Goal: Task Accomplishment & Management: Manage account settings

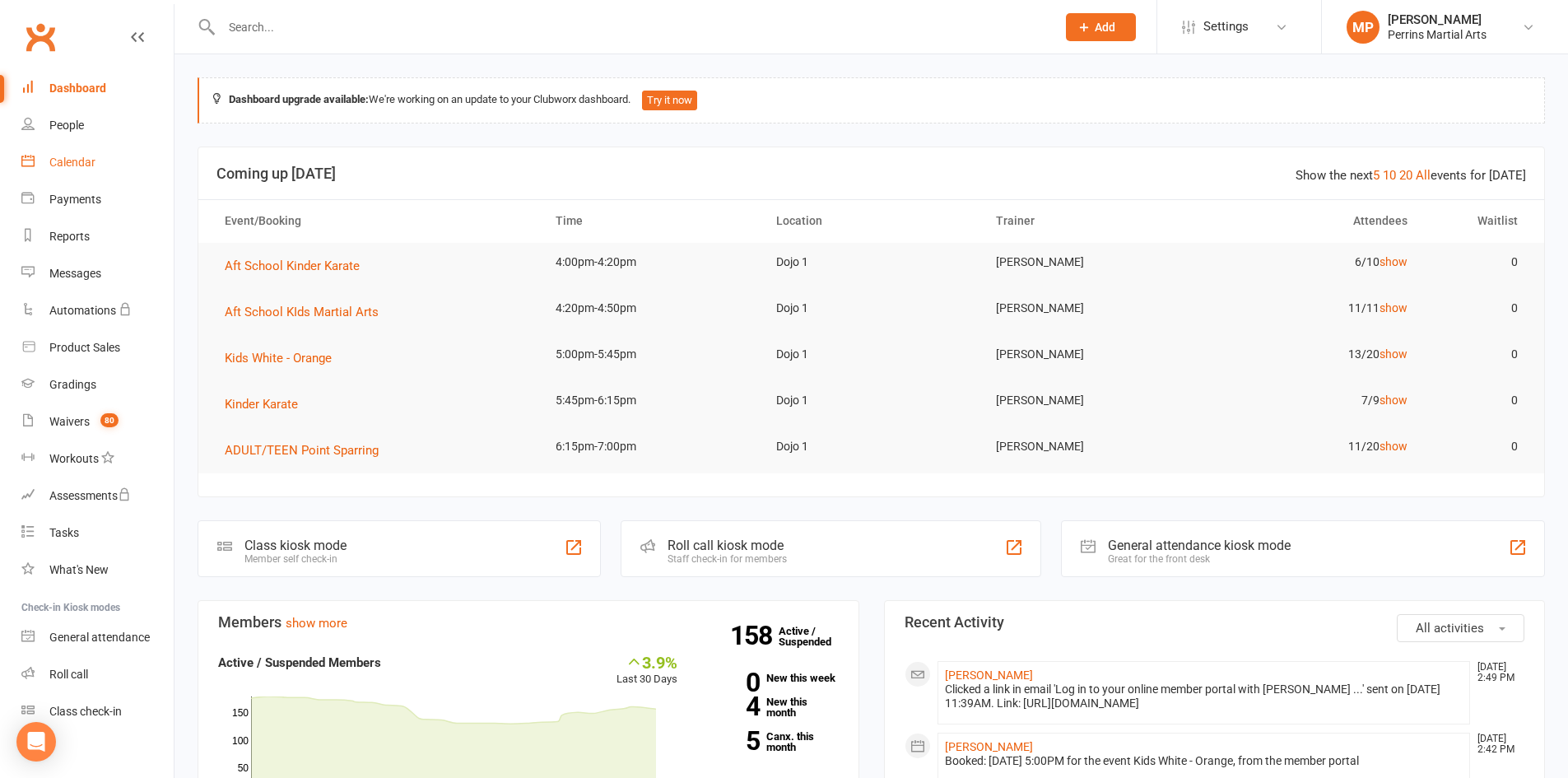
click at [63, 162] on div "Calendar" at bounding box center [73, 162] width 46 height 13
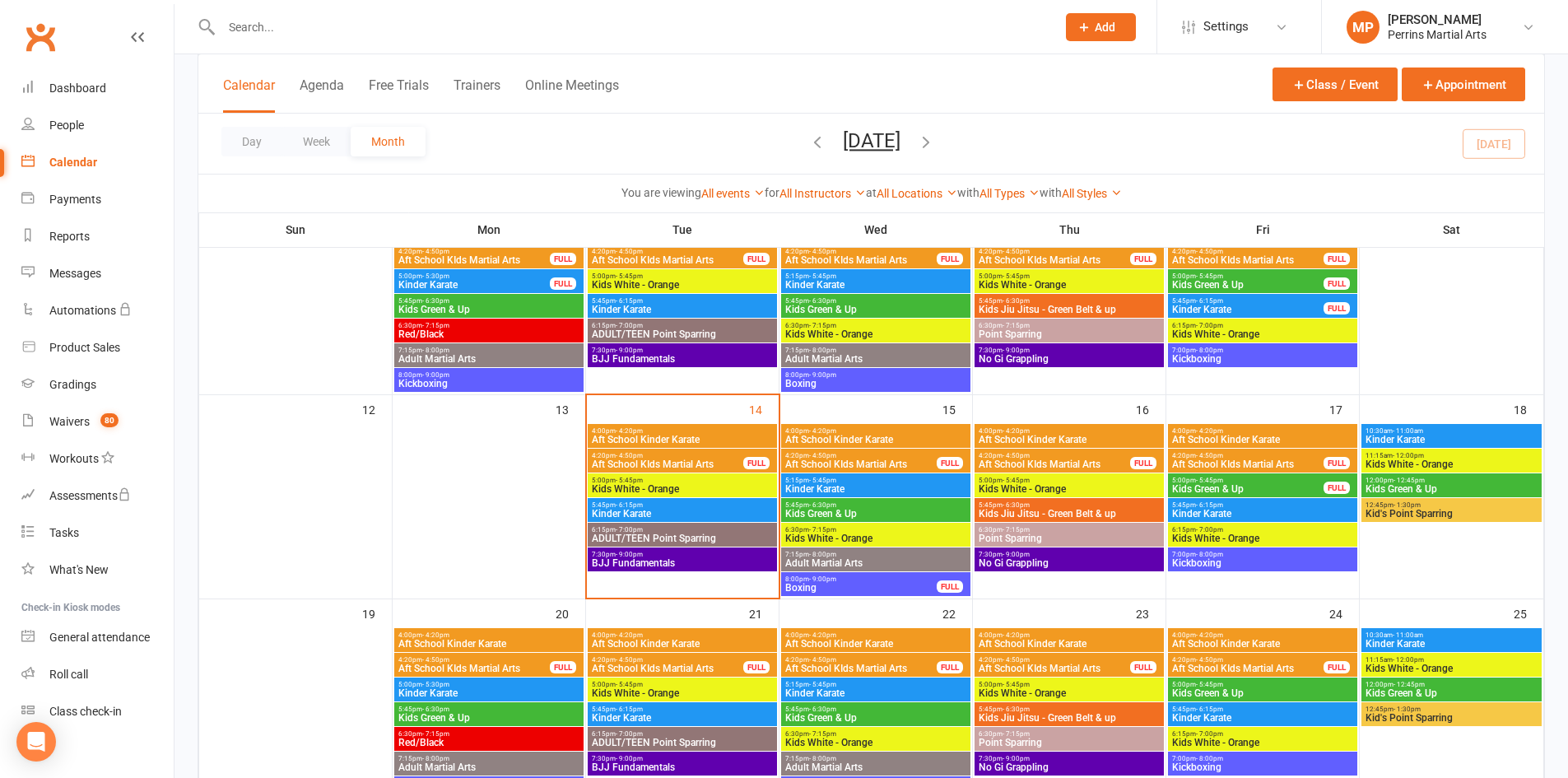
scroll to position [385, 0]
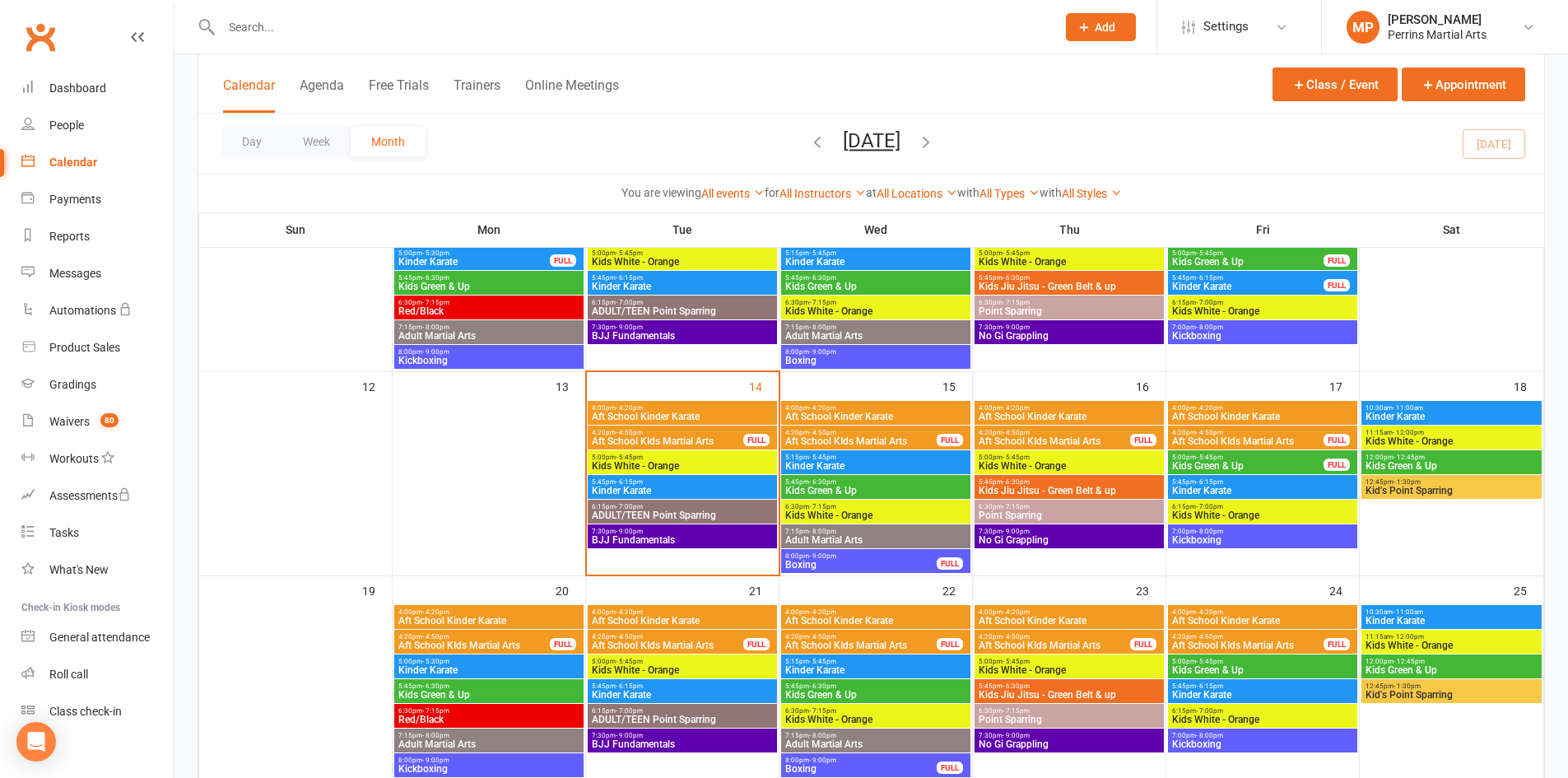
click at [690, 463] on span "Kids White - Orange" at bounding box center [682, 465] width 183 height 10
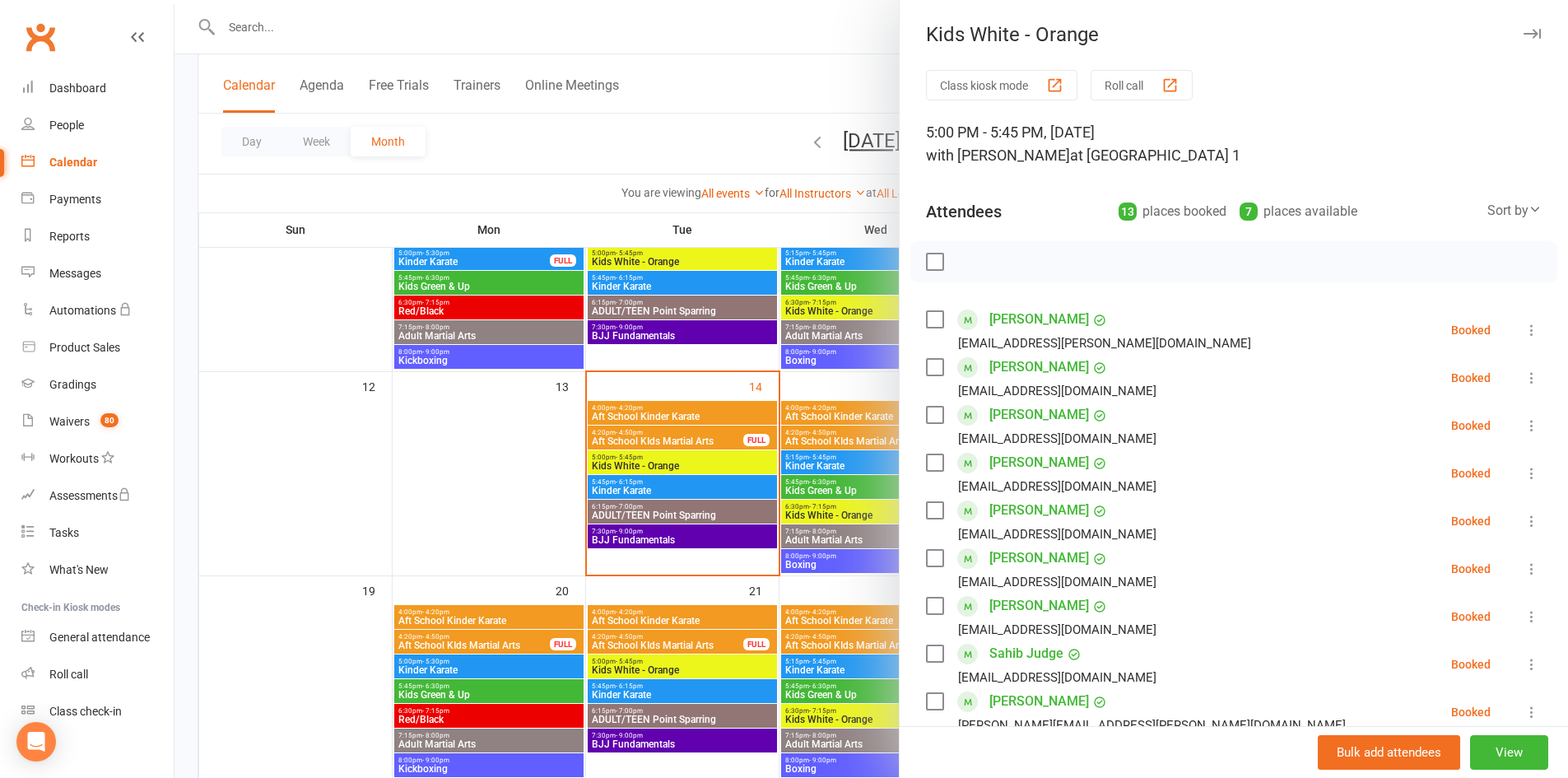
click at [1524, 30] on icon "button" at bounding box center [1533, 33] width 17 height 10
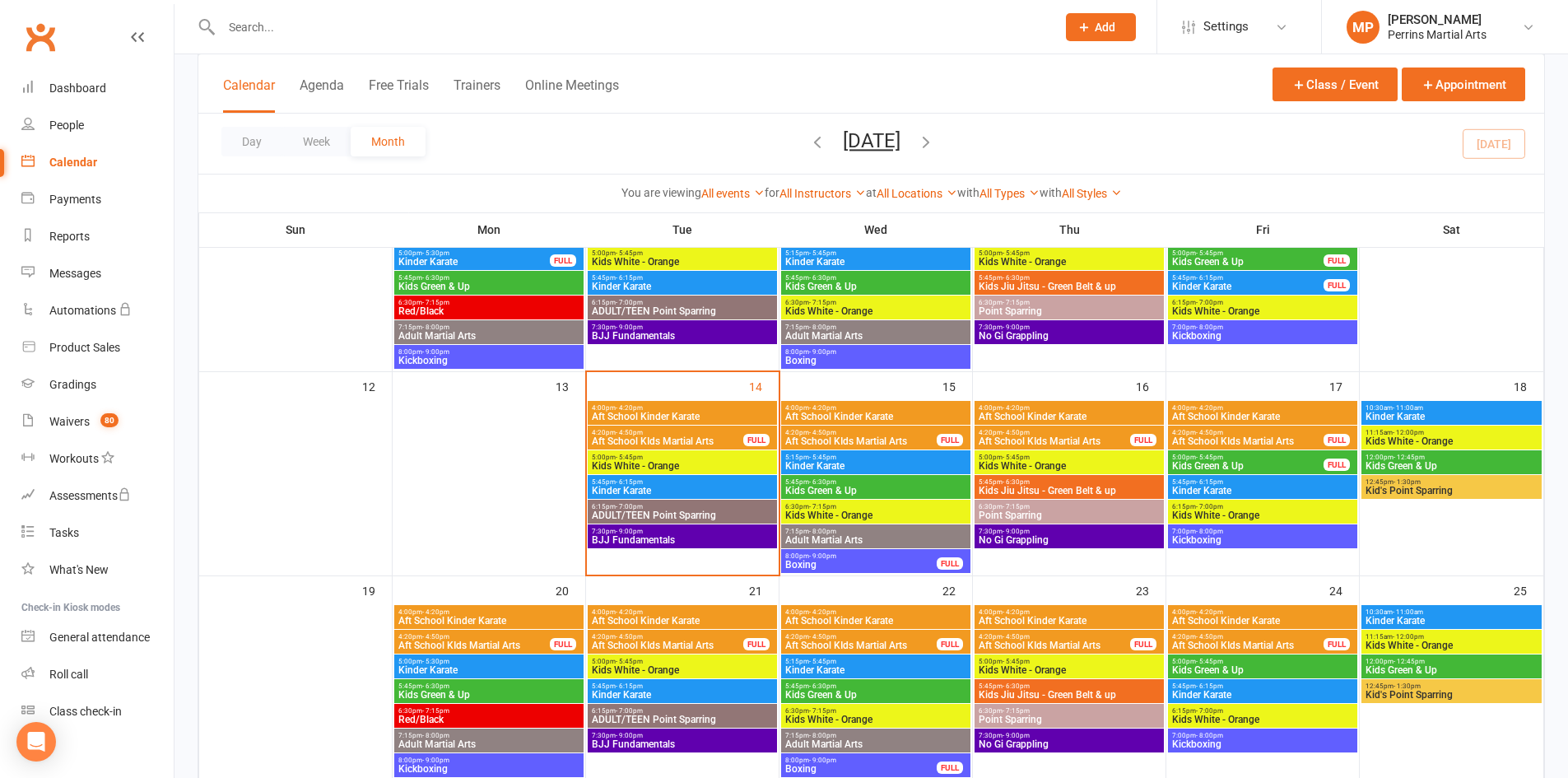
click at [706, 486] on span "Kinder Karate" at bounding box center [682, 490] width 183 height 10
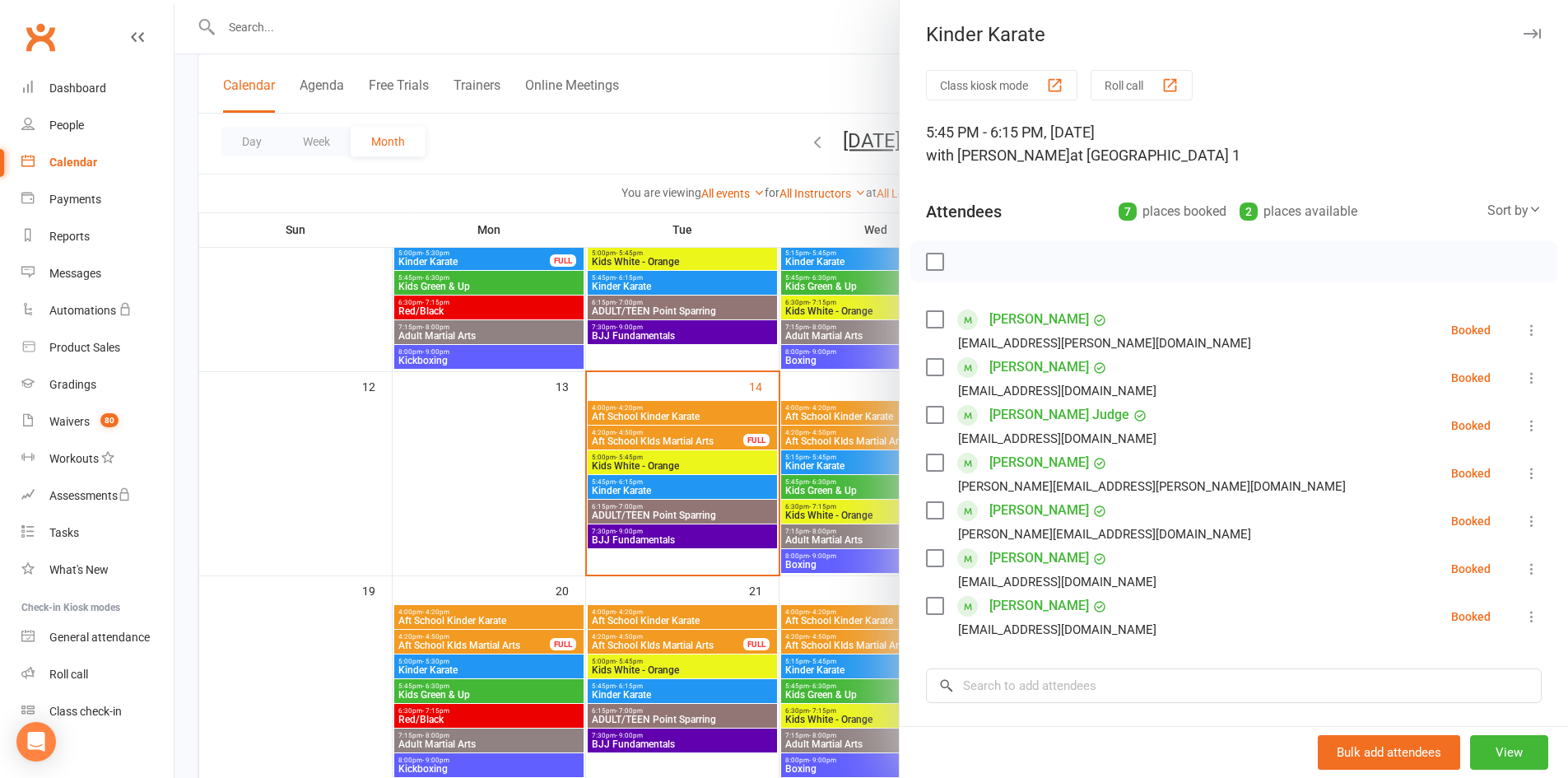
click at [1524, 32] on icon "button" at bounding box center [1533, 33] width 17 height 10
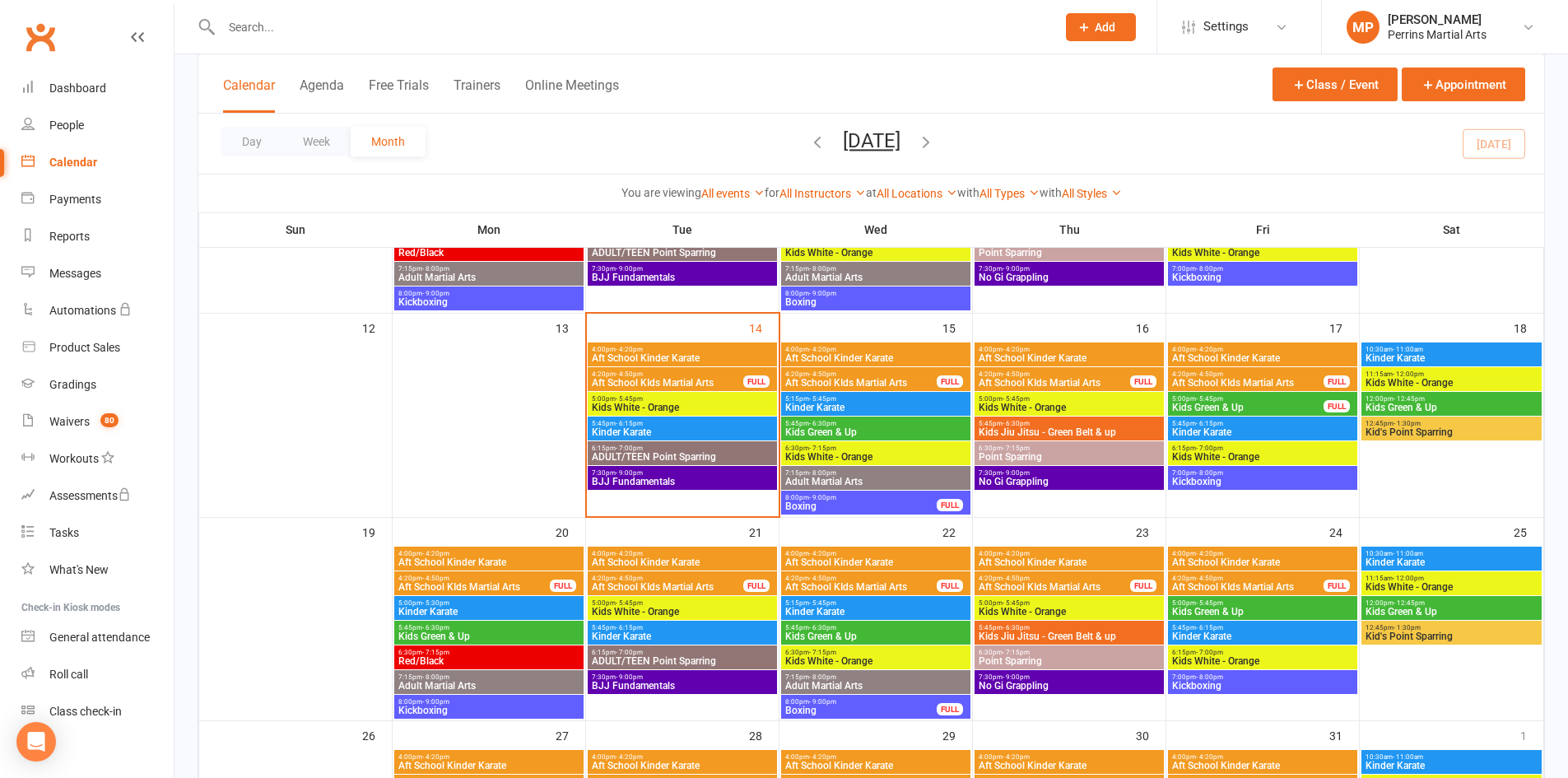
scroll to position [416, 0]
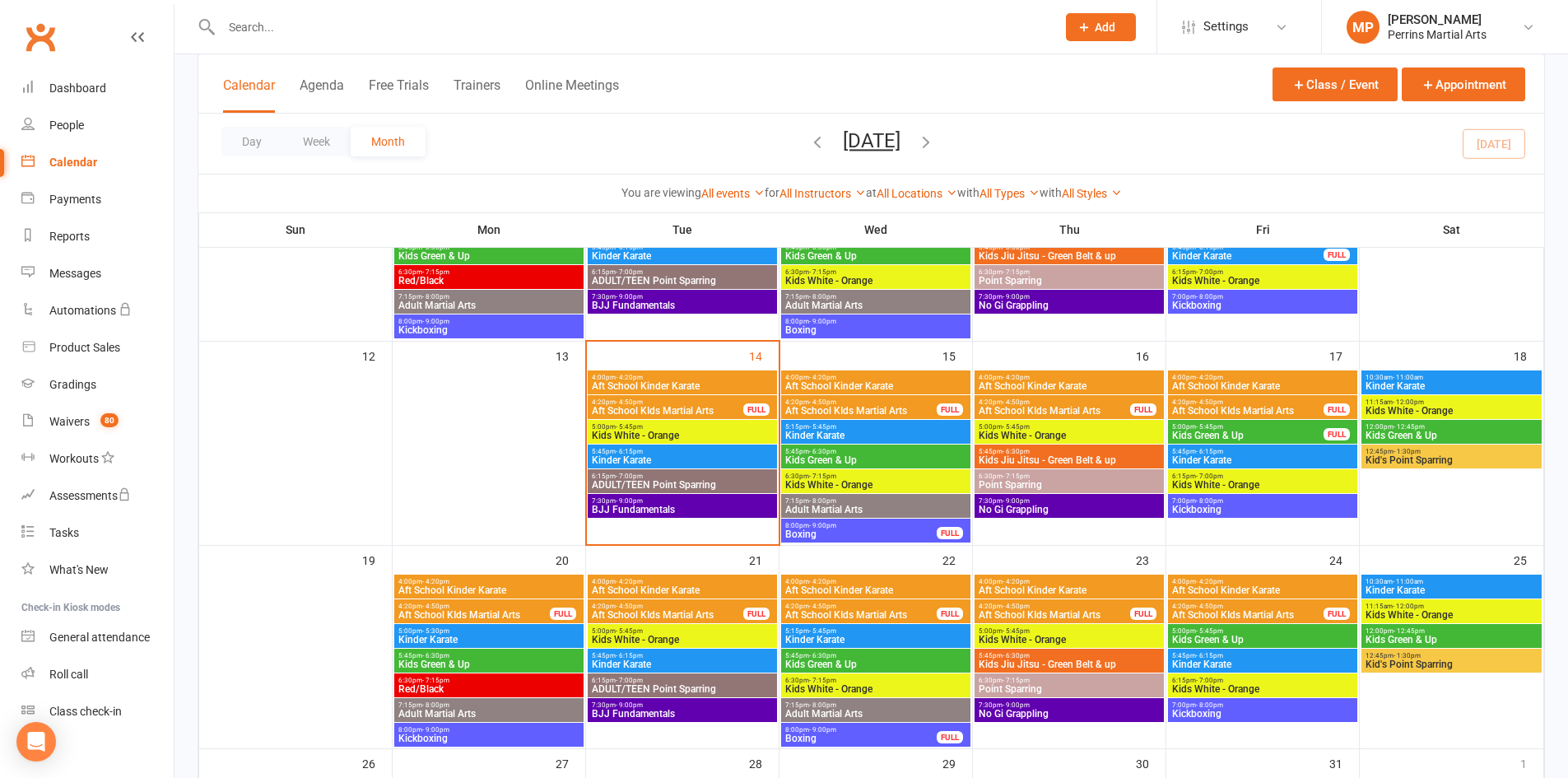
click at [696, 461] on span "Kinder Karate" at bounding box center [682, 460] width 183 height 10
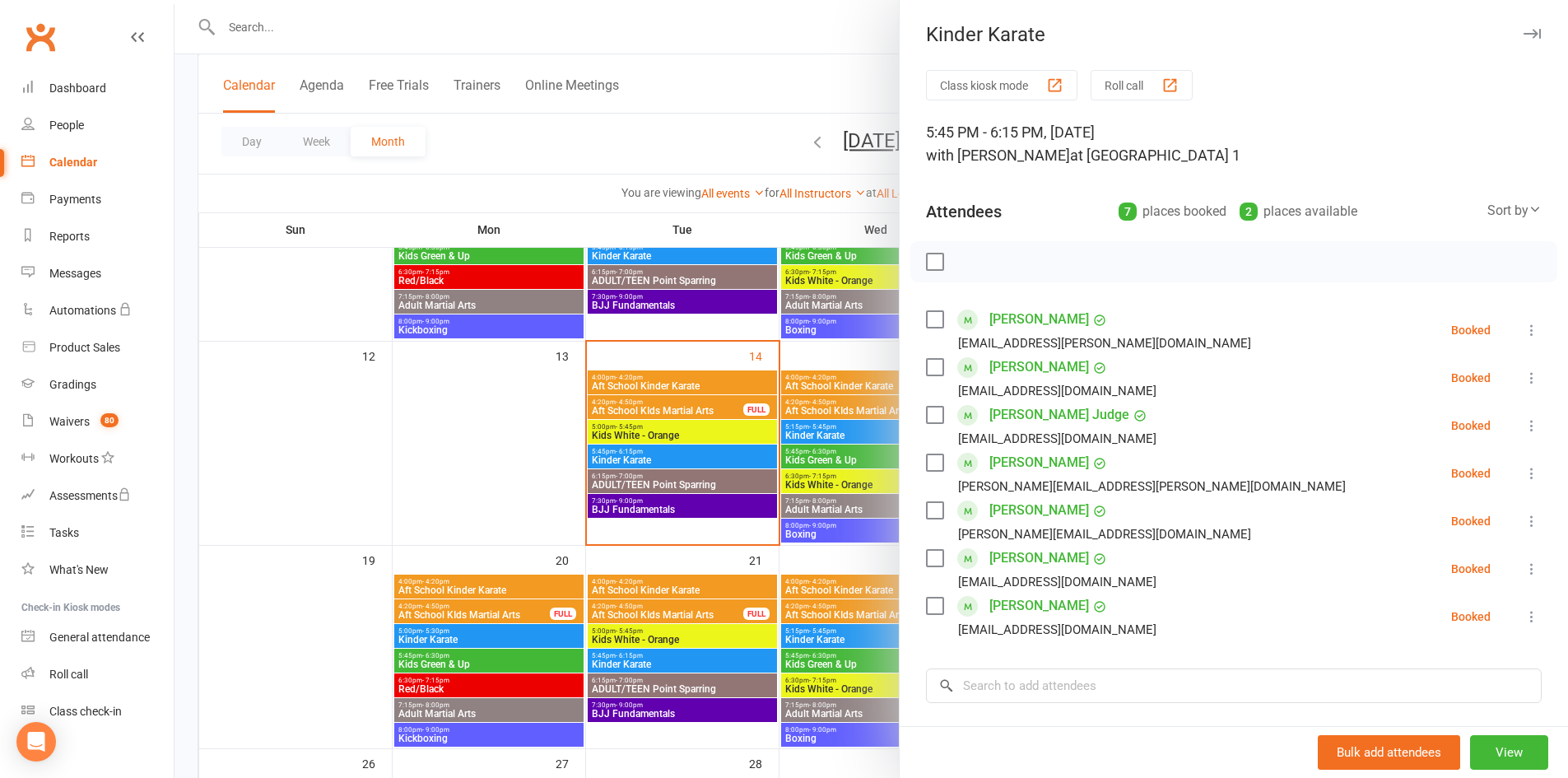
click at [1524, 32] on icon "button" at bounding box center [1533, 33] width 17 height 10
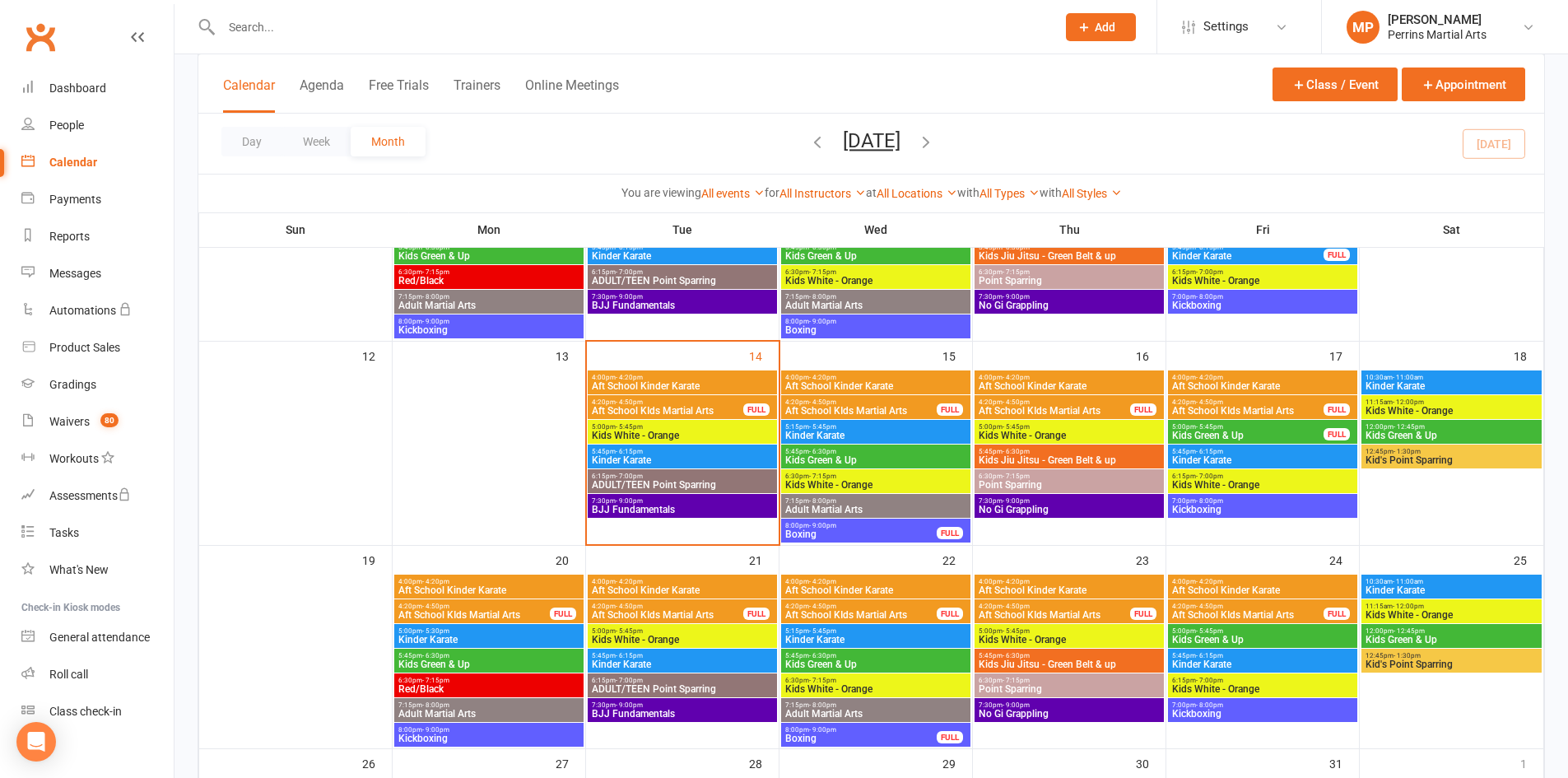
click at [718, 480] on span "ADULT/TEEN Point Sparring" at bounding box center [682, 485] width 183 height 10
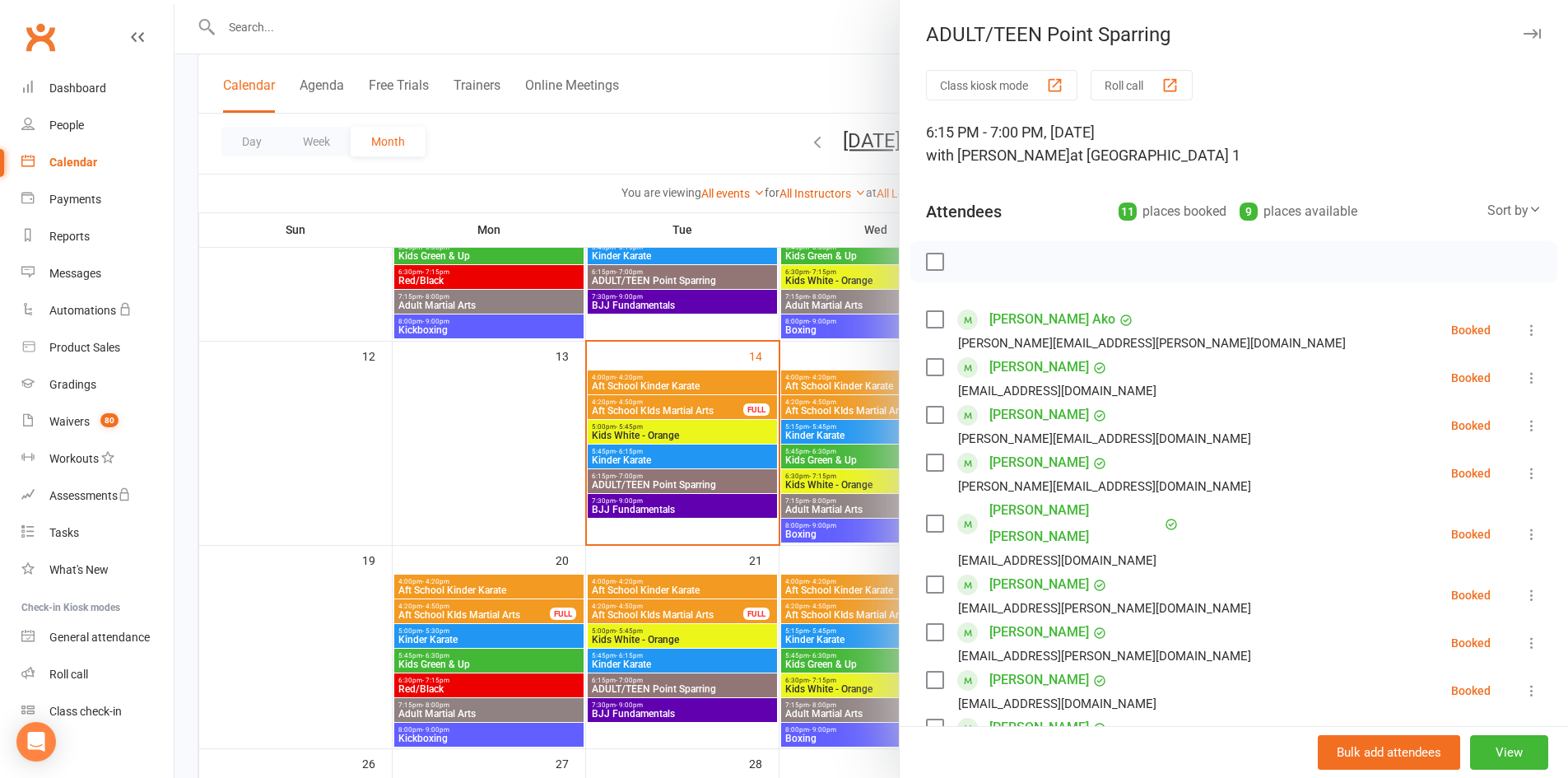
click at [1524, 30] on icon "button" at bounding box center [1533, 33] width 17 height 10
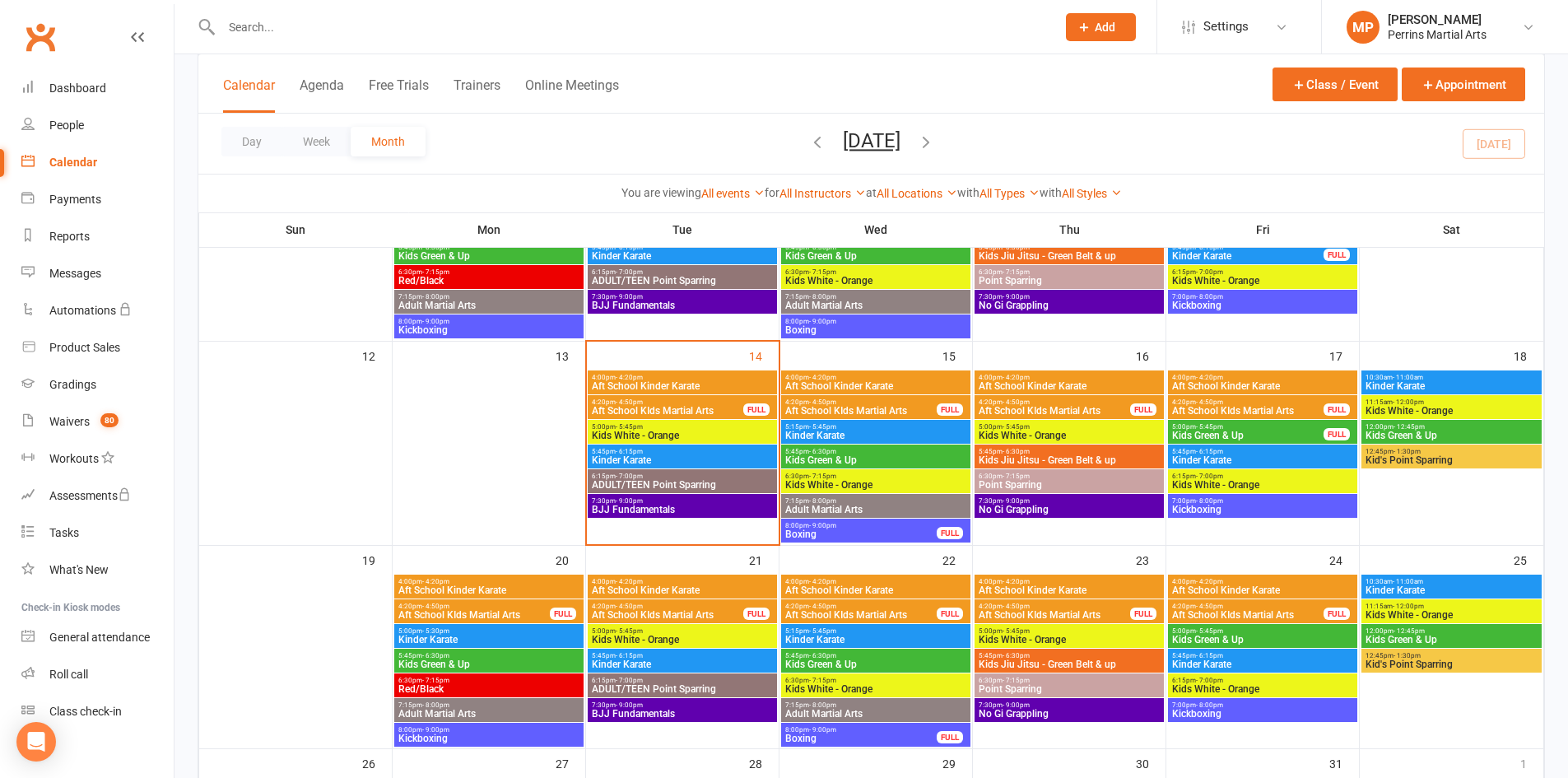
click at [883, 428] on span "5:15pm - 5:45pm" at bounding box center [876, 427] width 183 height 8
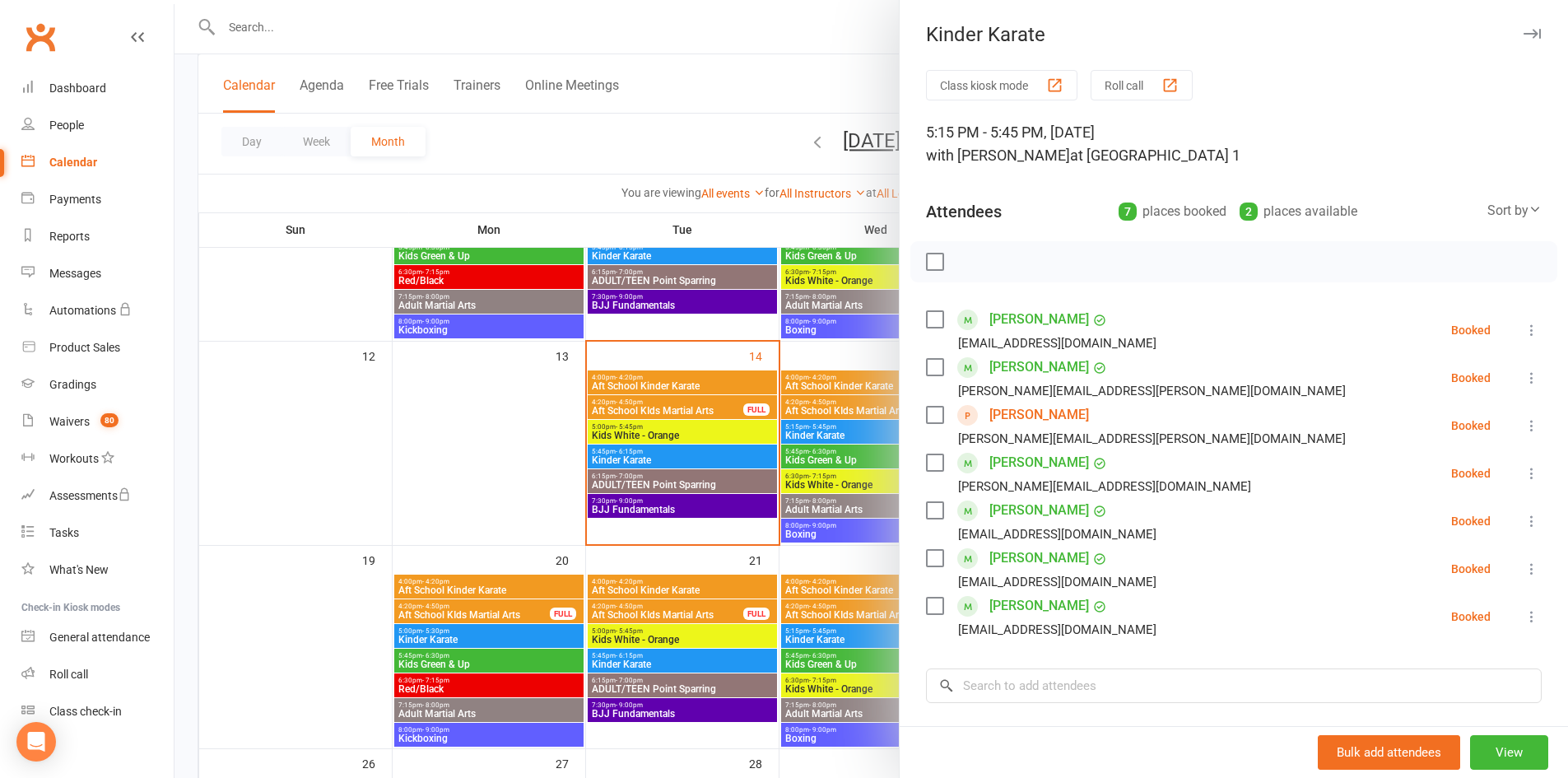
click at [1522, 27] on button "button" at bounding box center [1532, 33] width 20 height 20
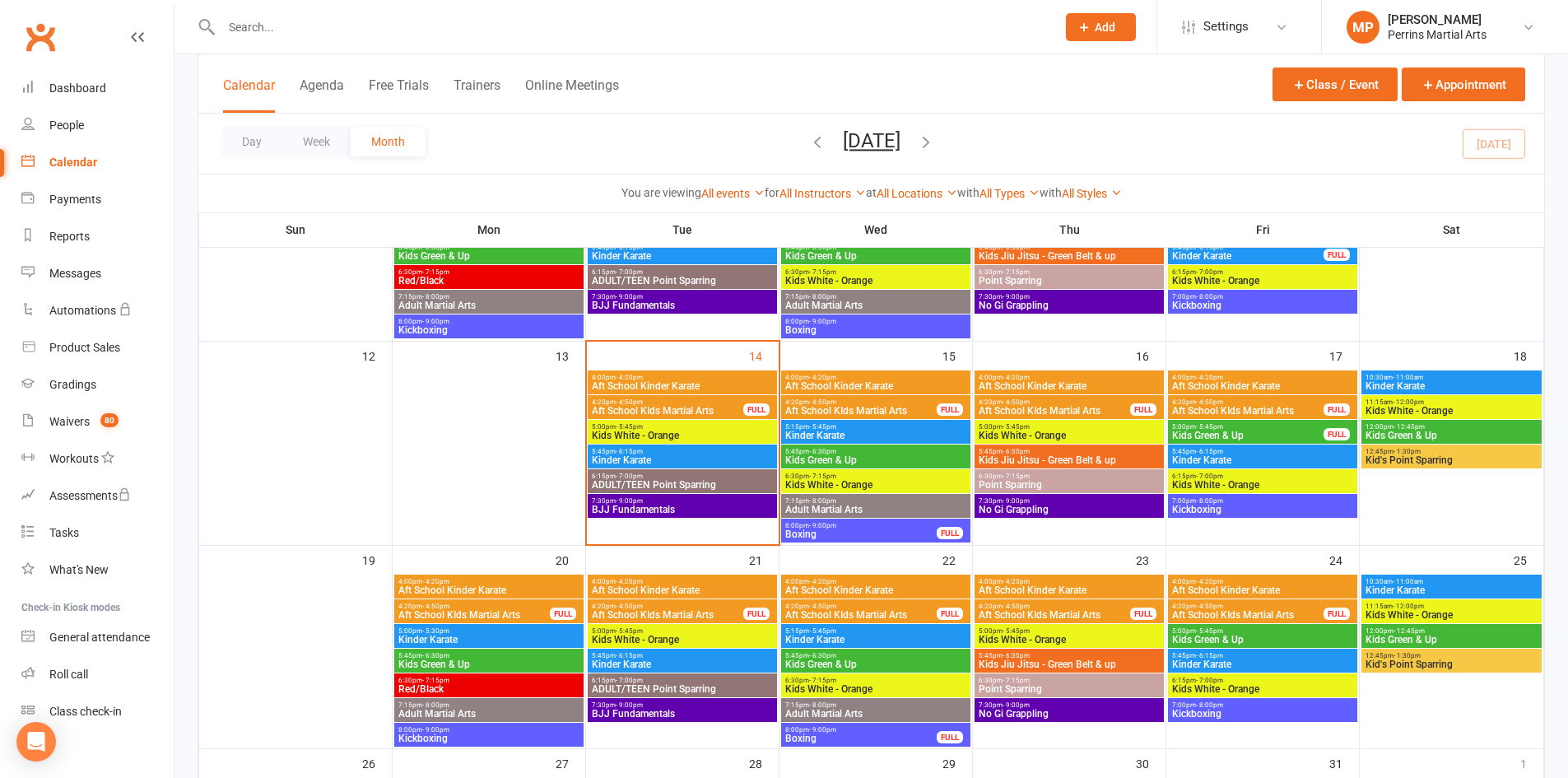
click at [921, 427] on span "5:15pm - 5:45pm" at bounding box center [876, 427] width 183 height 8
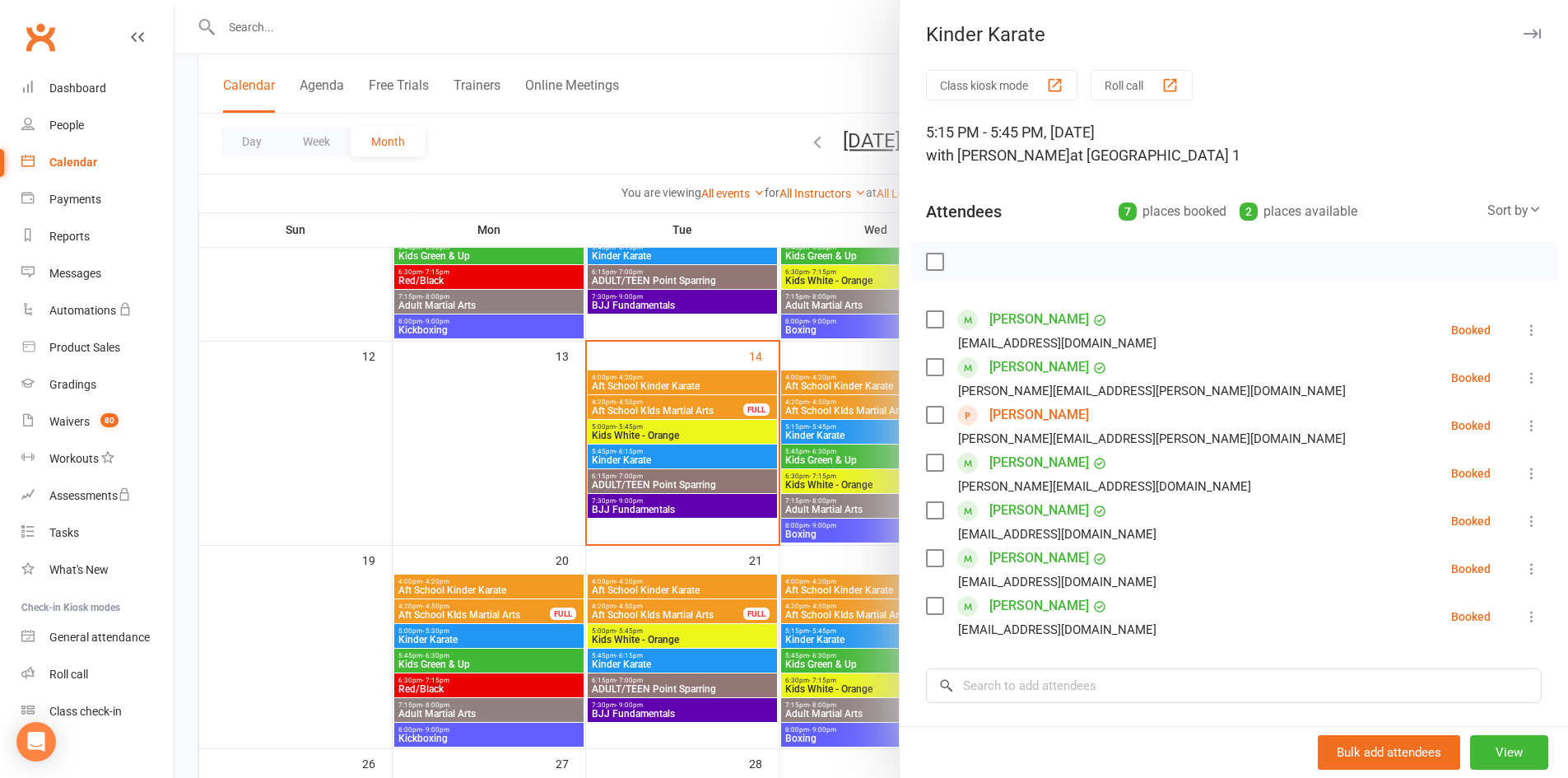
click at [1522, 27] on button "button" at bounding box center [1532, 33] width 20 height 20
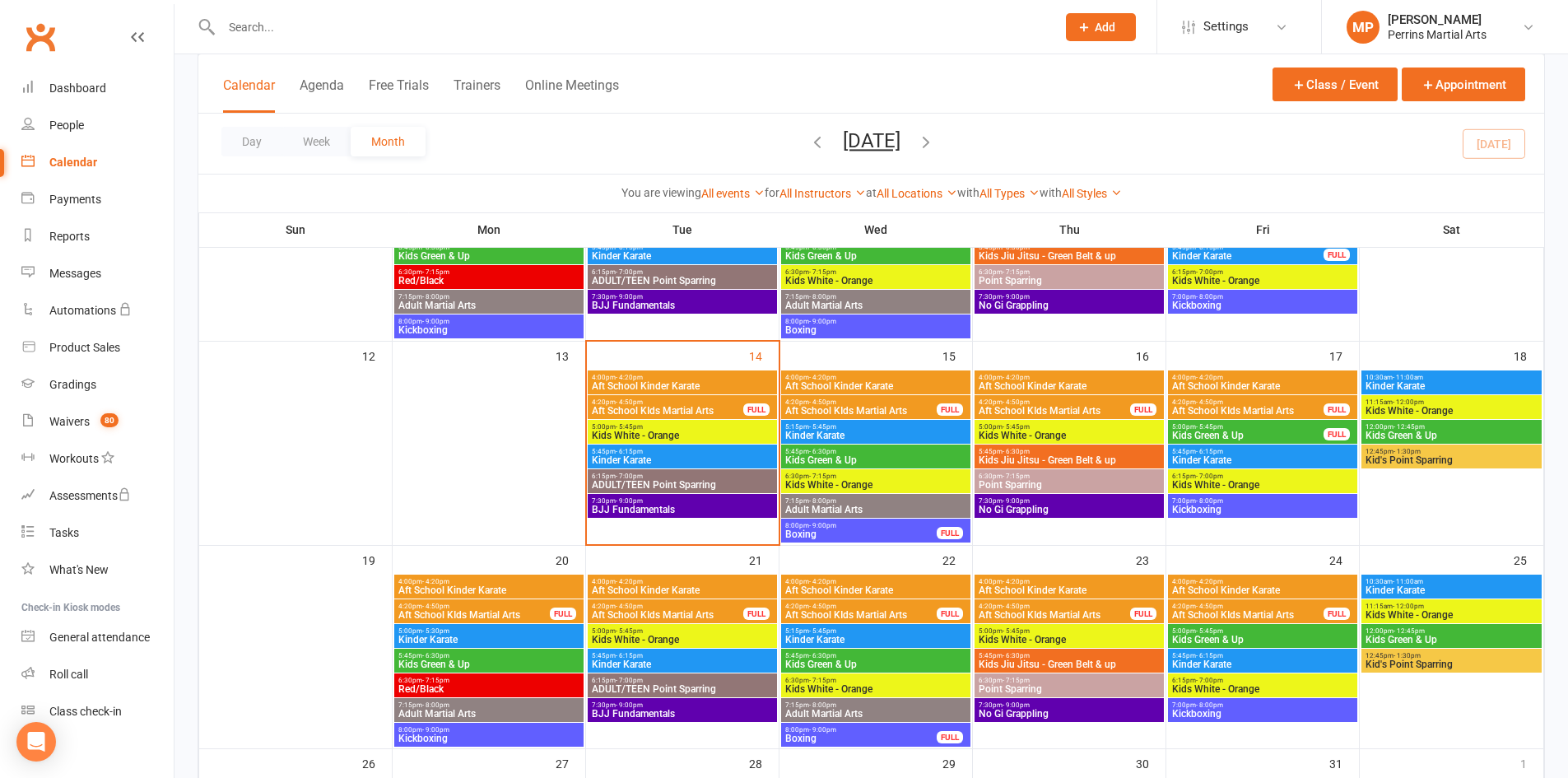
click at [730, 435] on span "Kids White - Orange" at bounding box center [682, 435] width 183 height 10
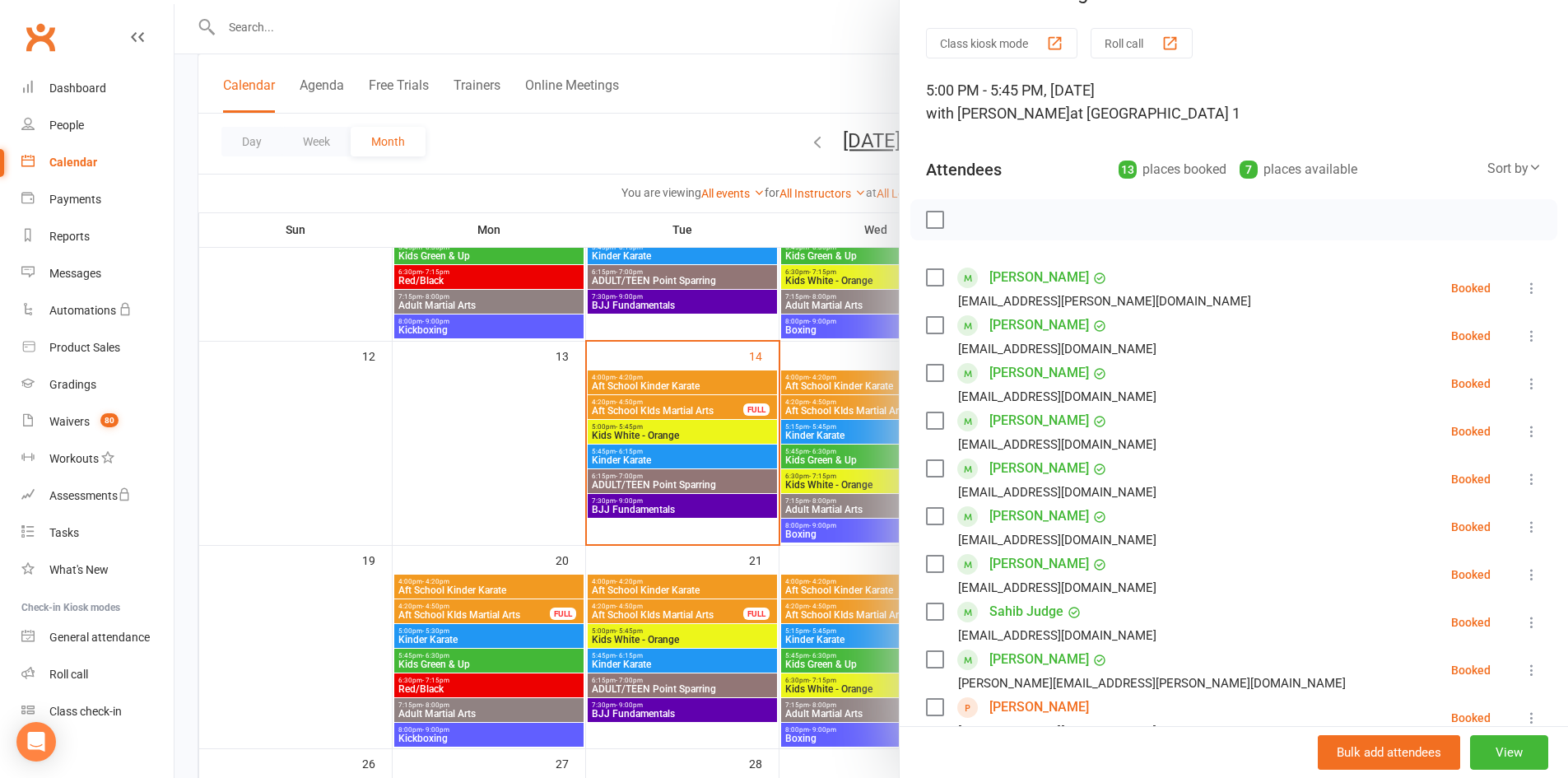
scroll to position [0, 0]
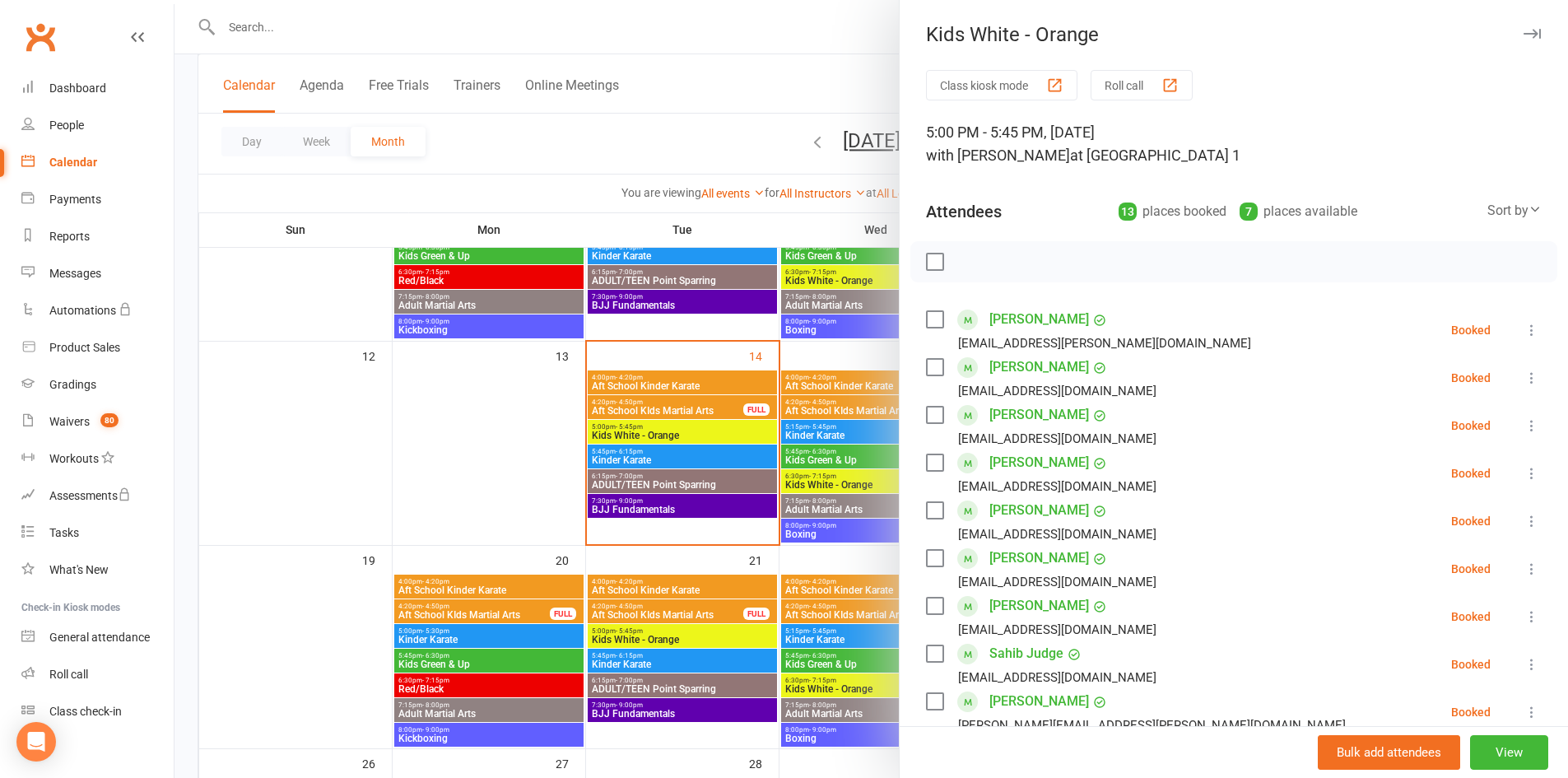
click at [1524, 31] on icon "button" at bounding box center [1533, 33] width 17 height 10
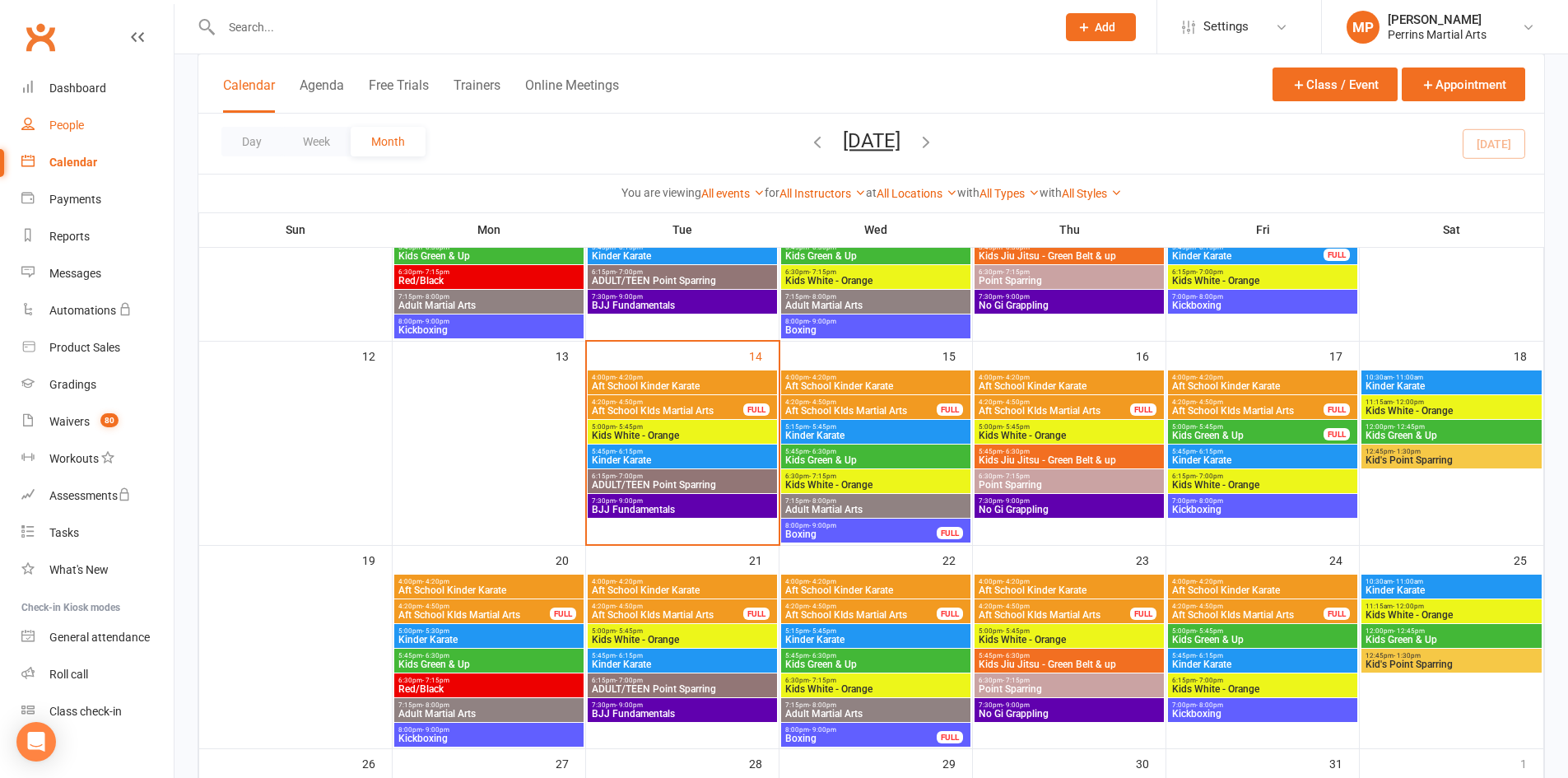
click at [62, 127] on div "People" at bounding box center [67, 125] width 34 height 13
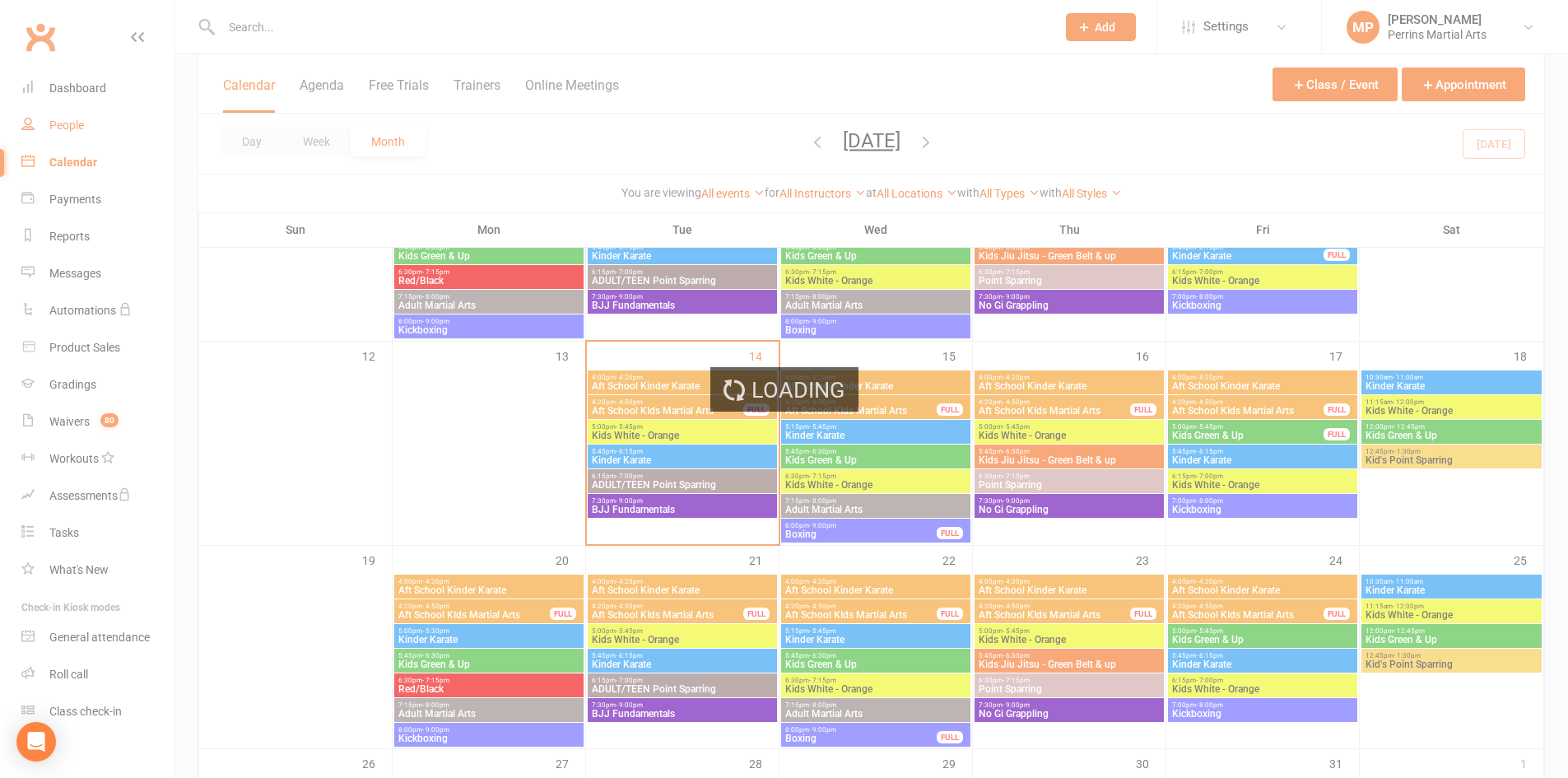
select select "100"
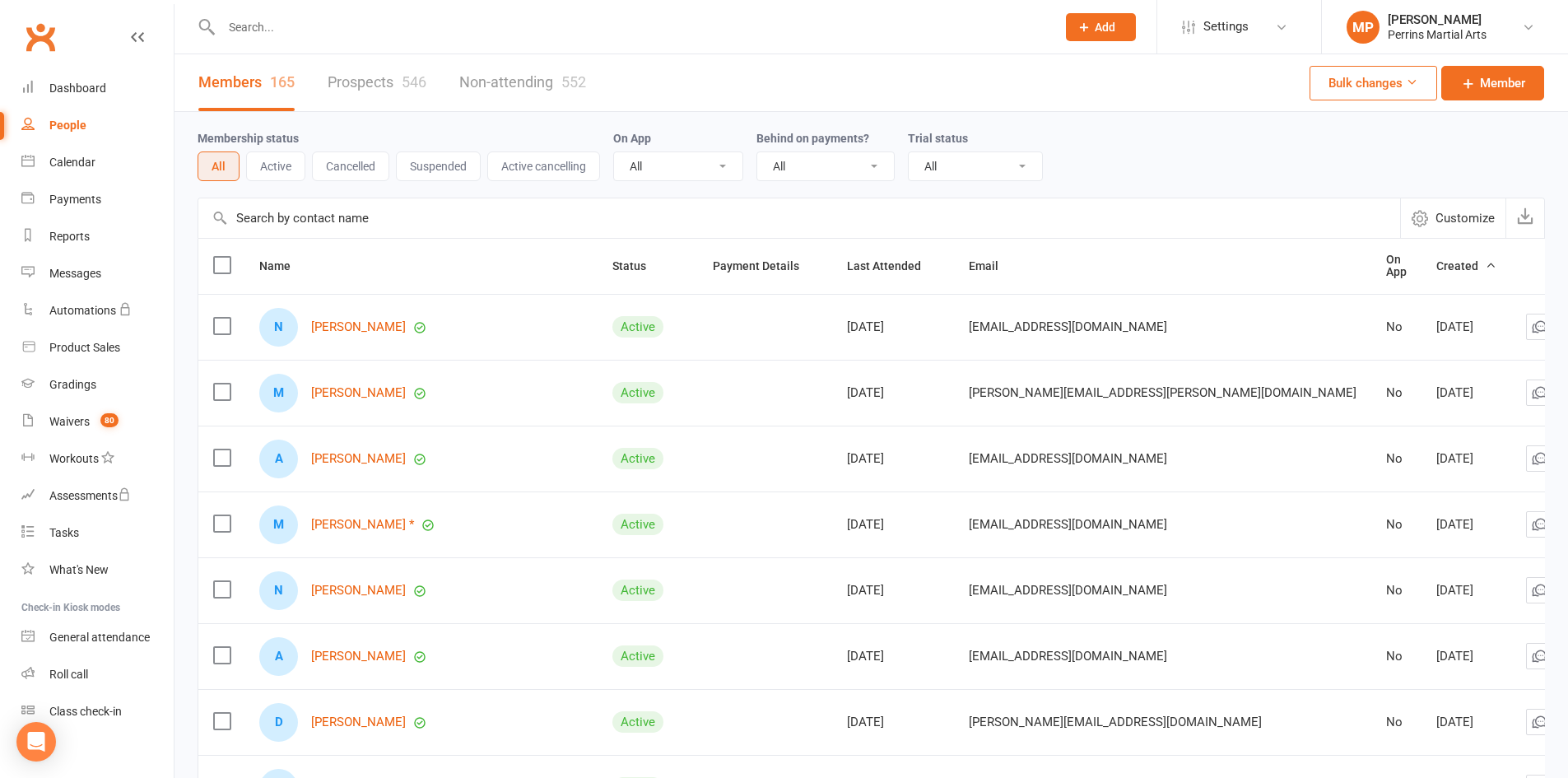
click at [265, 225] on input "text" at bounding box center [798, 217] width 1202 height 39
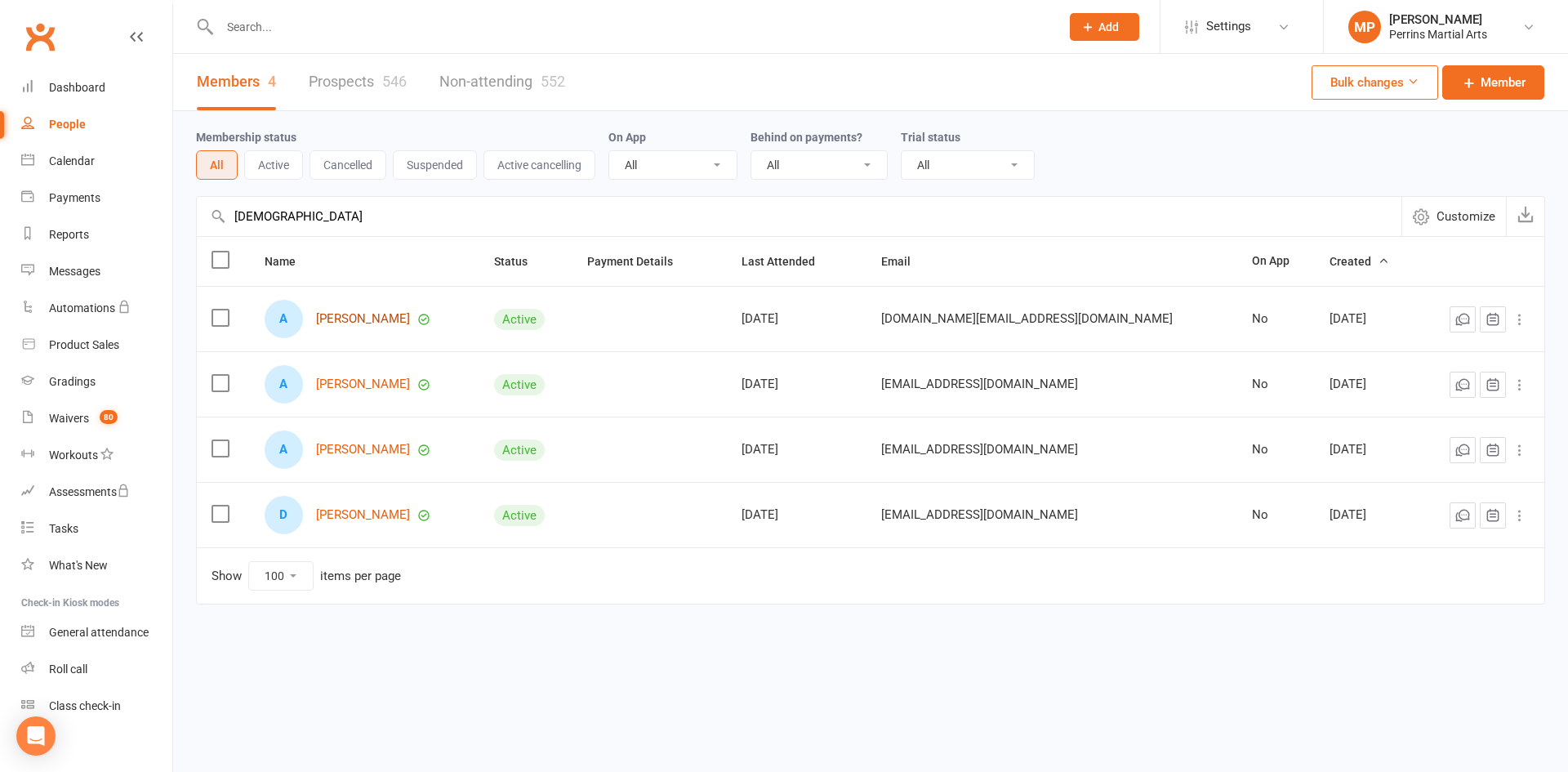
type input "[DEMOGRAPHIC_DATA]"
click at [376, 317] on link "[PERSON_NAME]" at bounding box center [362, 319] width 94 height 14
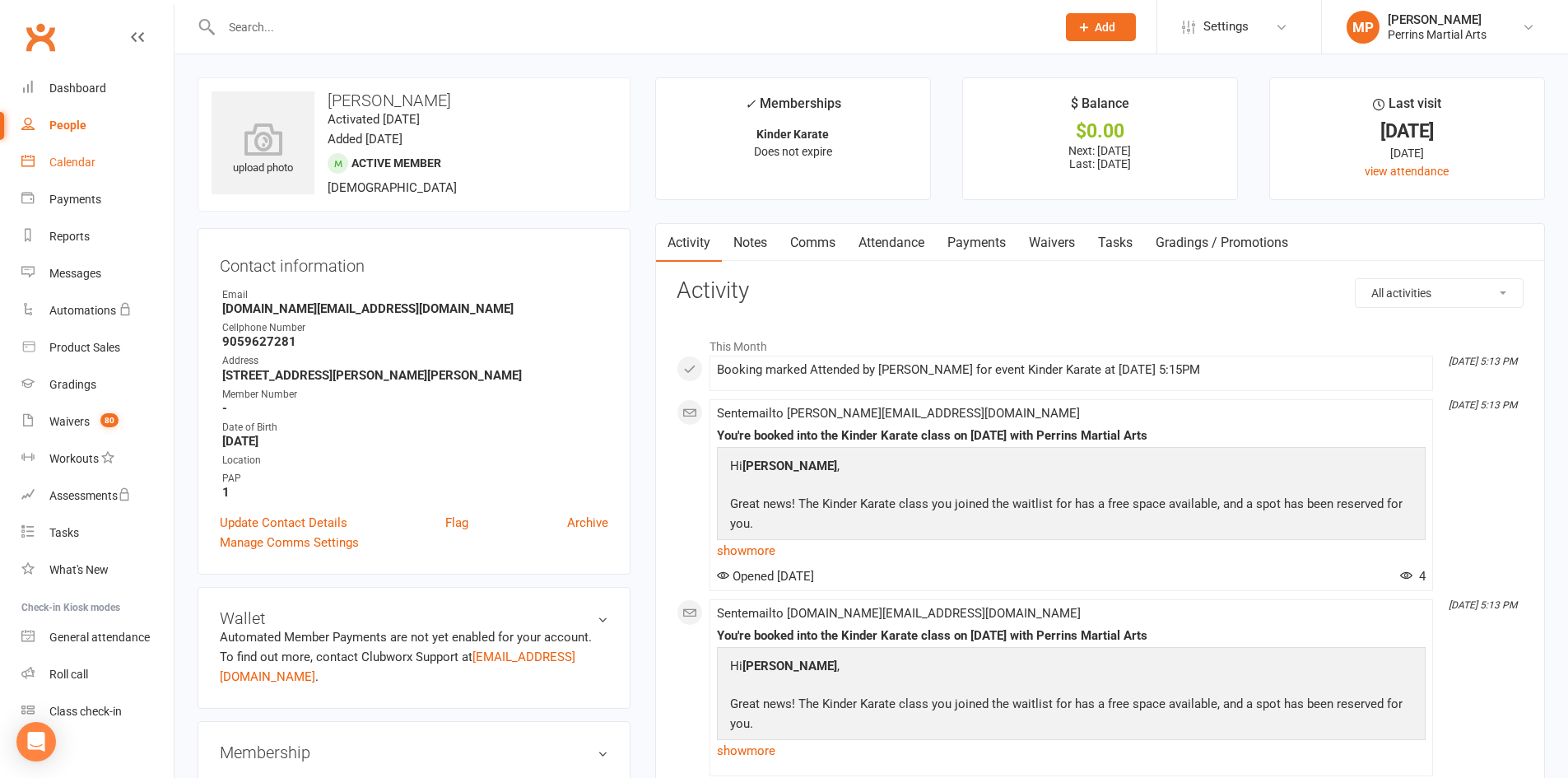
click at [56, 158] on div "Calendar" at bounding box center [73, 162] width 46 height 13
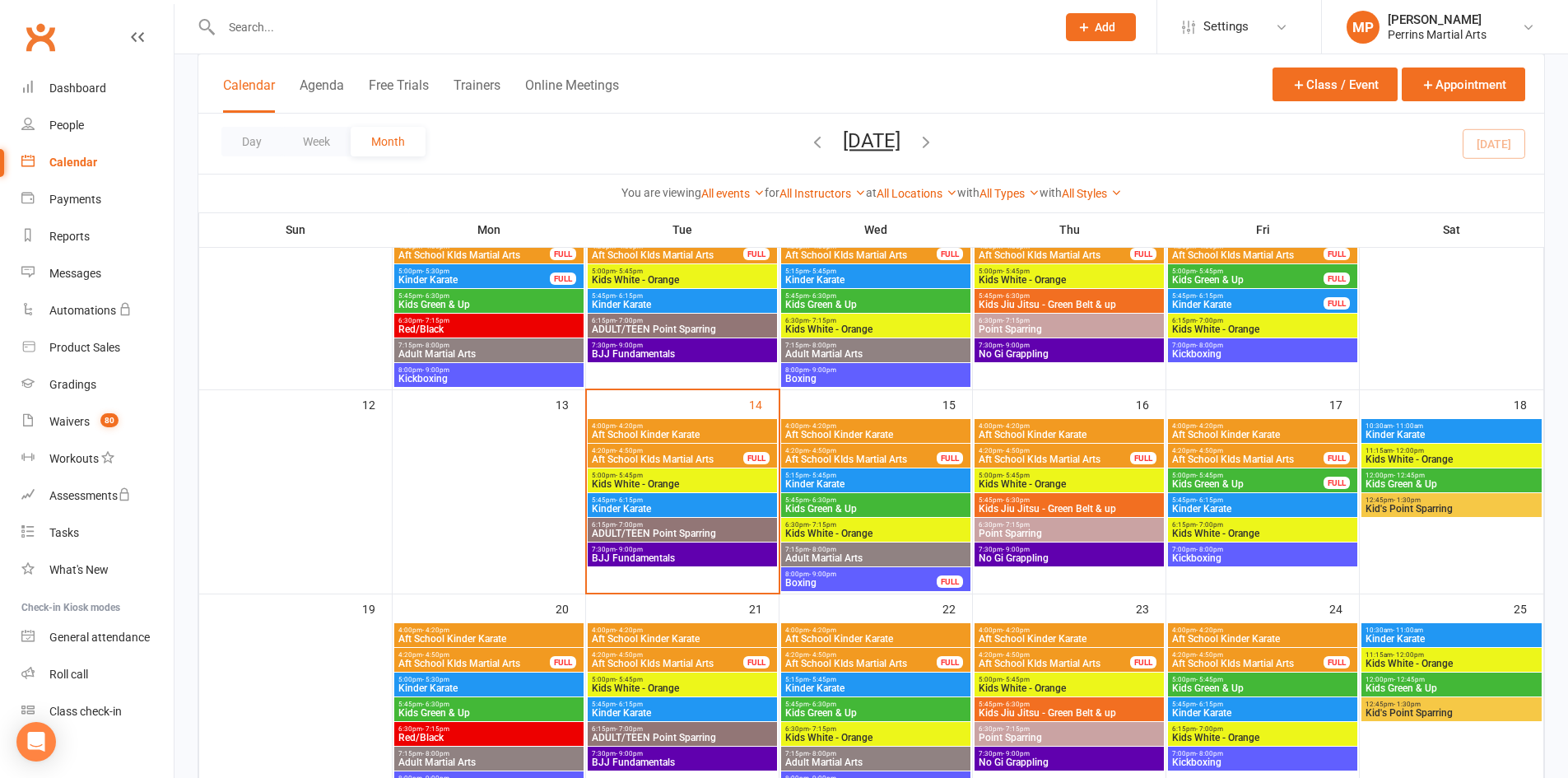
scroll to position [390, 0]
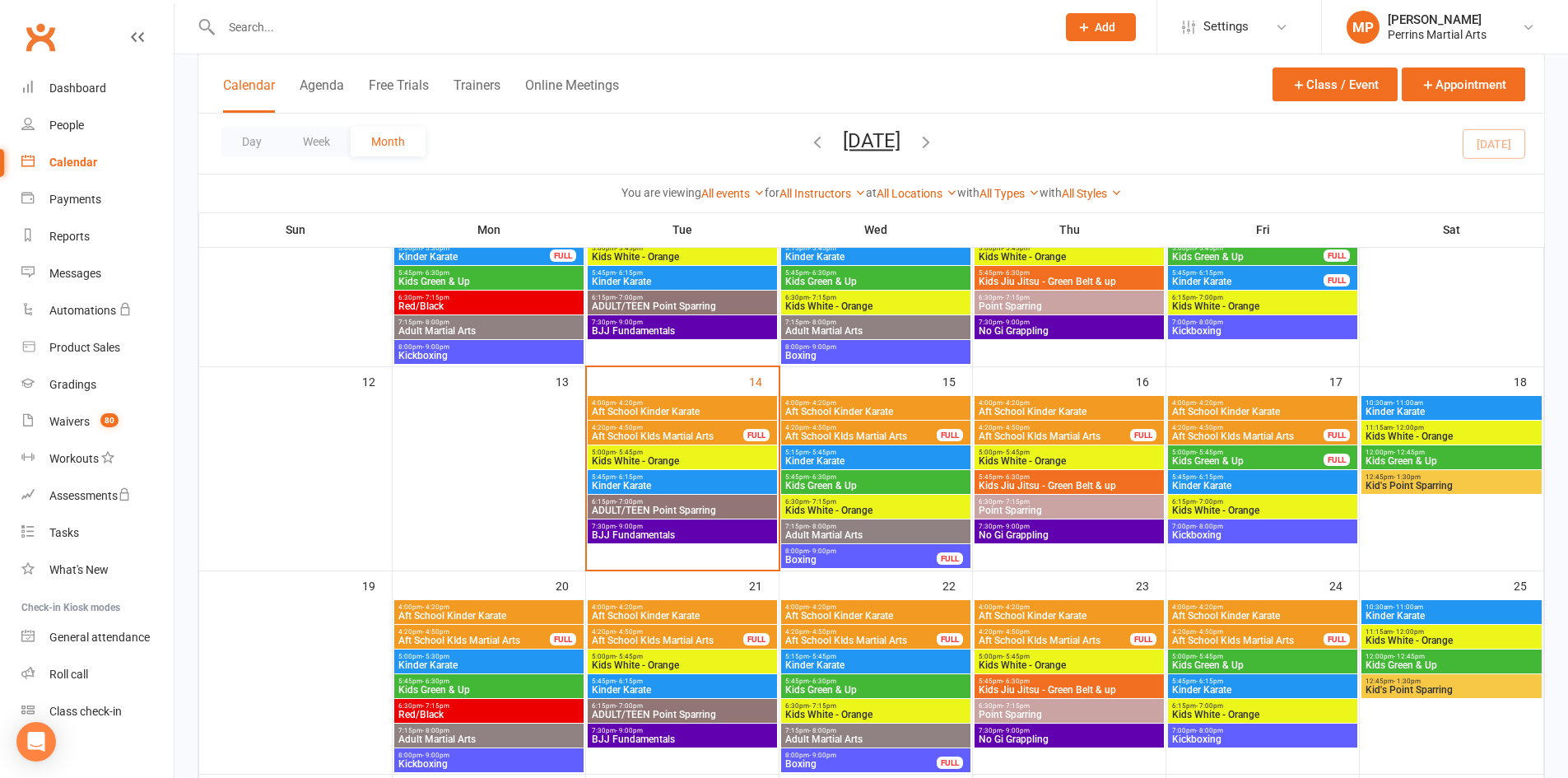
click at [672, 407] on span "Aft School Kinder Karate" at bounding box center [682, 411] width 183 height 10
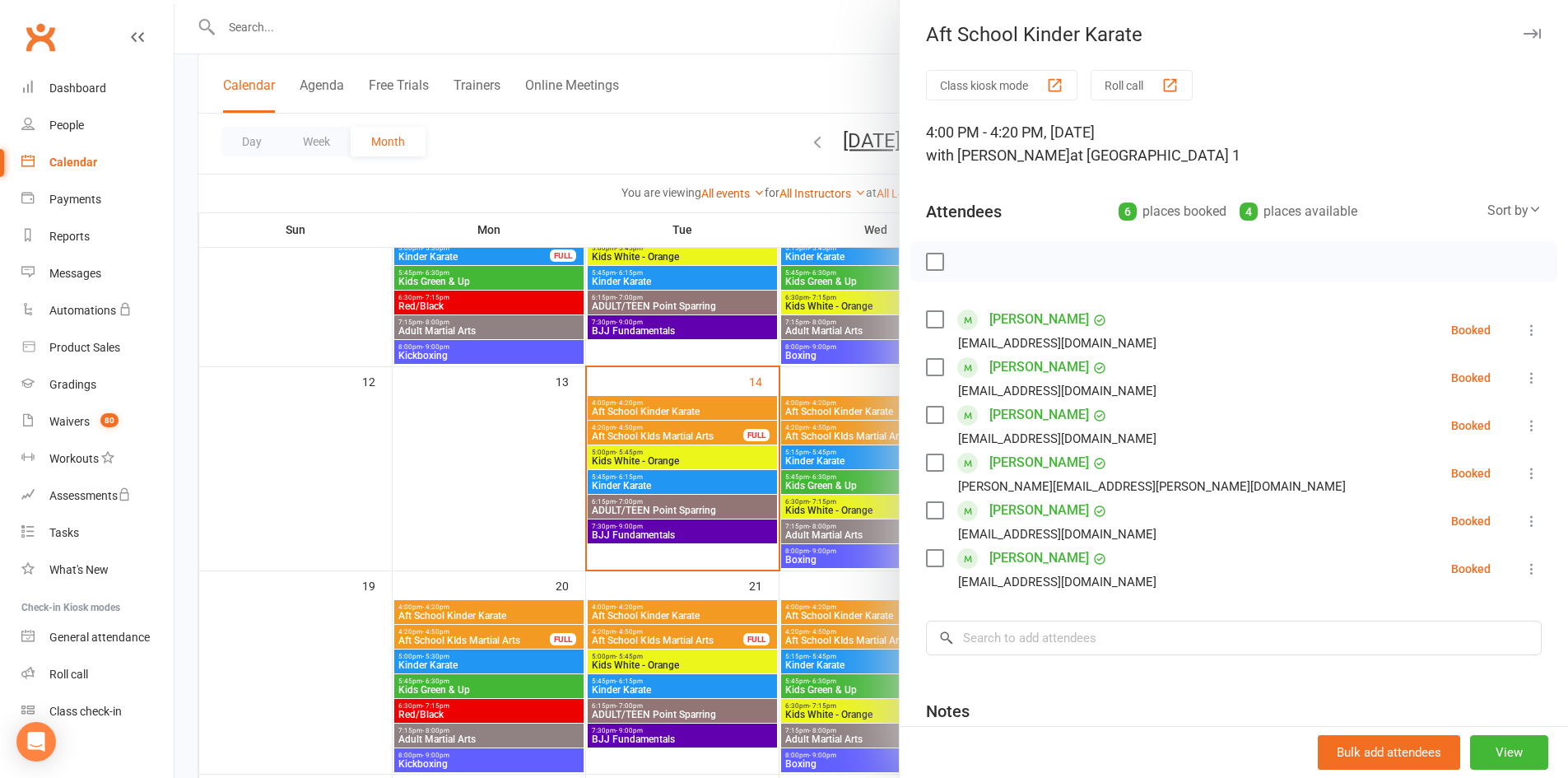
click at [1524, 327] on icon at bounding box center [1532, 330] width 16 height 16
click at [1452, 427] on link "Check in" at bounding box center [1452, 427] width 177 height 32
click at [1524, 375] on icon at bounding box center [1532, 378] width 16 height 16
click at [1444, 465] on link "Check in" at bounding box center [1452, 475] width 177 height 32
click at [1524, 418] on icon at bounding box center [1532, 425] width 16 height 16
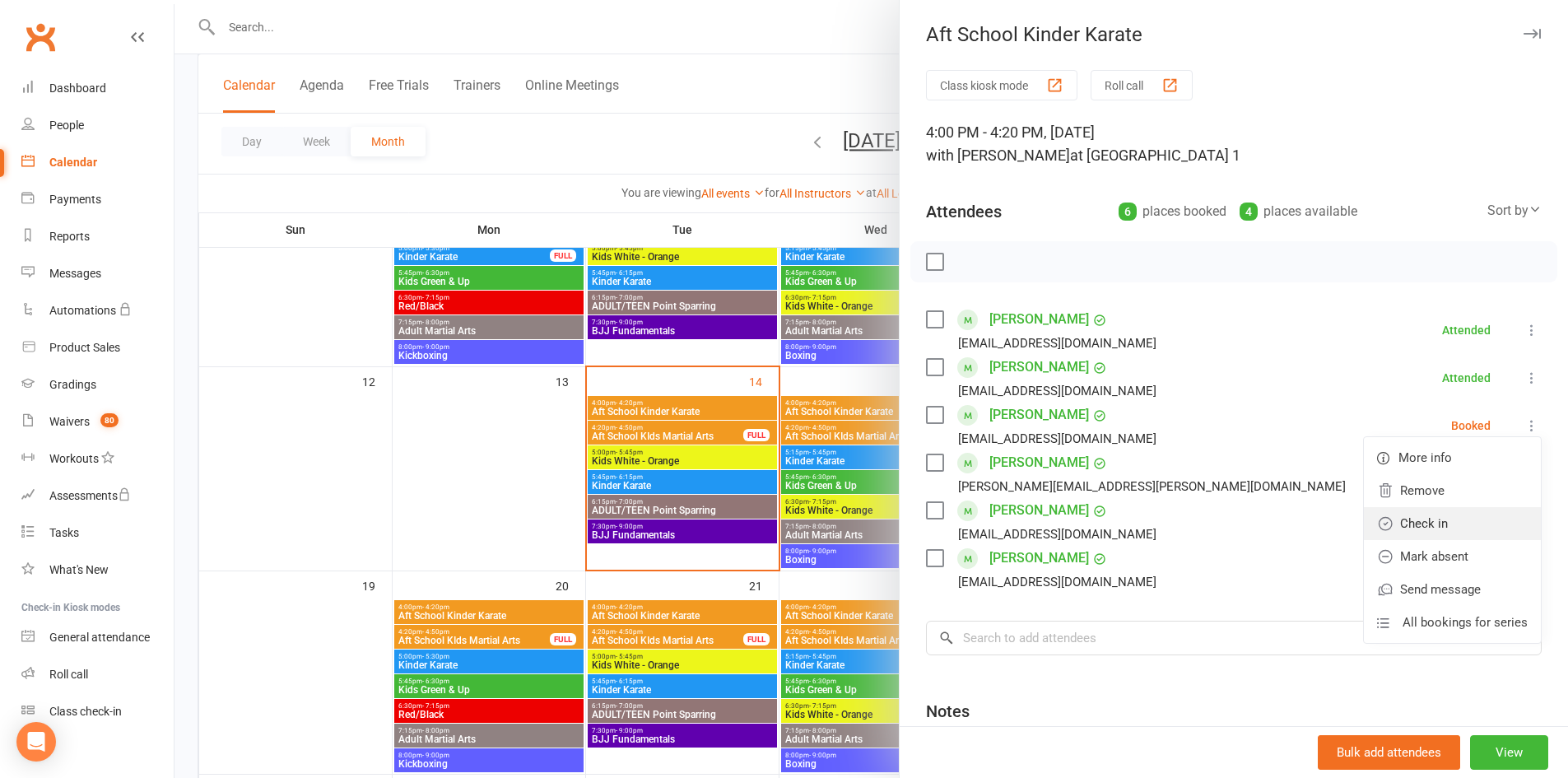
click at [1429, 523] on link "Check in" at bounding box center [1452, 523] width 177 height 32
click at [1524, 467] on icon at bounding box center [1532, 472] width 16 height 16
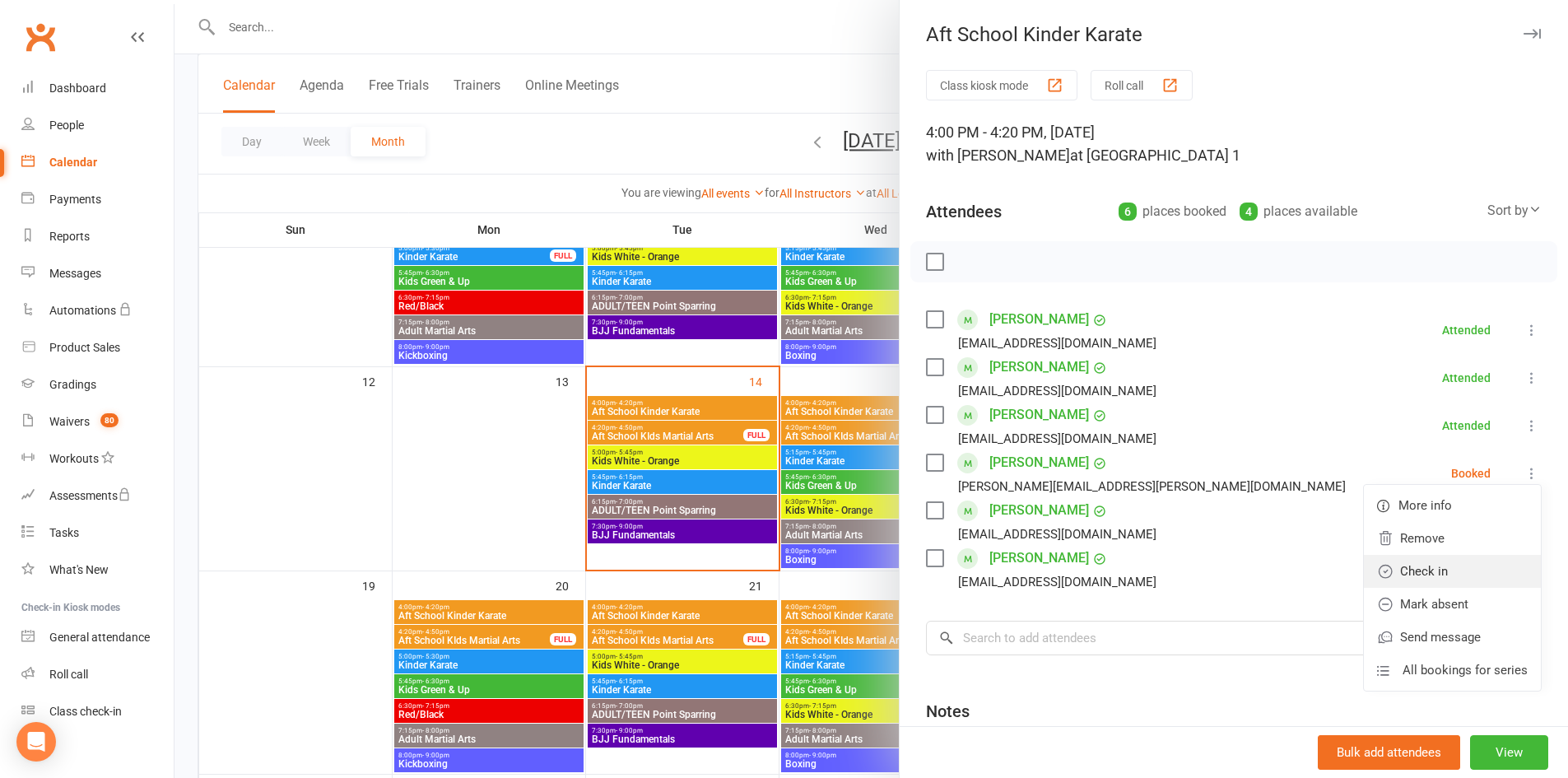
click at [1457, 566] on link "Check in" at bounding box center [1452, 571] width 177 height 32
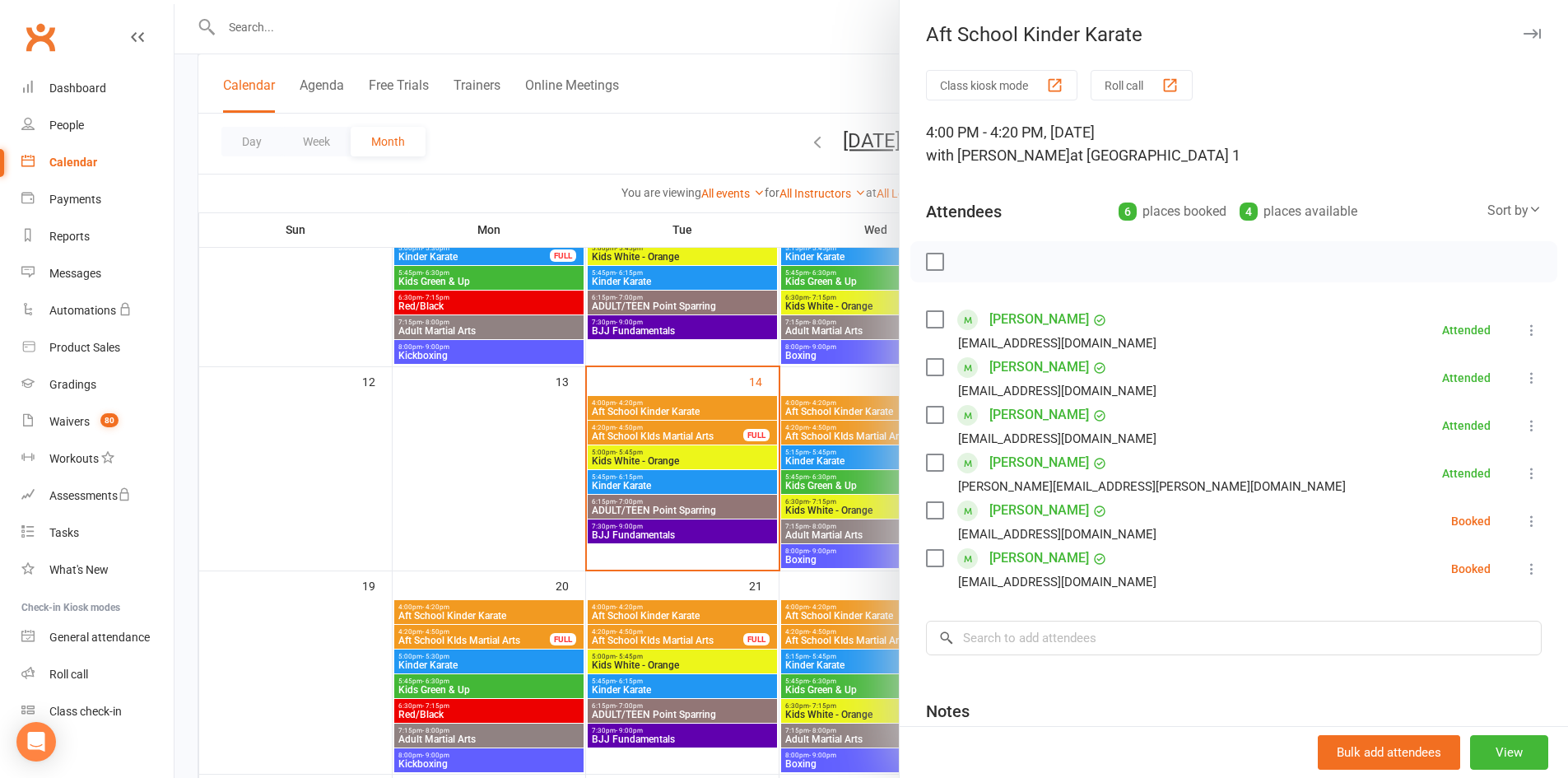
click at [1524, 514] on icon at bounding box center [1532, 520] width 16 height 16
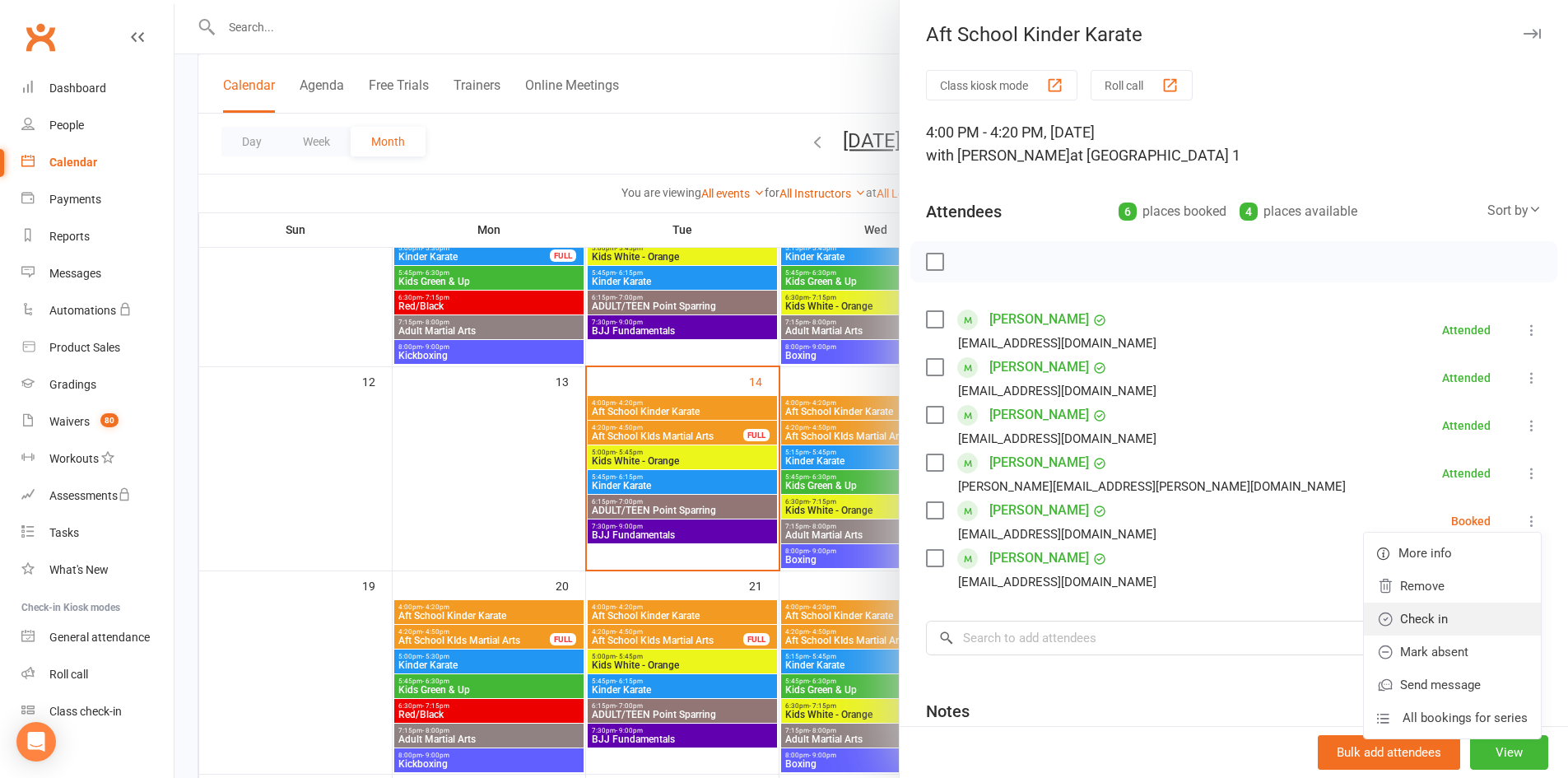
click at [1408, 616] on link "Check in" at bounding box center [1452, 618] width 177 height 32
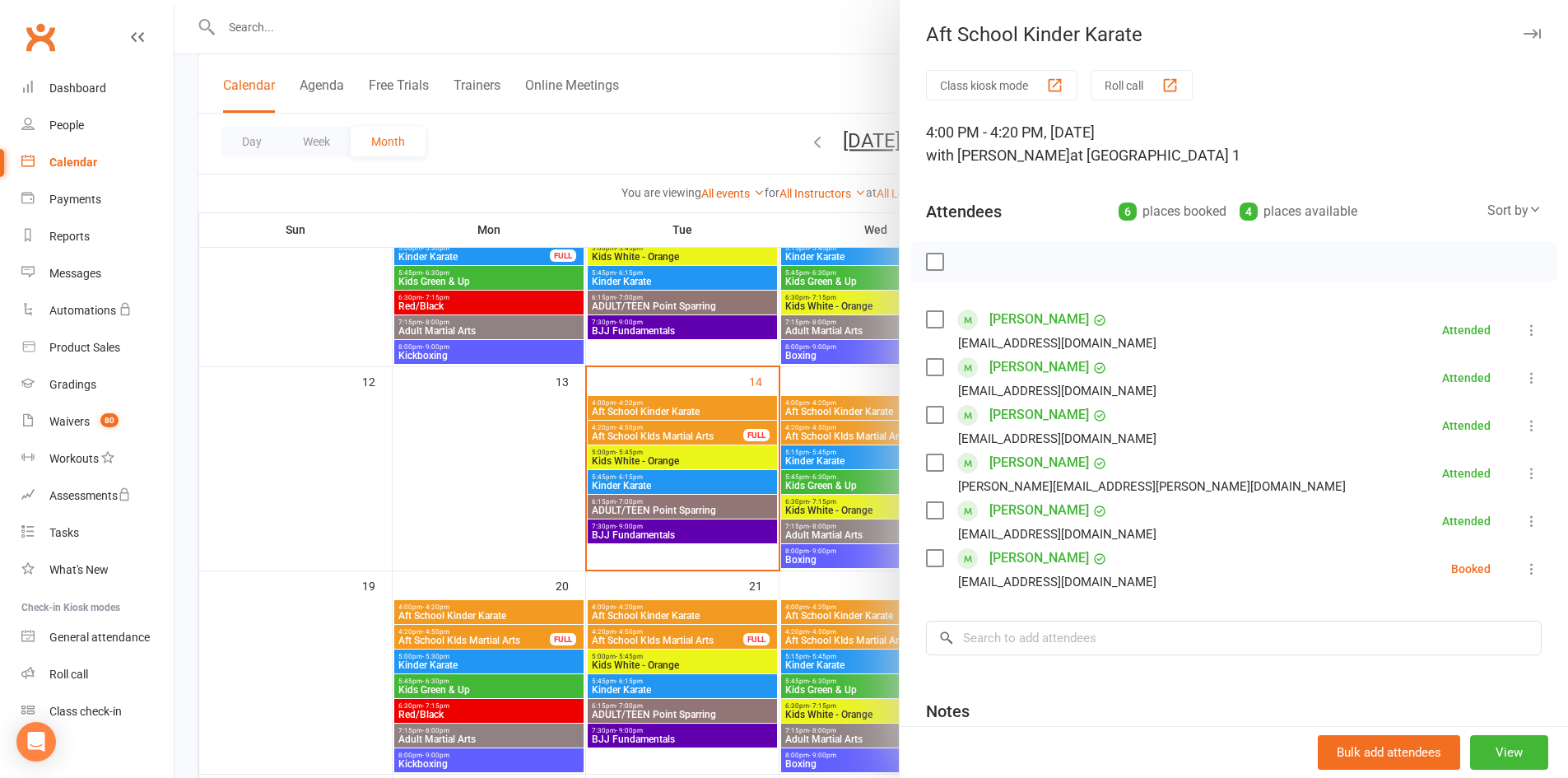
click at [1524, 565] on icon at bounding box center [1532, 568] width 16 height 16
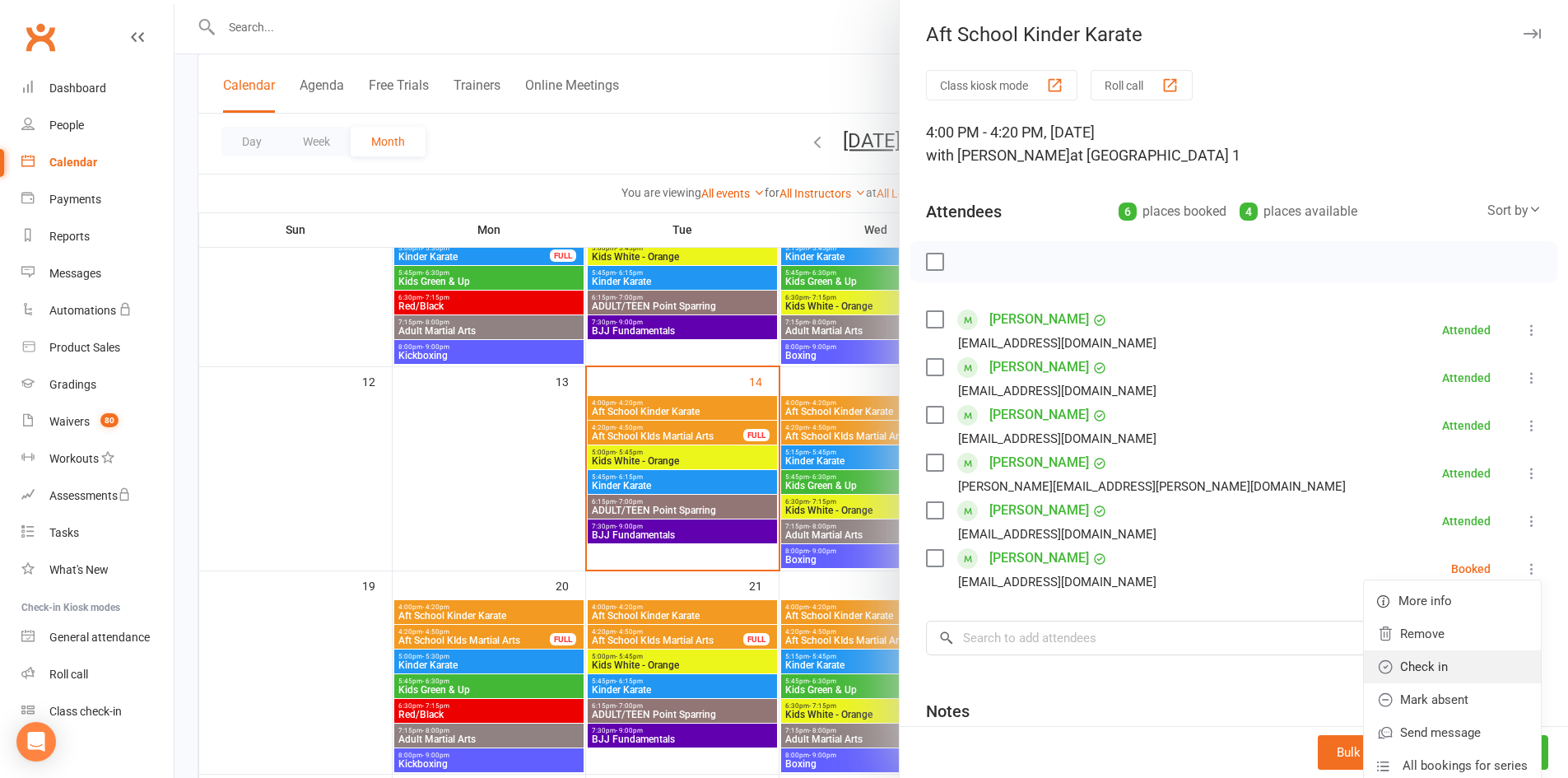
click at [1413, 651] on link "Check in" at bounding box center [1452, 666] width 177 height 32
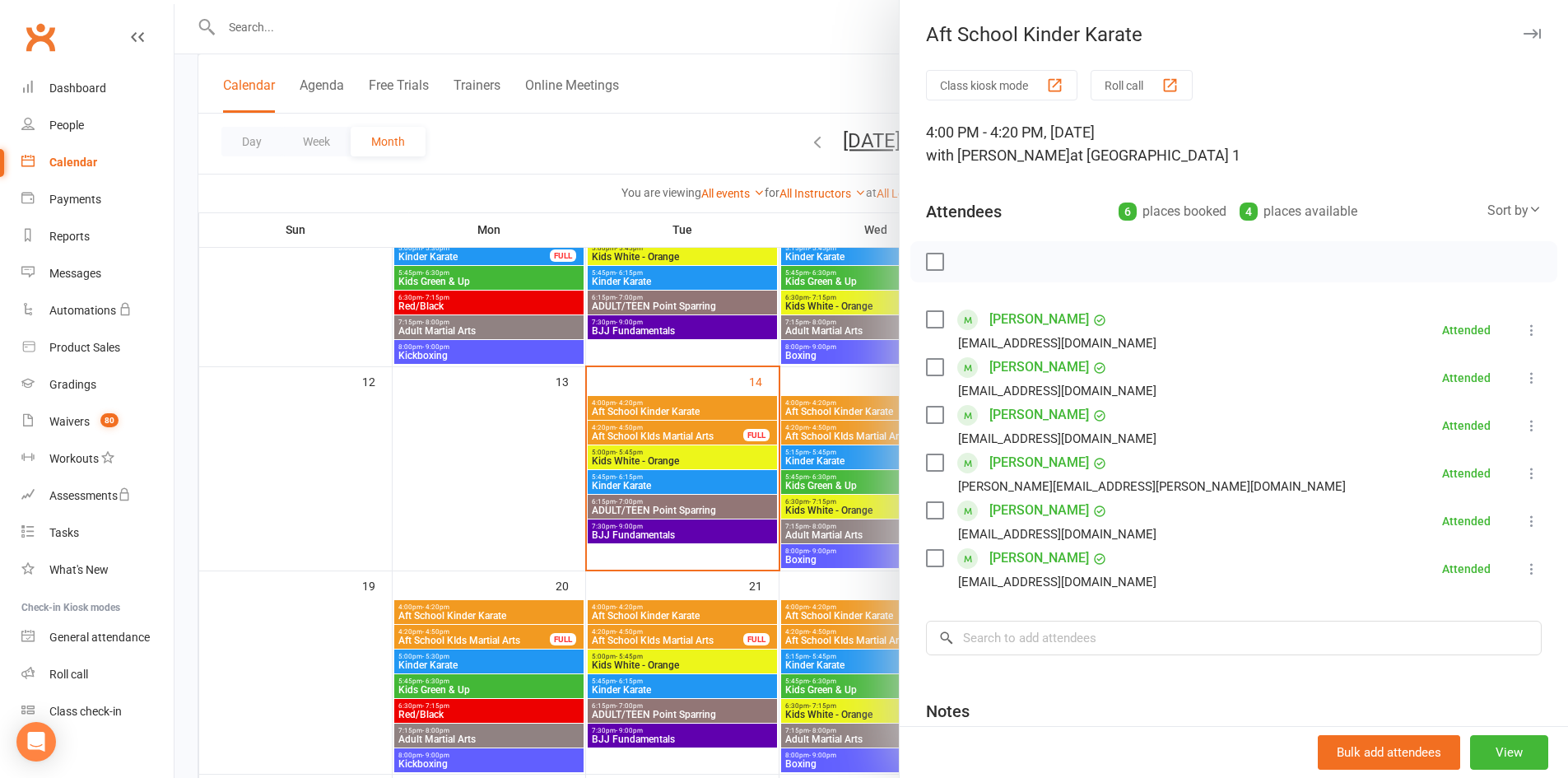
click at [1524, 36] on icon "button" at bounding box center [1533, 33] width 17 height 10
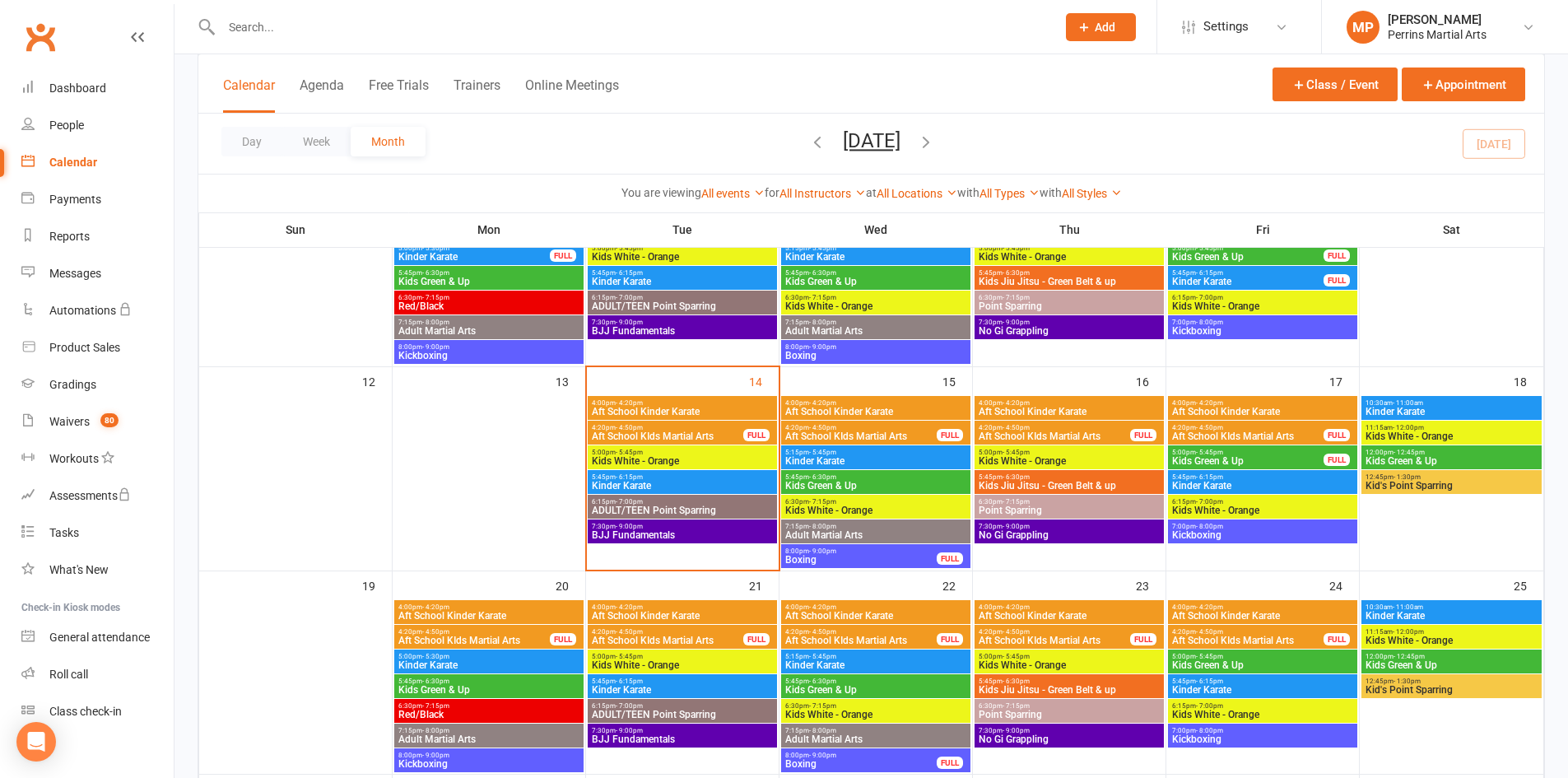
click at [688, 429] on span "4:20pm - 4:50pm" at bounding box center [667, 427] width 153 height 8
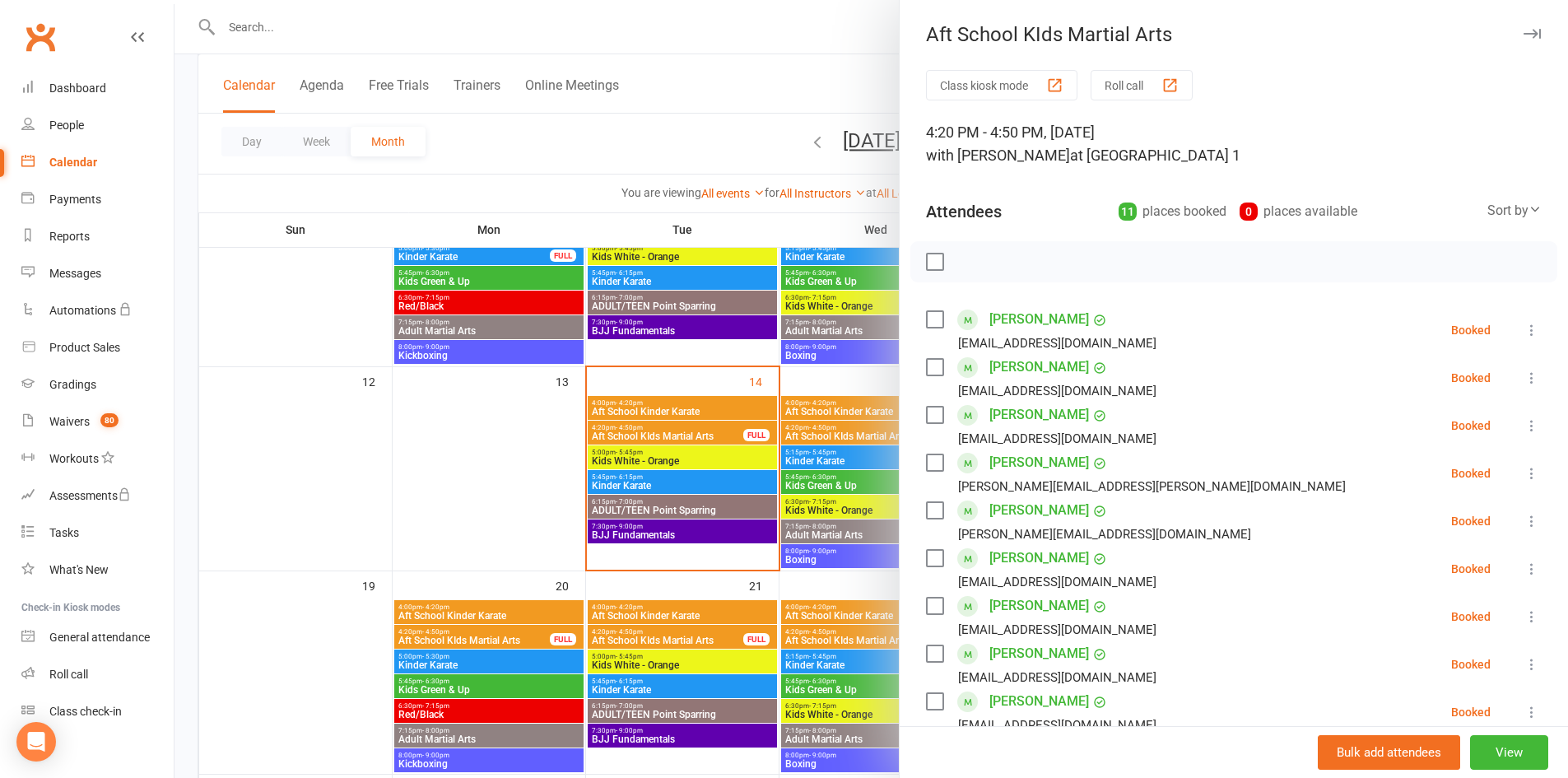
click at [1524, 326] on icon at bounding box center [1532, 330] width 16 height 16
click at [1463, 421] on link "Check in" at bounding box center [1452, 427] width 177 height 32
click at [1524, 375] on icon at bounding box center [1532, 378] width 16 height 16
click at [1468, 465] on link "Check in" at bounding box center [1452, 475] width 177 height 32
click at [1524, 421] on icon at bounding box center [1532, 425] width 16 height 16
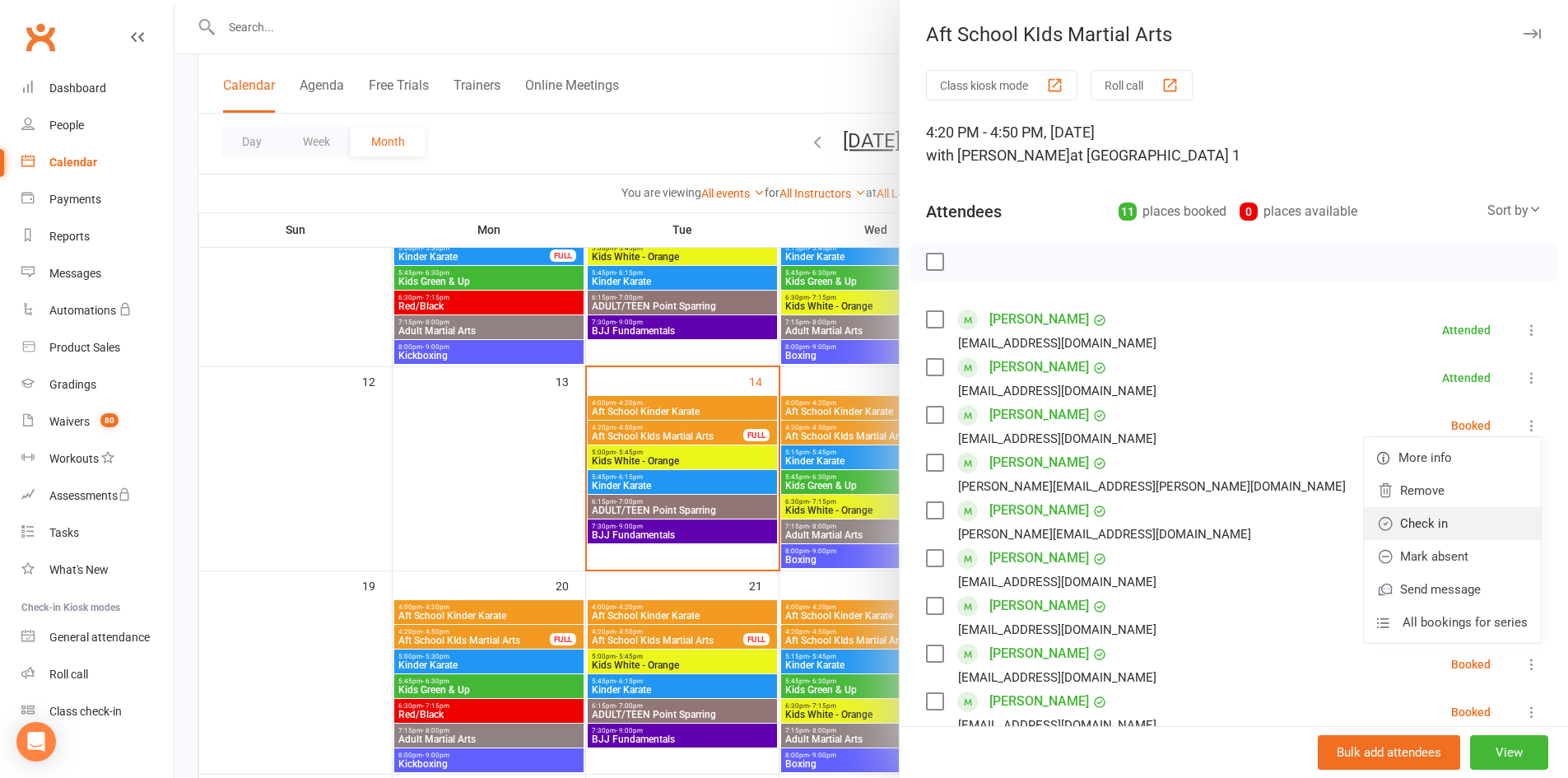
click at [1459, 519] on link "Check in" at bounding box center [1452, 523] width 177 height 32
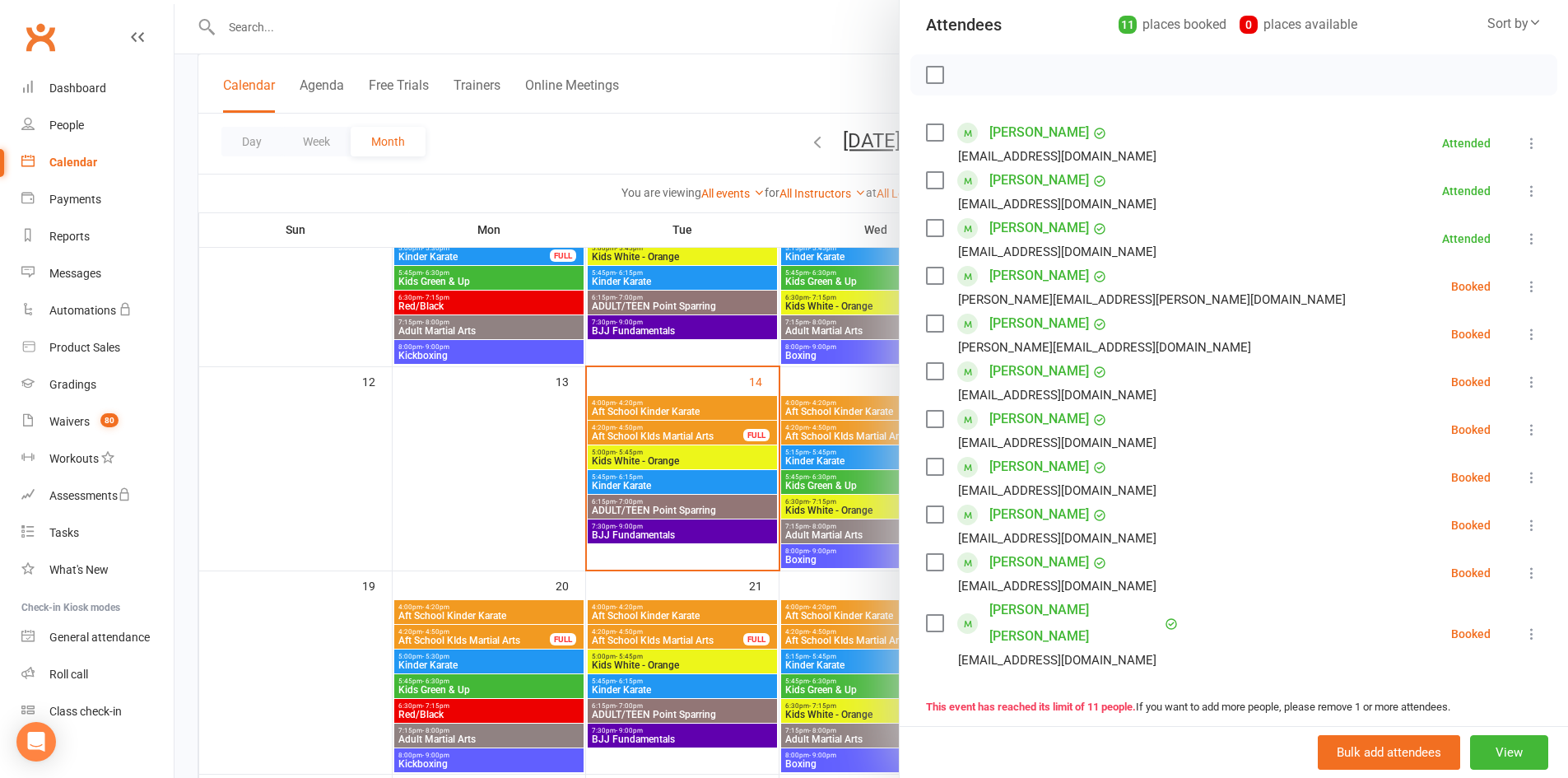
scroll to position [198, 0]
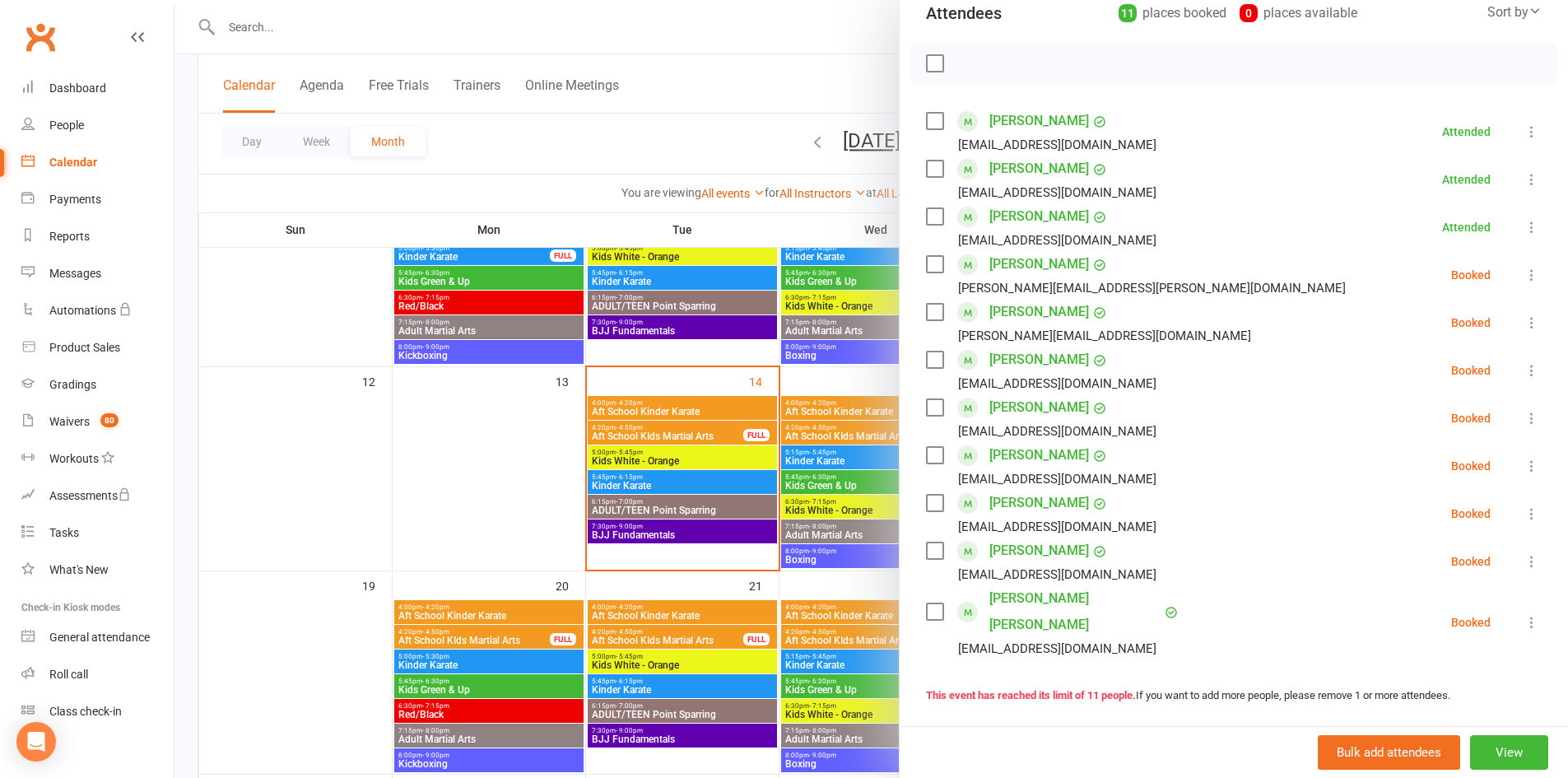
click at [1524, 560] on icon at bounding box center [1532, 561] width 16 height 16
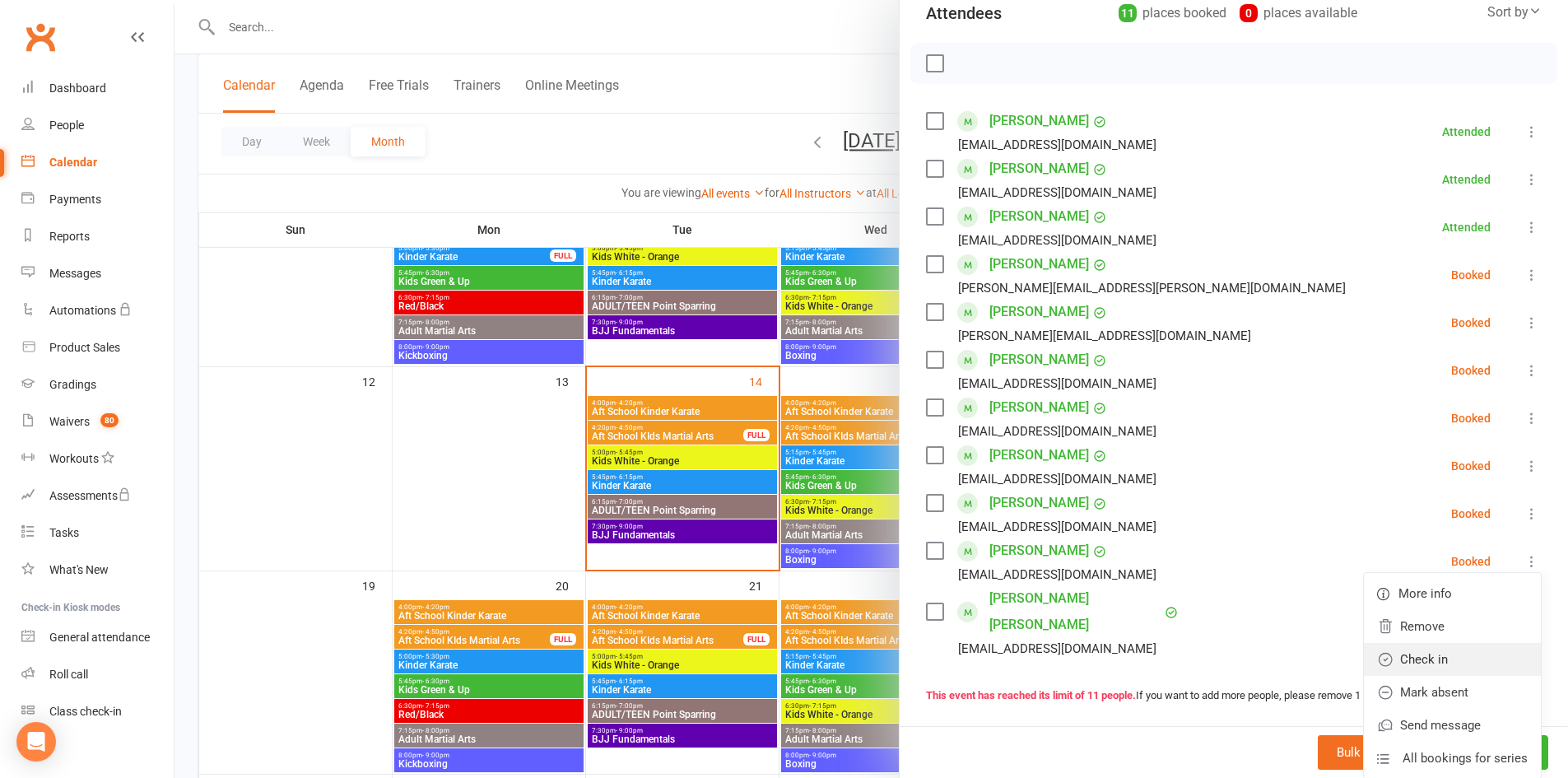
click at [1434, 658] on link "Check in" at bounding box center [1452, 659] width 177 height 32
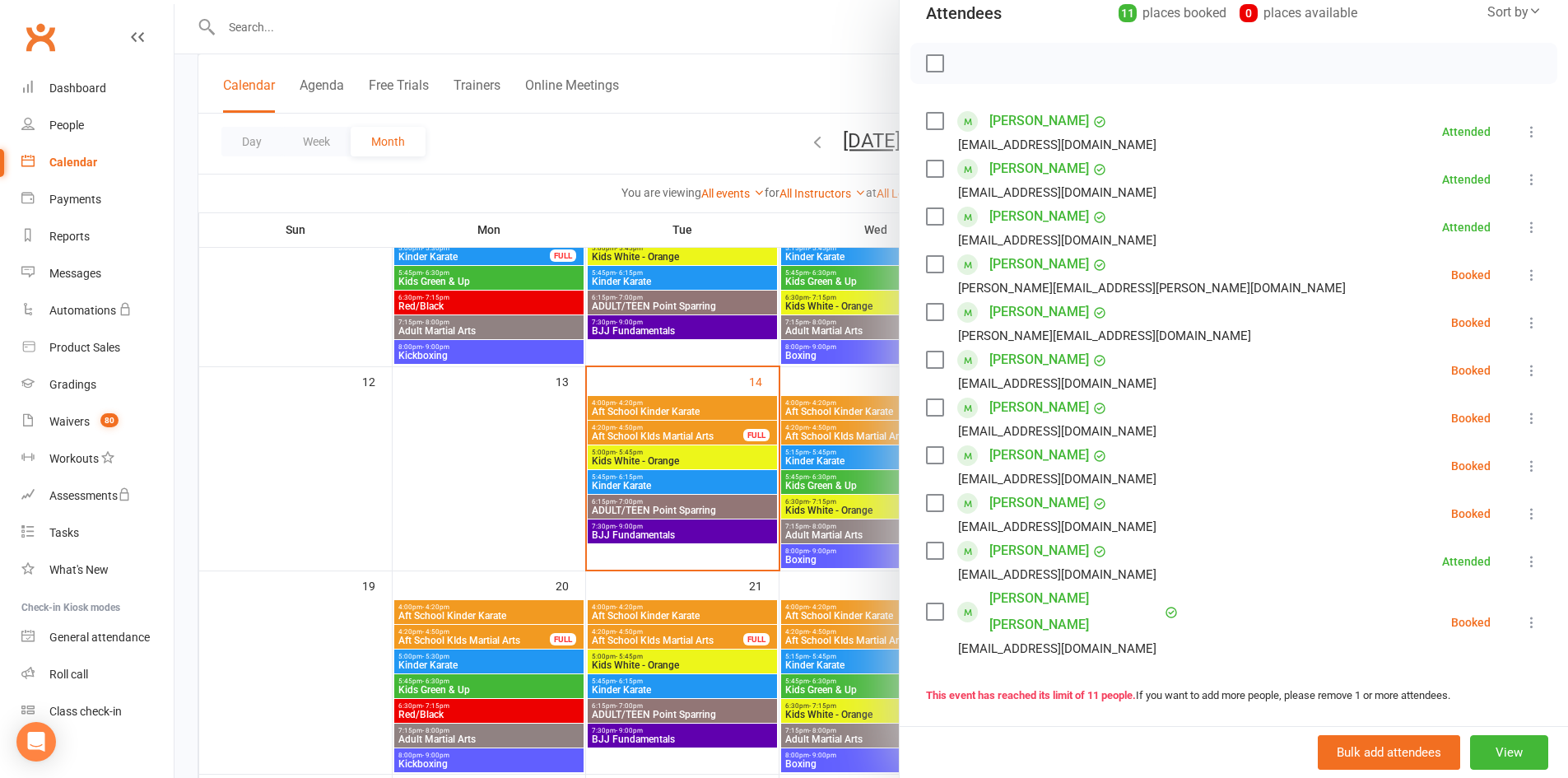
click at [1524, 614] on icon at bounding box center [1532, 621] width 16 height 16
click at [1414, 703] on link "Check in" at bounding box center [1452, 720] width 177 height 32
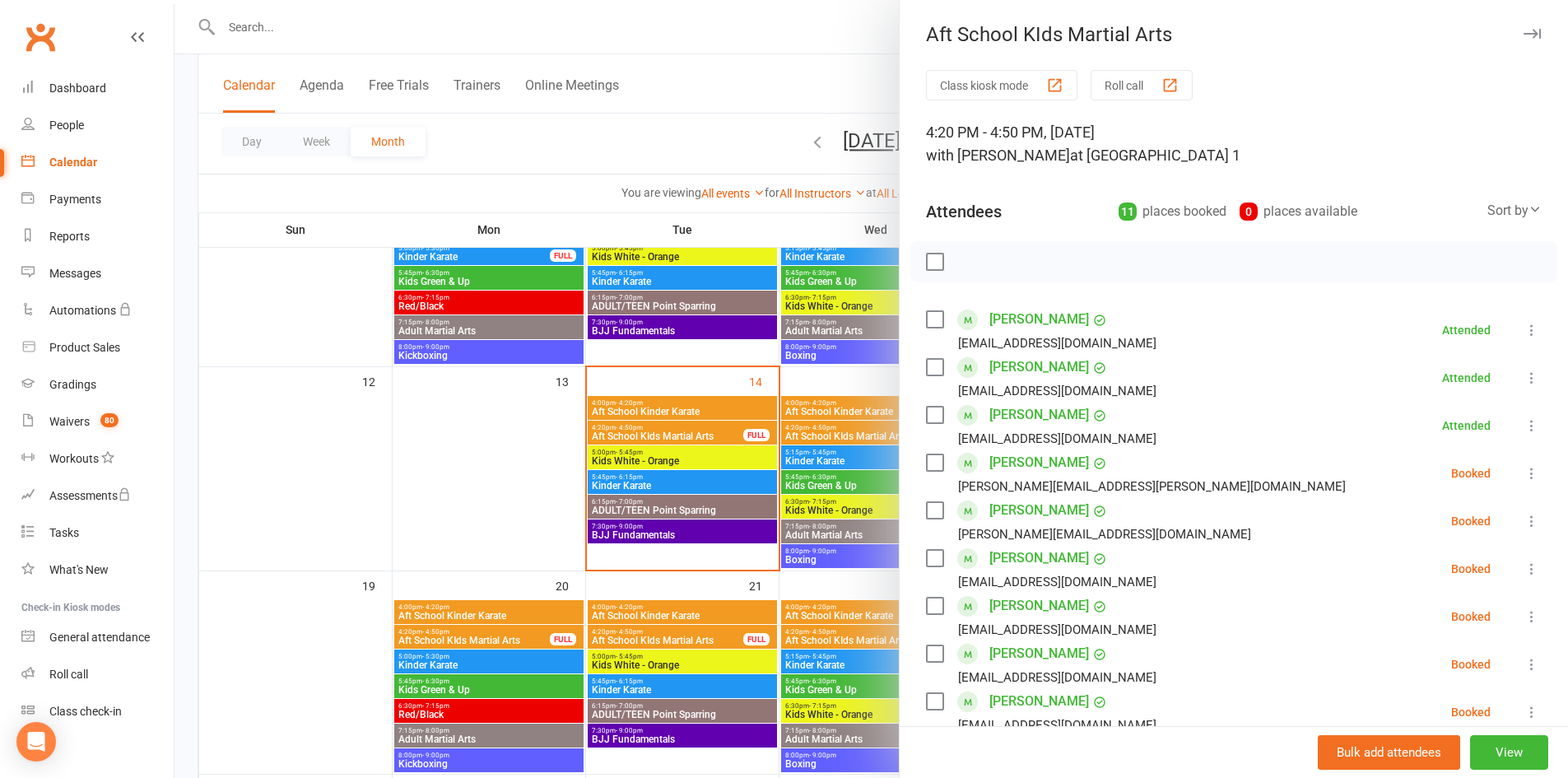
click at [1524, 30] on icon "button" at bounding box center [1533, 33] width 17 height 10
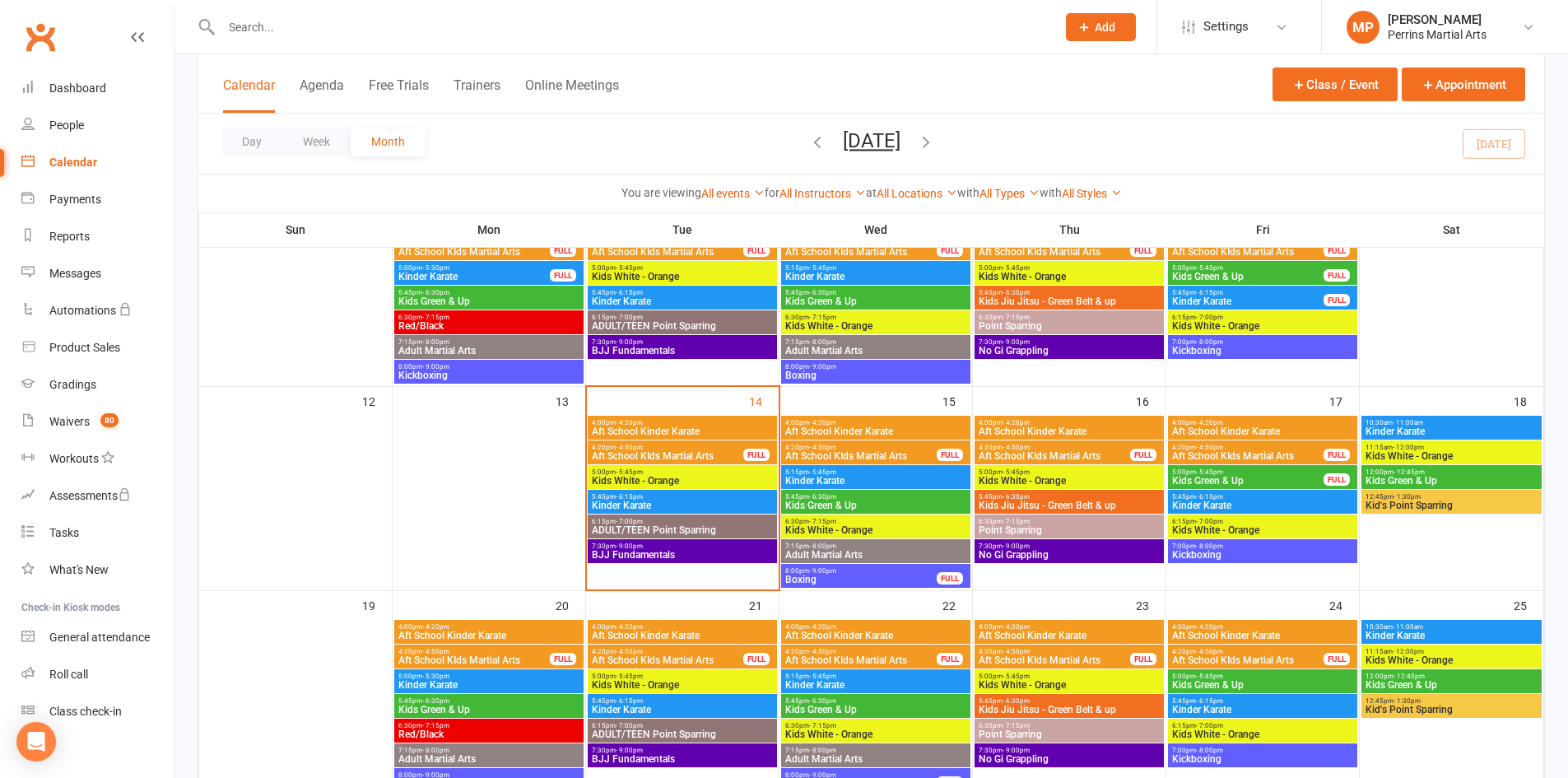
scroll to position [336, 0]
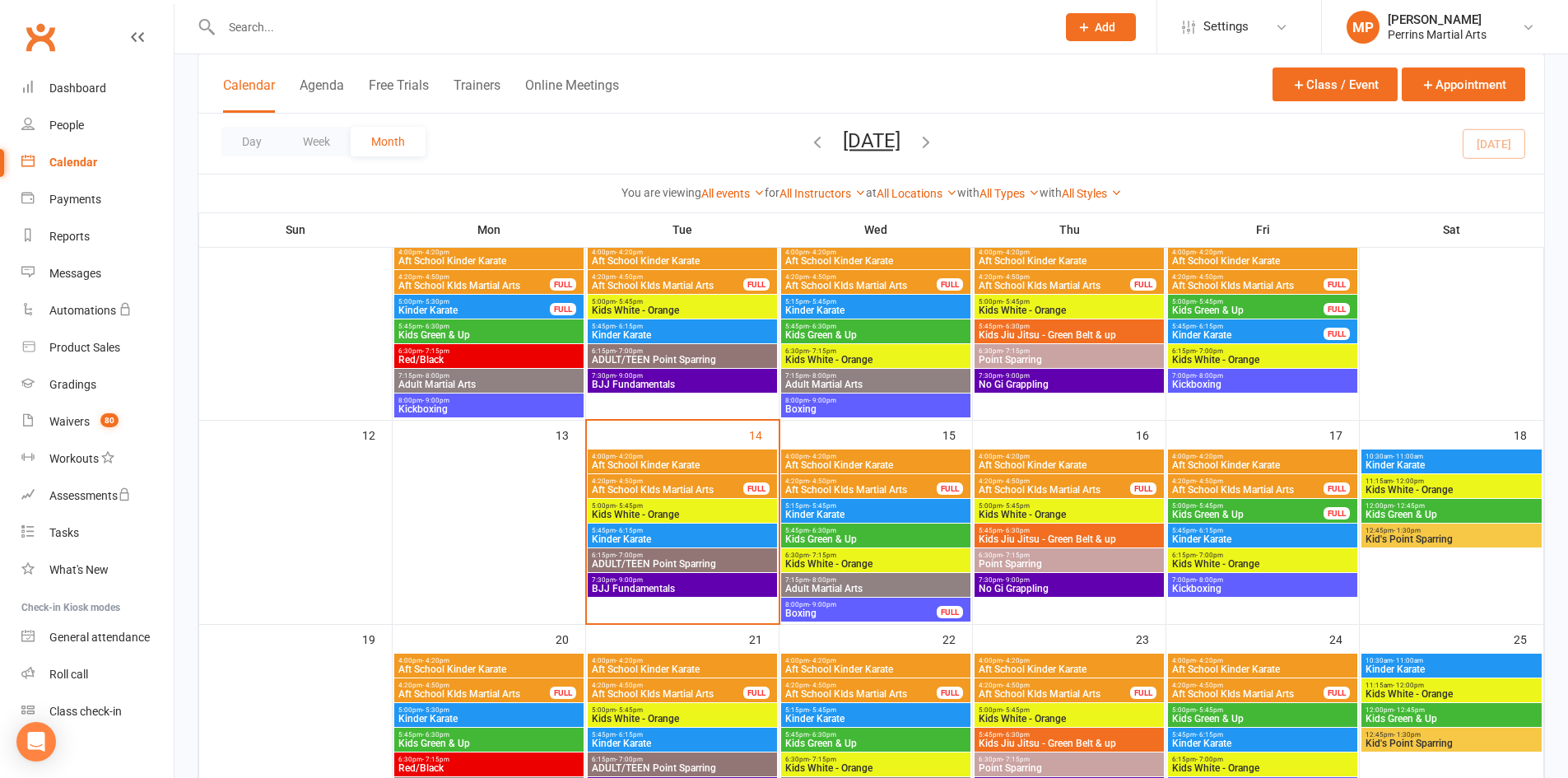
click at [666, 511] on span "Kids White - Orange" at bounding box center [682, 514] width 183 height 10
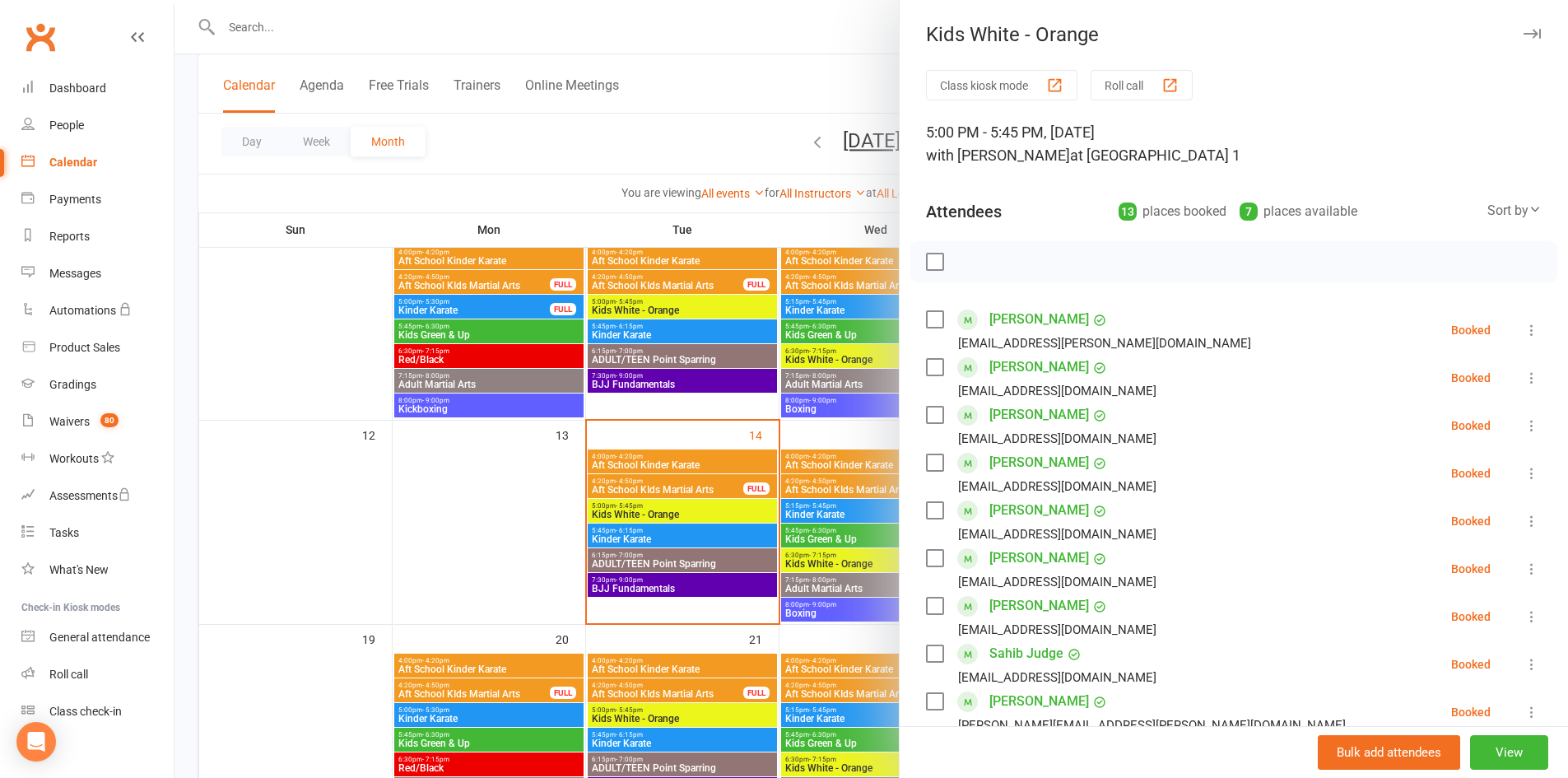
click at [1524, 33] on icon "button" at bounding box center [1533, 33] width 17 height 10
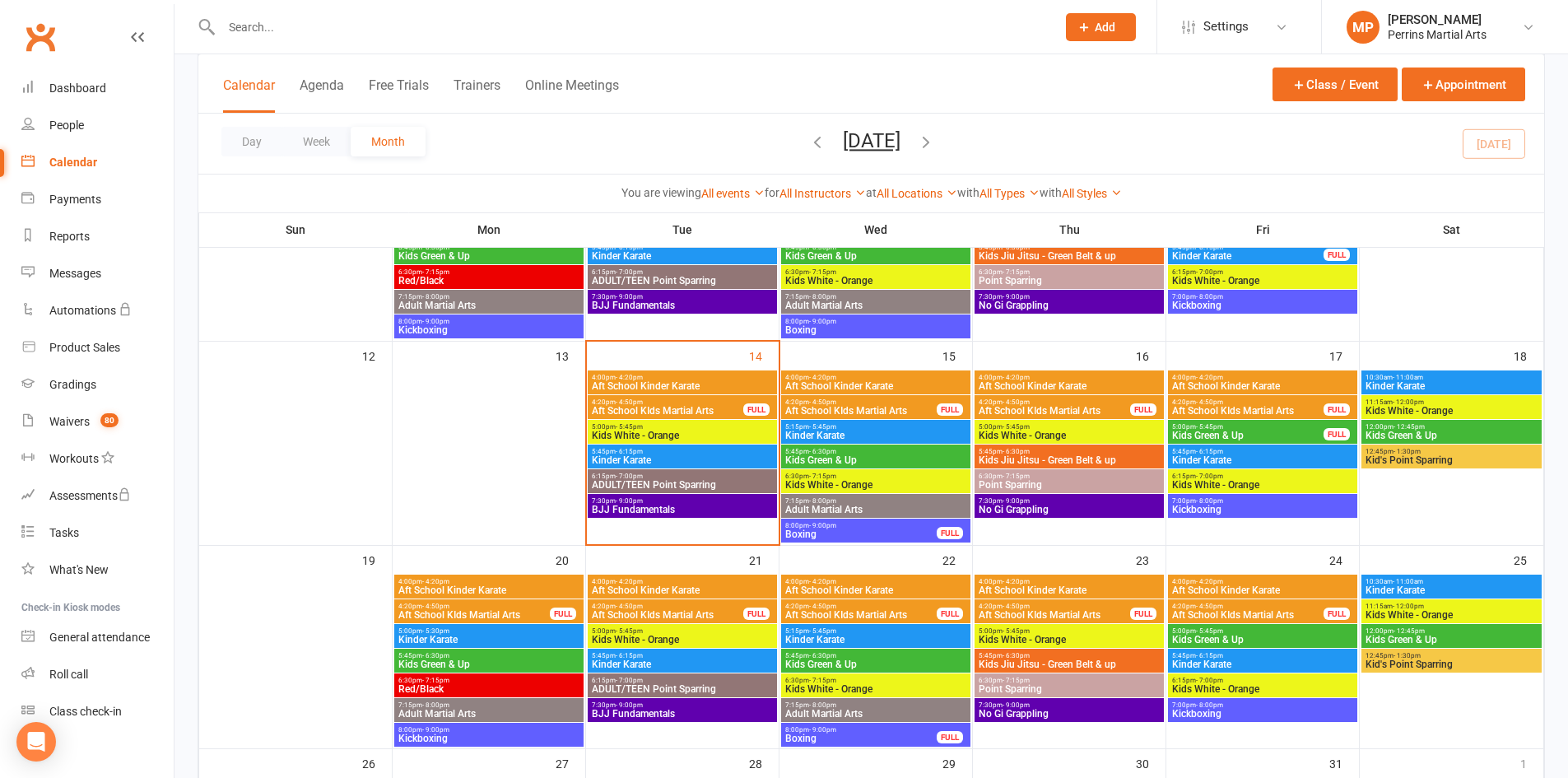
scroll to position [385, 0]
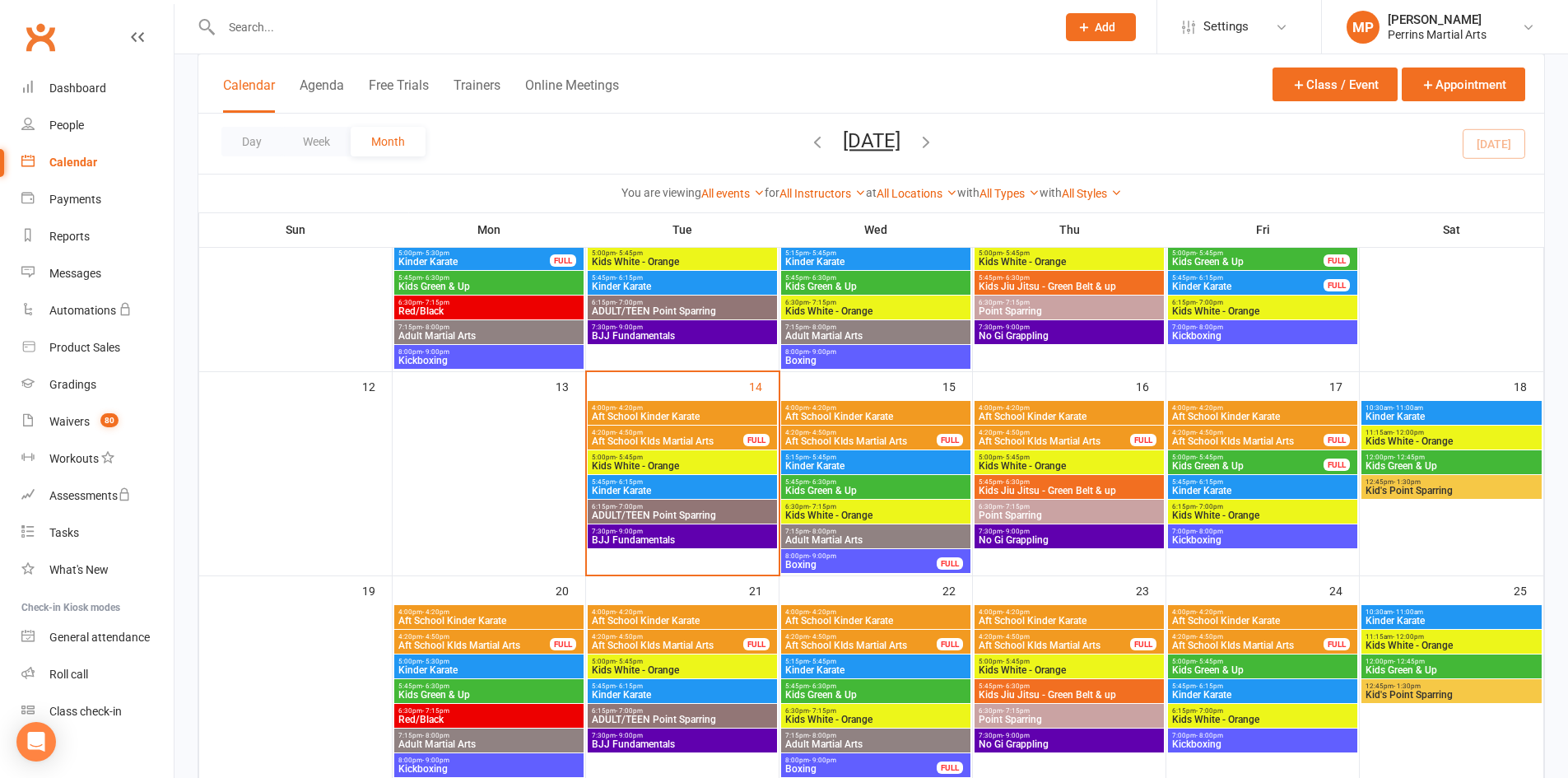
click at [704, 486] on span "Kinder Karate" at bounding box center [682, 490] width 183 height 10
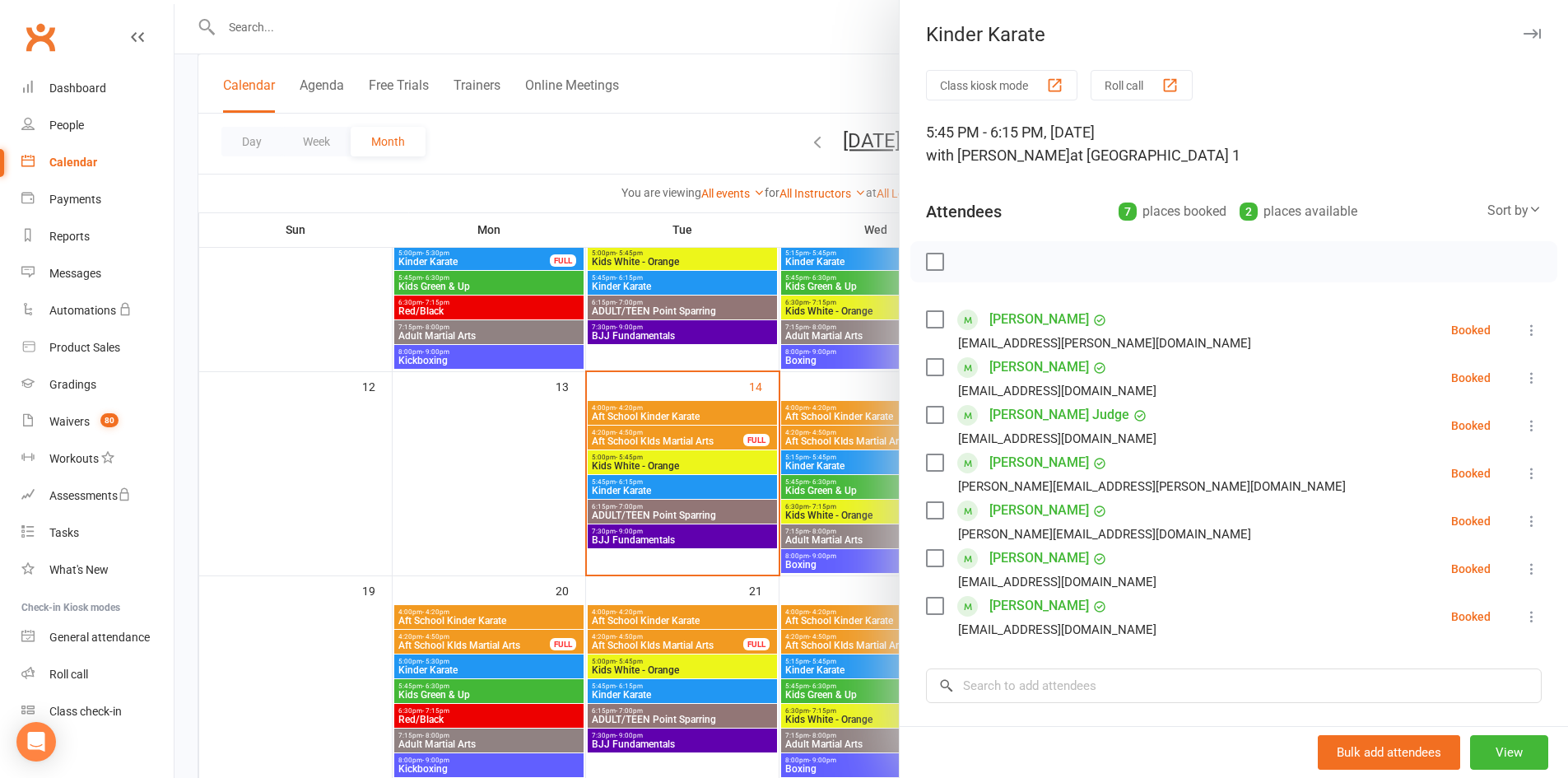
click at [1524, 31] on icon "button" at bounding box center [1533, 33] width 17 height 10
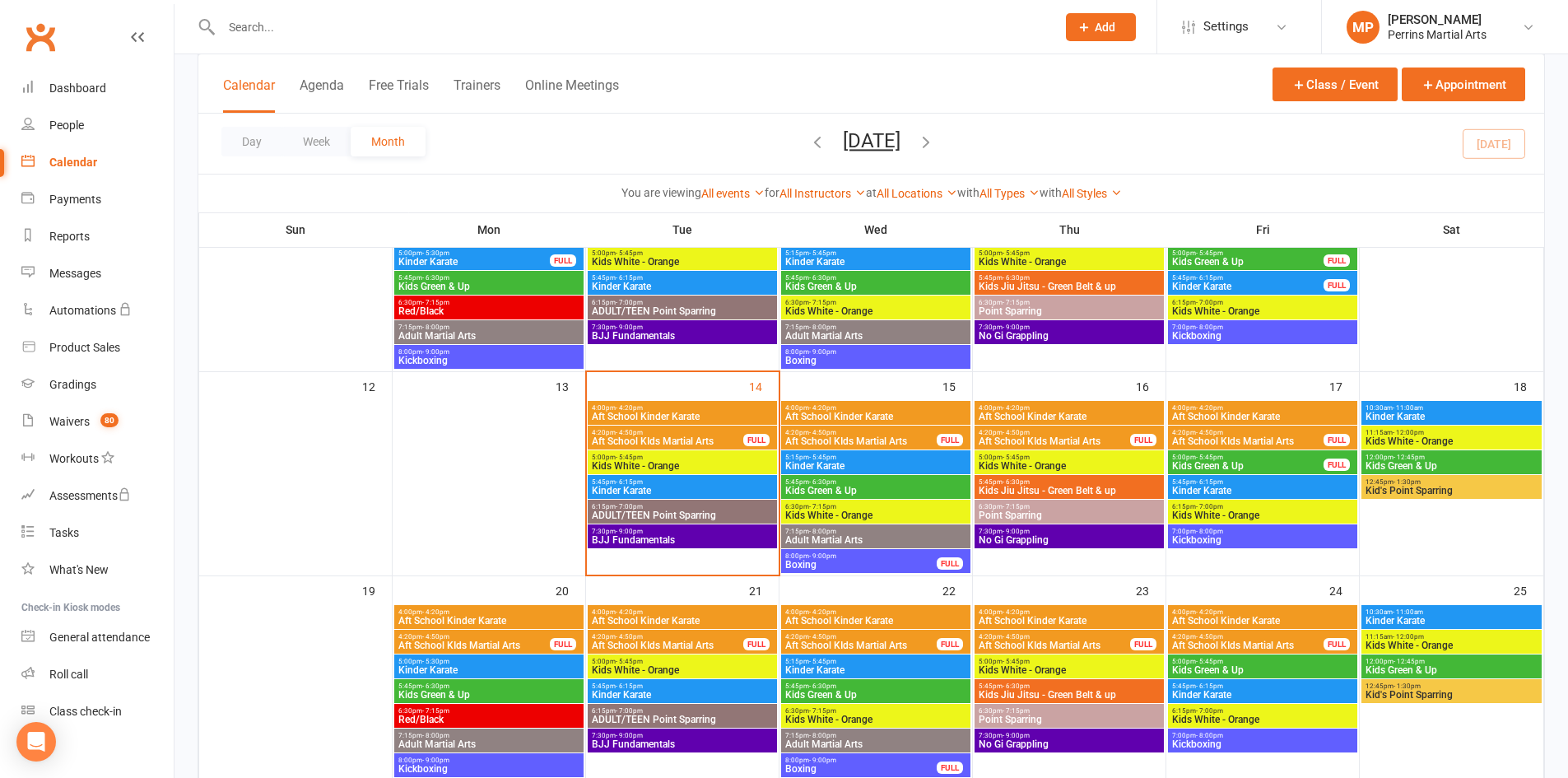
click at [903, 459] on span "5:15pm - 5:45pm" at bounding box center [876, 457] width 183 height 8
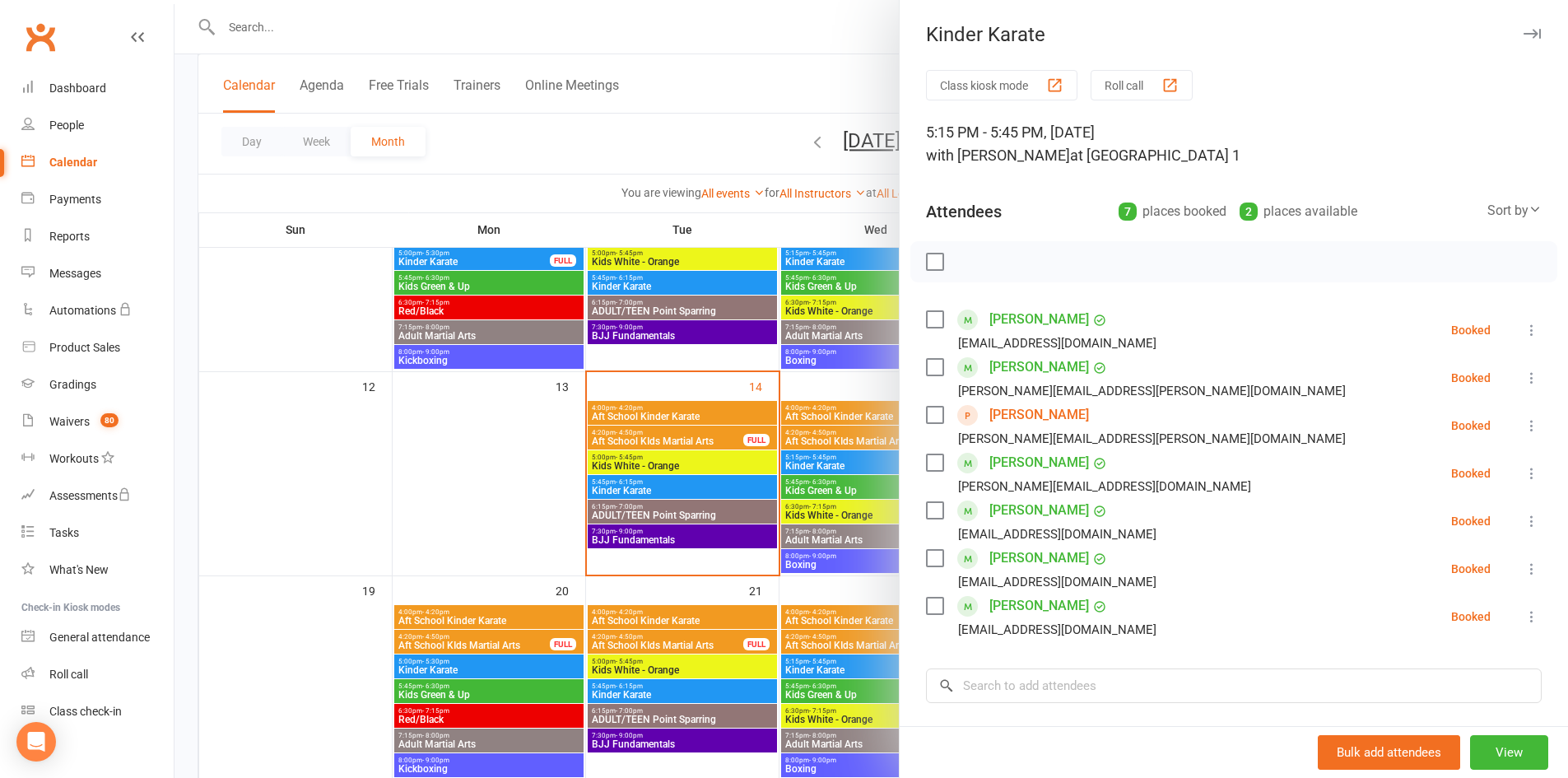
click at [1524, 33] on icon "button" at bounding box center [1533, 33] width 17 height 10
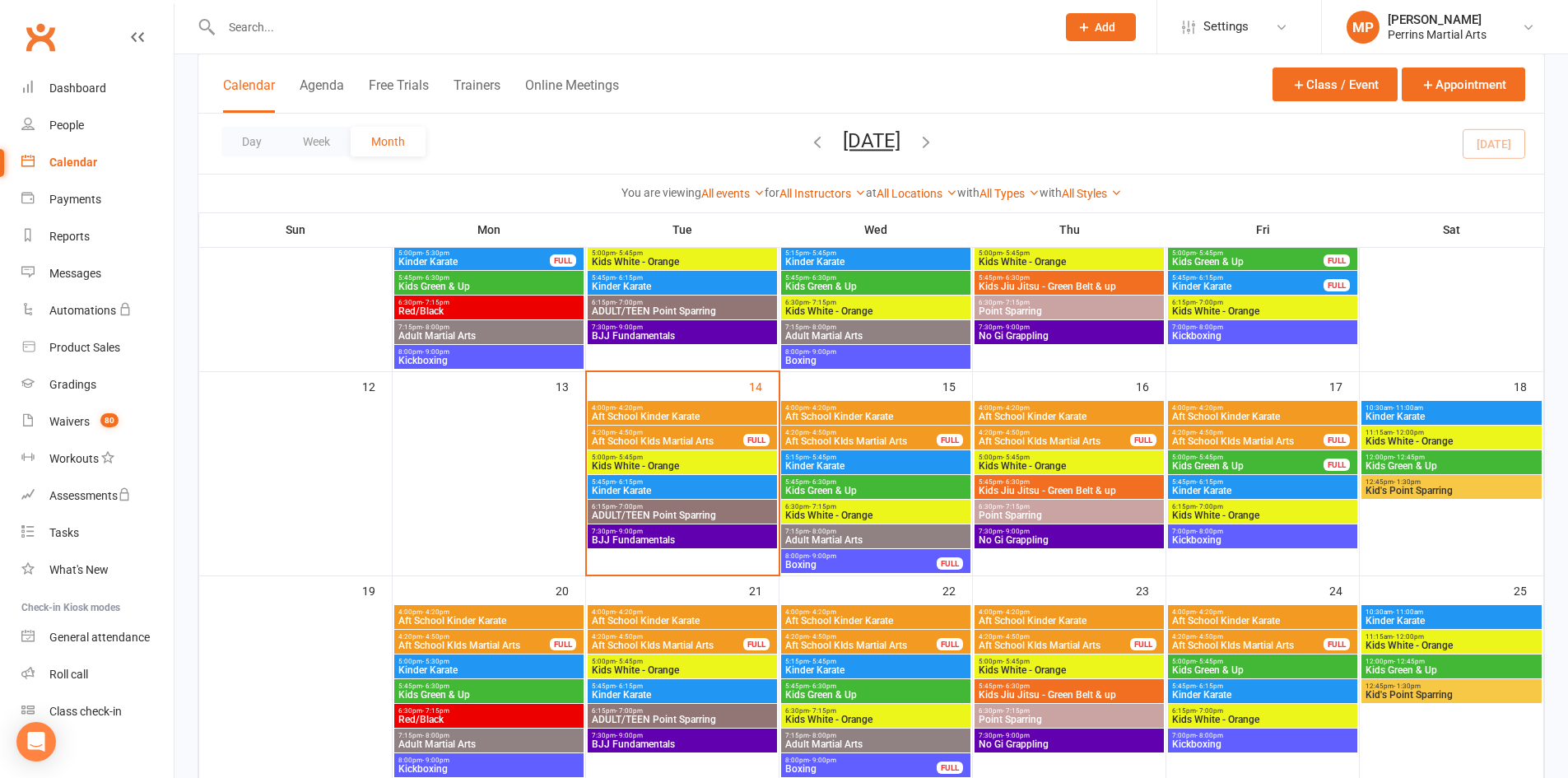
click at [1248, 488] on span "Kinder Karate" at bounding box center [1262, 490] width 183 height 10
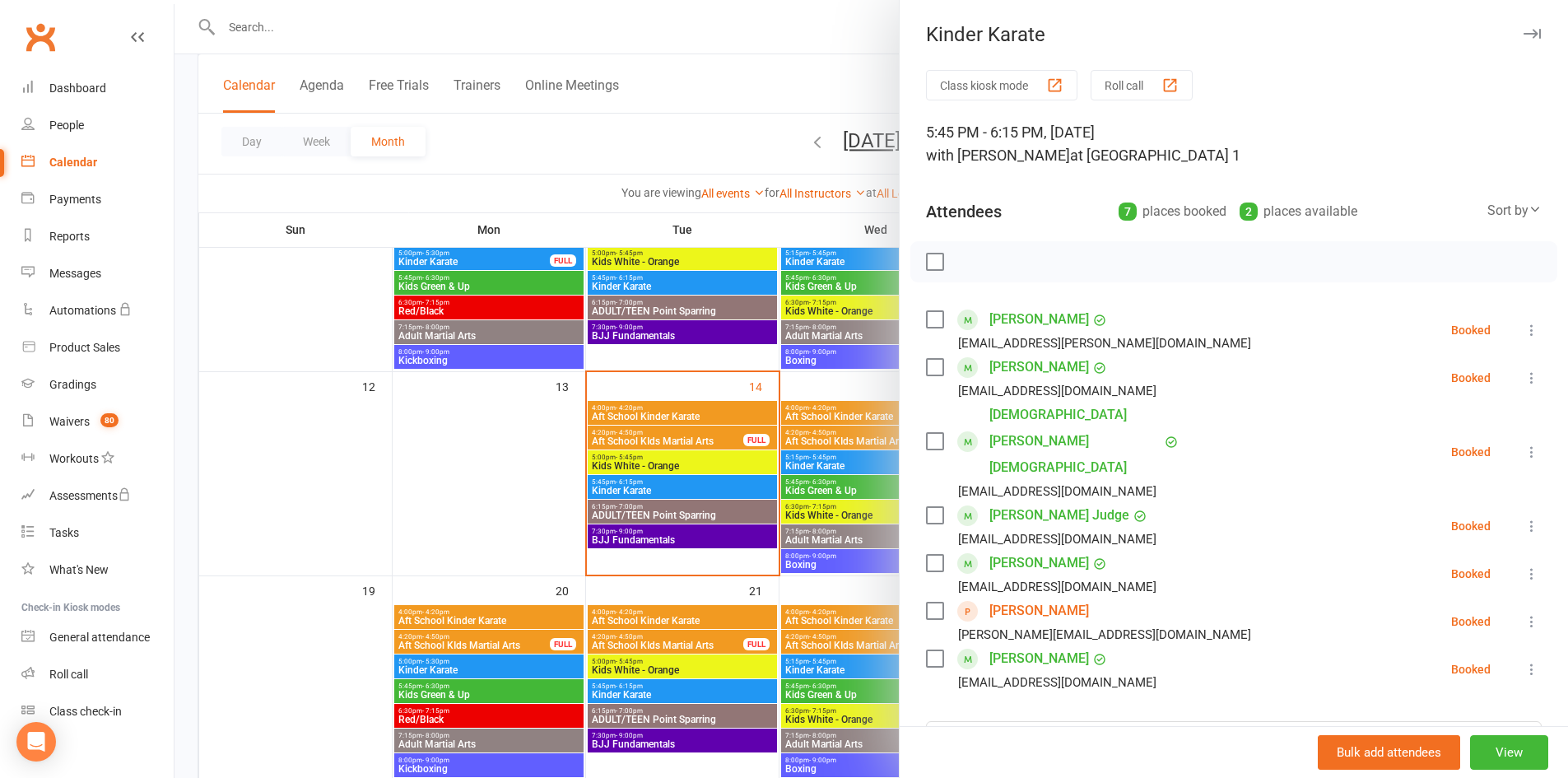
click at [1524, 29] on icon "button" at bounding box center [1533, 33] width 17 height 10
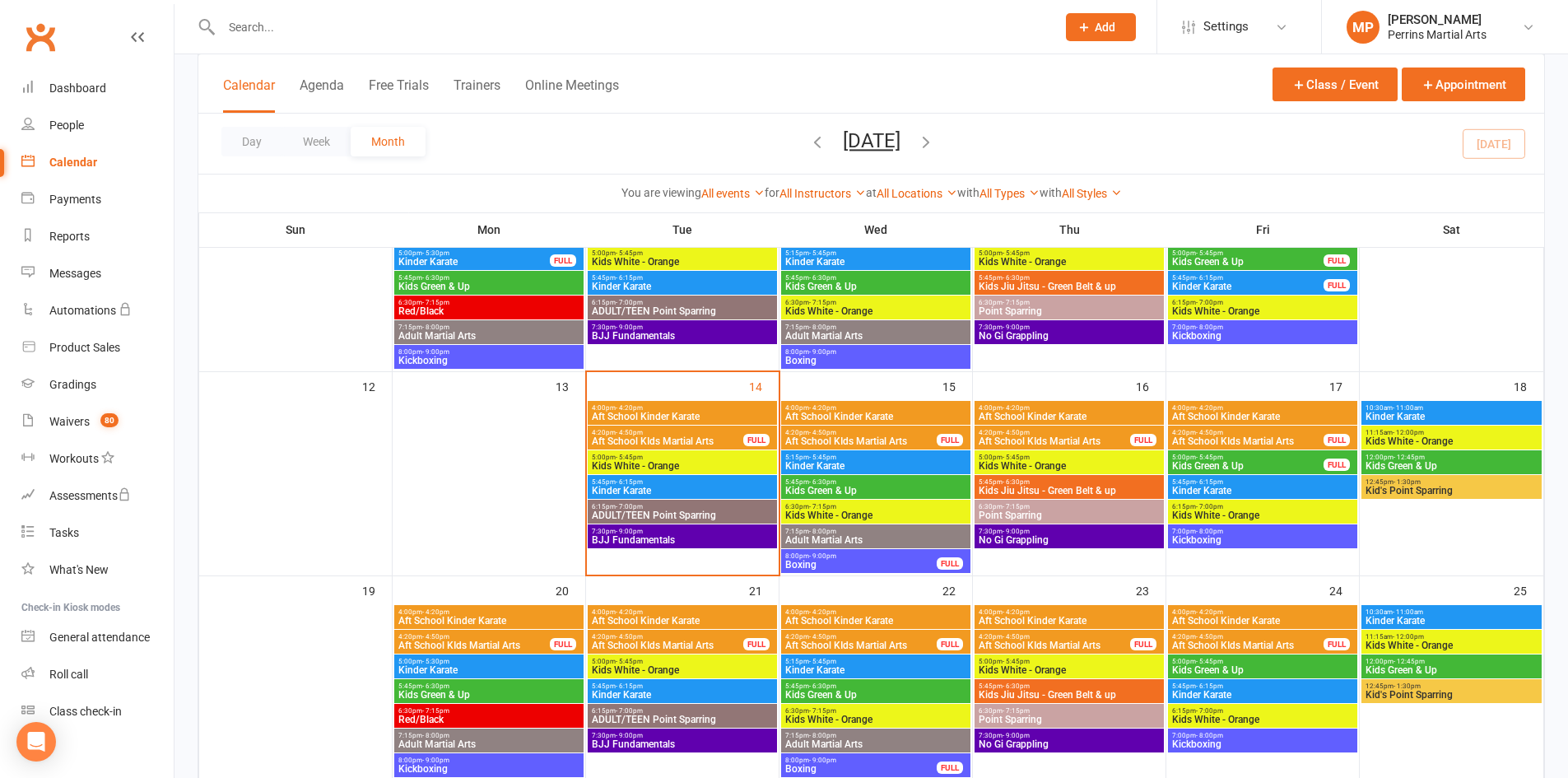
click at [1421, 420] on span "Kinder Karate" at bounding box center [1452, 416] width 174 height 10
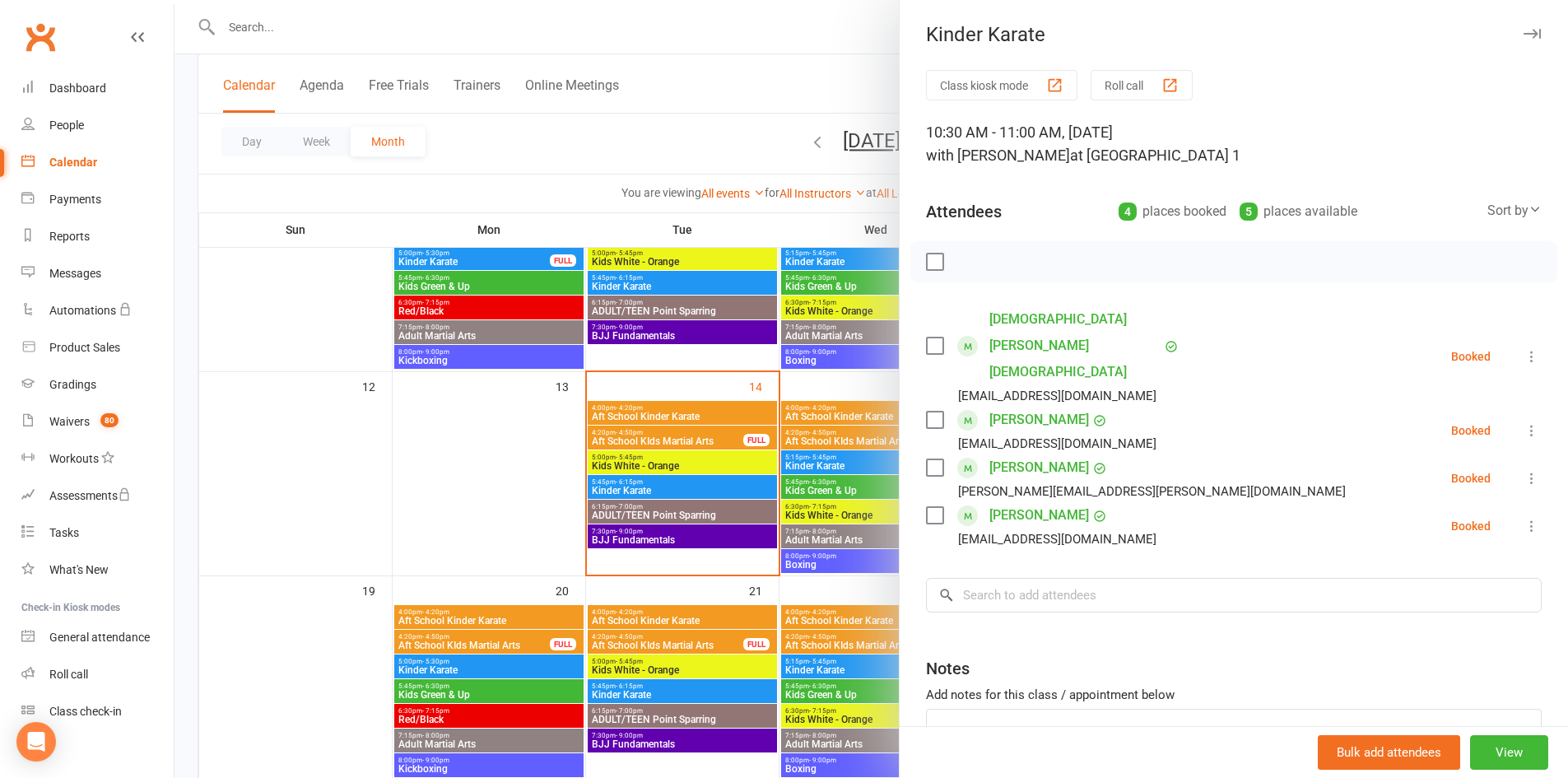
click at [1522, 28] on button "button" at bounding box center [1532, 33] width 20 height 20
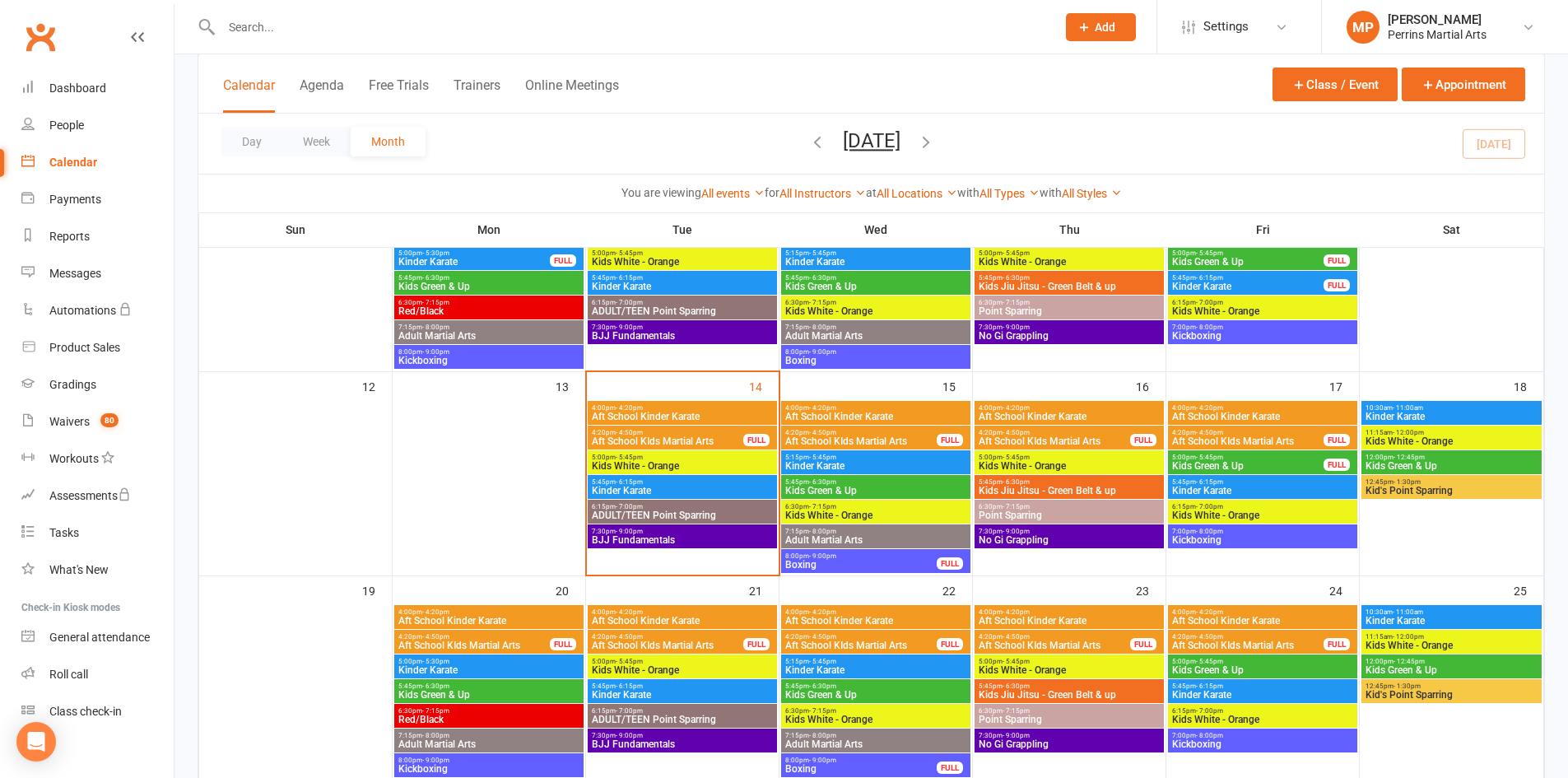
click at [510, 668] on span "Kinder Karate" at bounding box center [489, 670] width 183 height 10
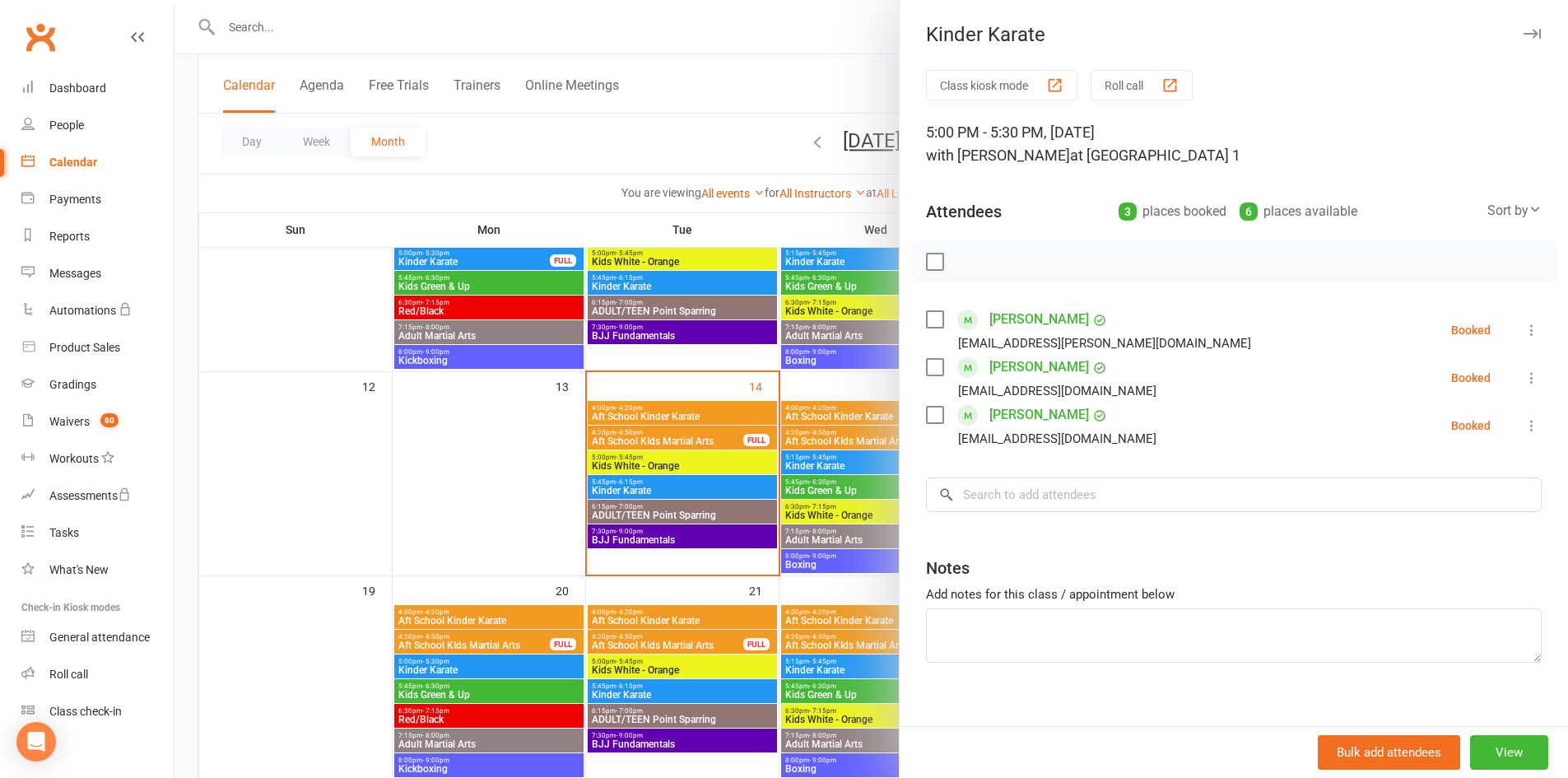
click at [1524, 32] on icon "button" at bounding box center [1533, 33] width 17 height 10
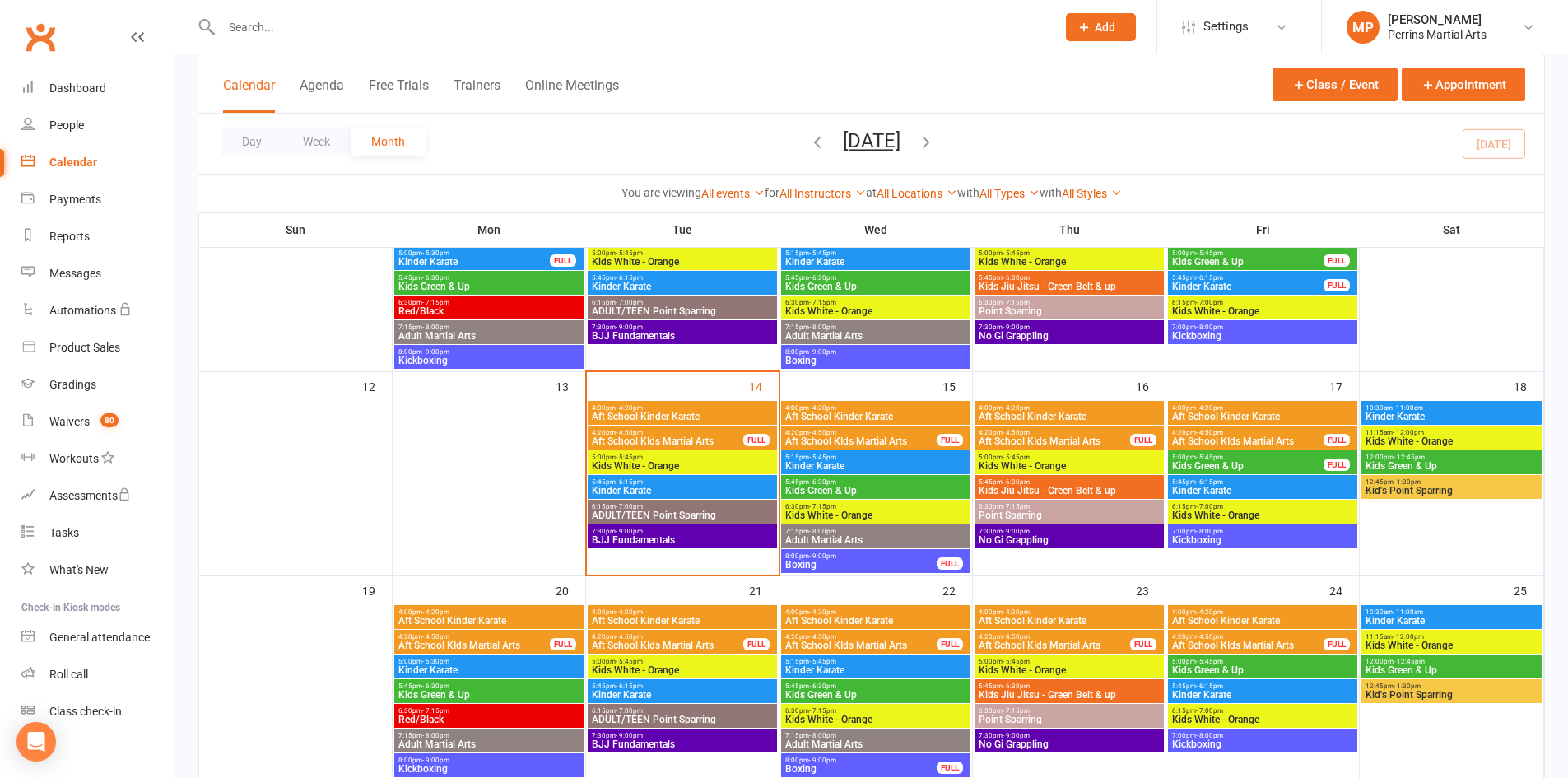
click at [686, 694] on span "Kinder Karate" at bounding box center [682, 695] width 183 height 10
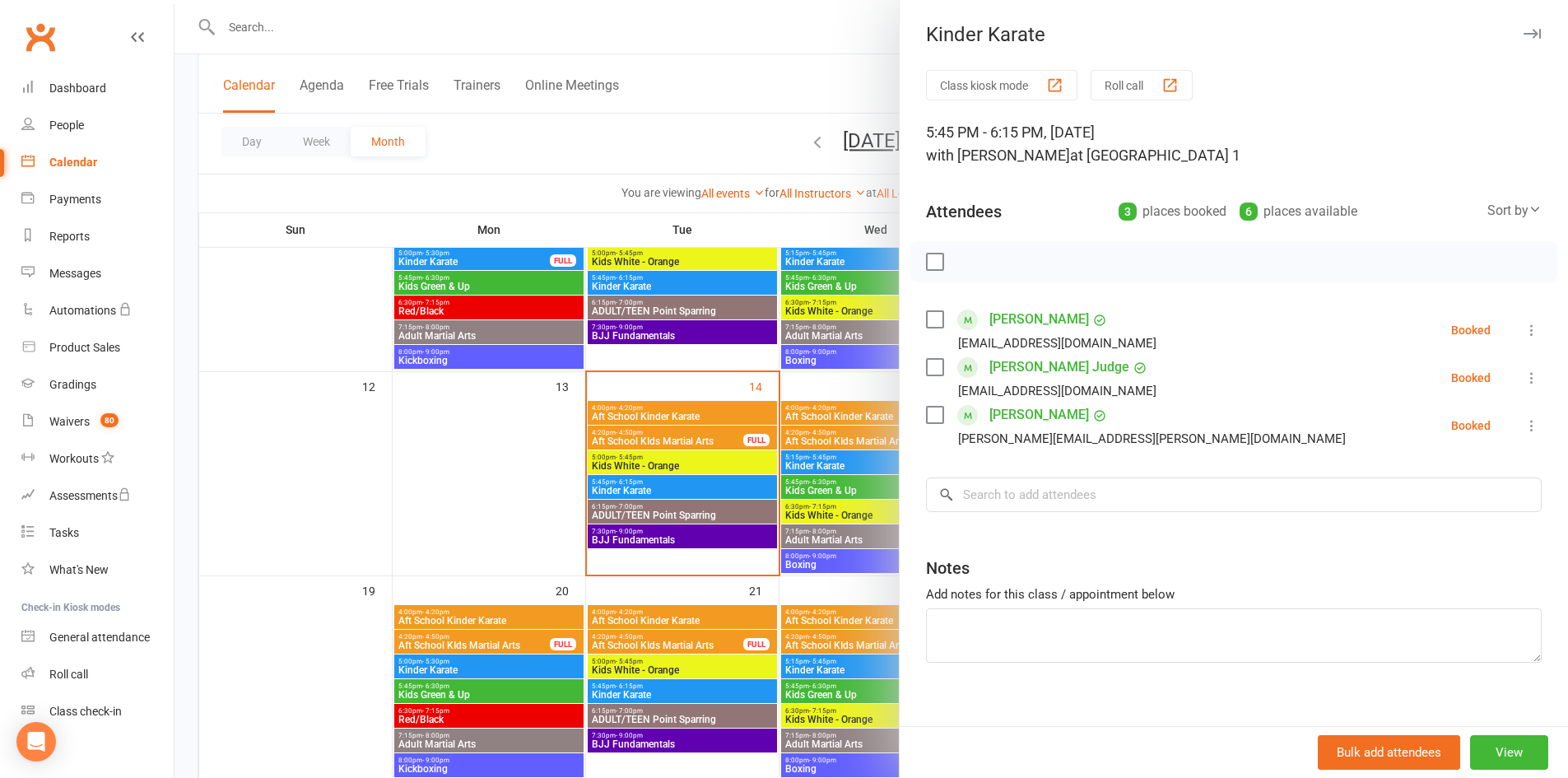
click at [1524, 34] on icon "button" at bounding box center [1533, 33] width 17 height 10
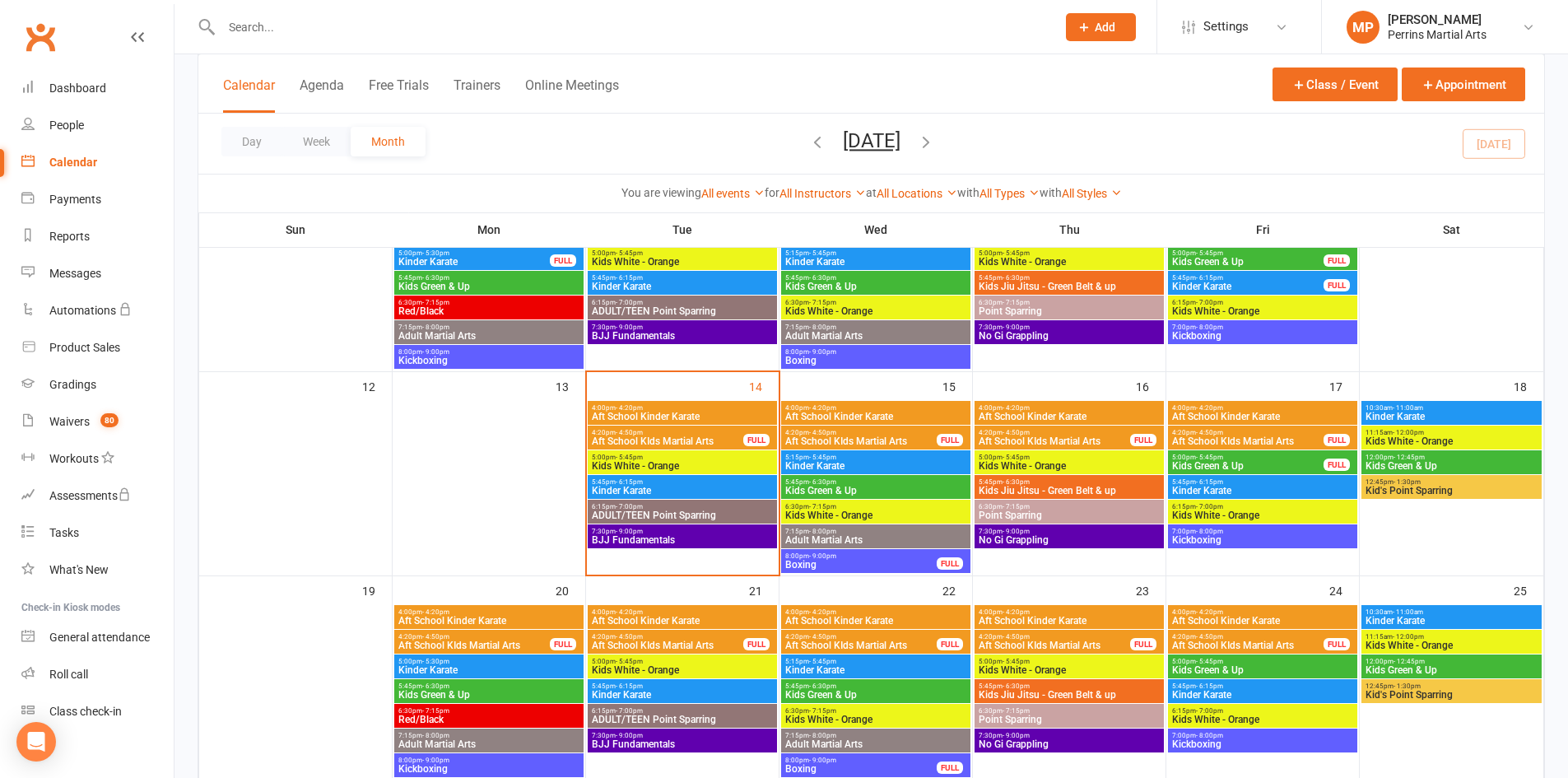
click at [882, 672] on span "Kinder Karate" at bounding box center [876, 670] width 183 height 10
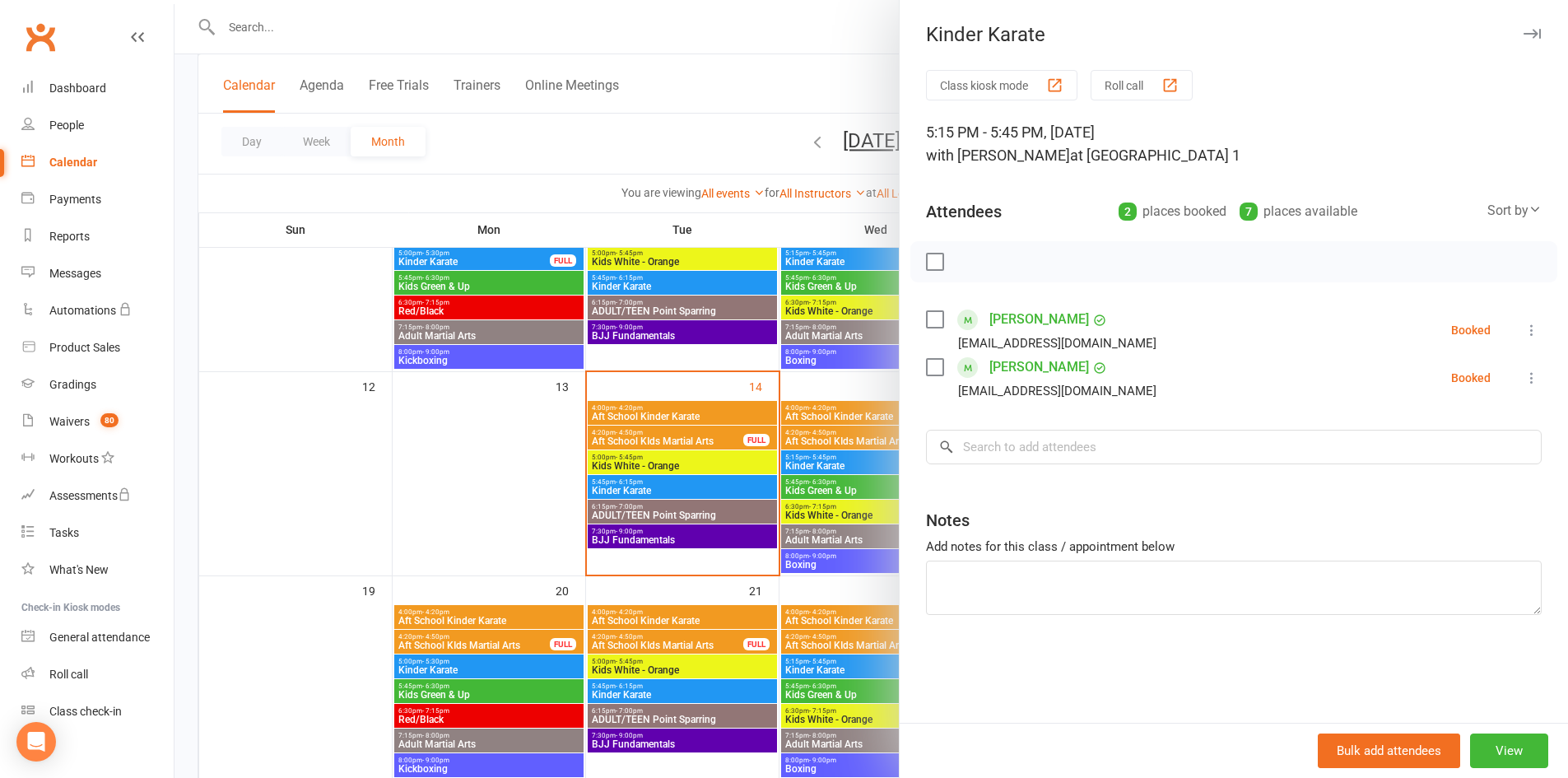
click at [1523, 40] on button "button" at bounding box center [1532, 33] width 20 height 20
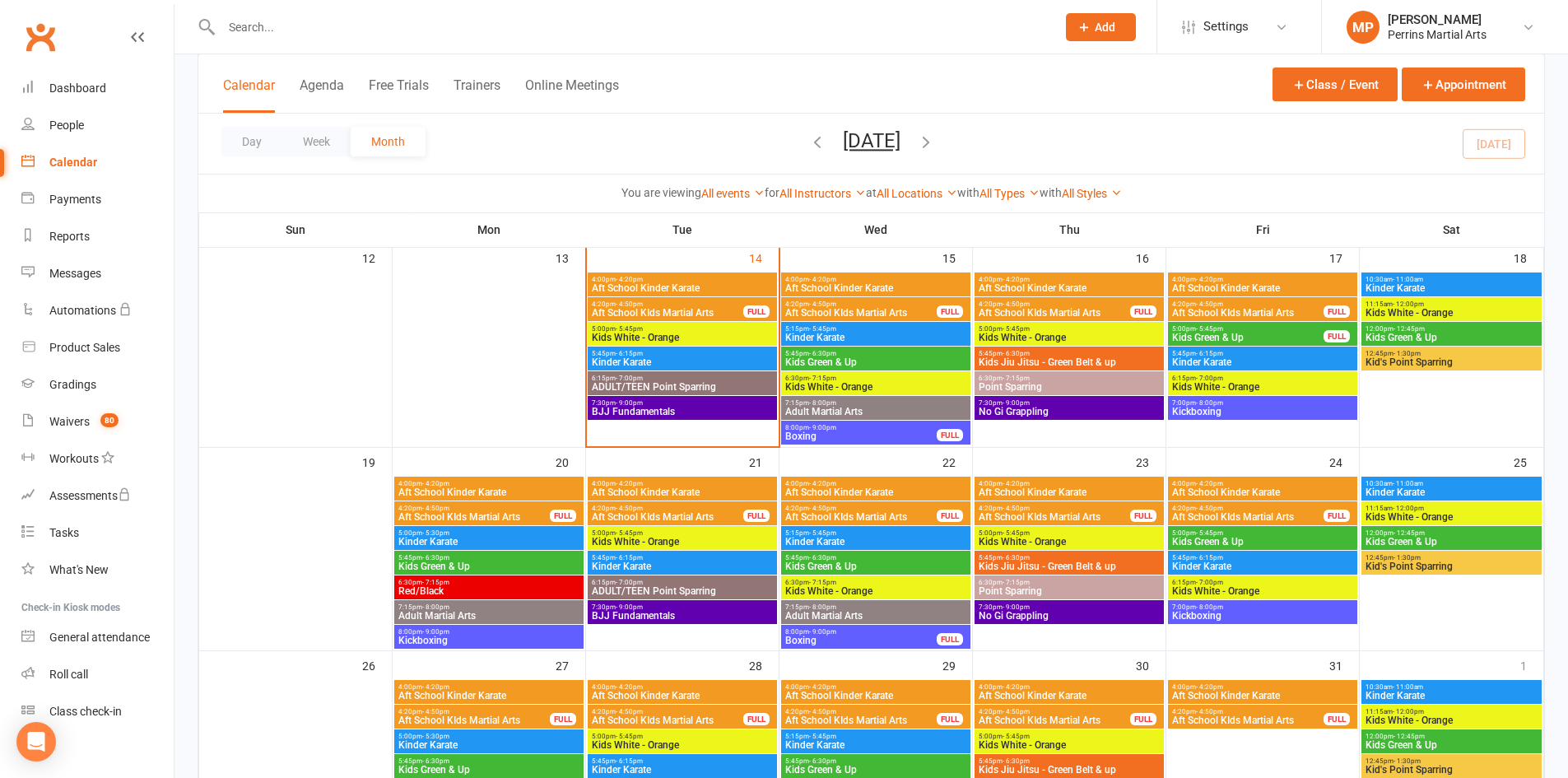
scroll to position [406, 0]
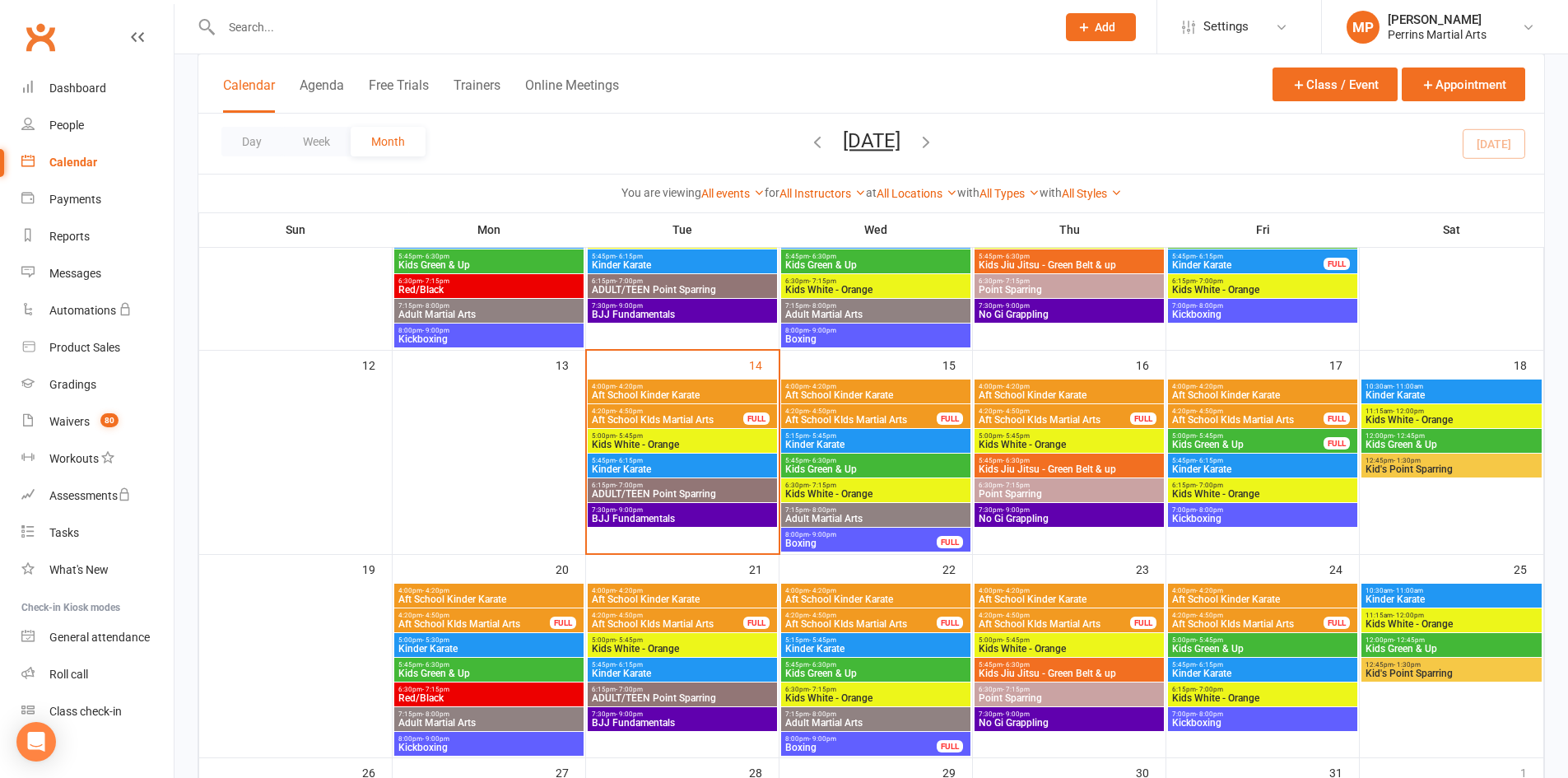
click at [921, 437] on span "5:15pm - 5:45pm" at bounding box center [876, 436] width 183 height 8
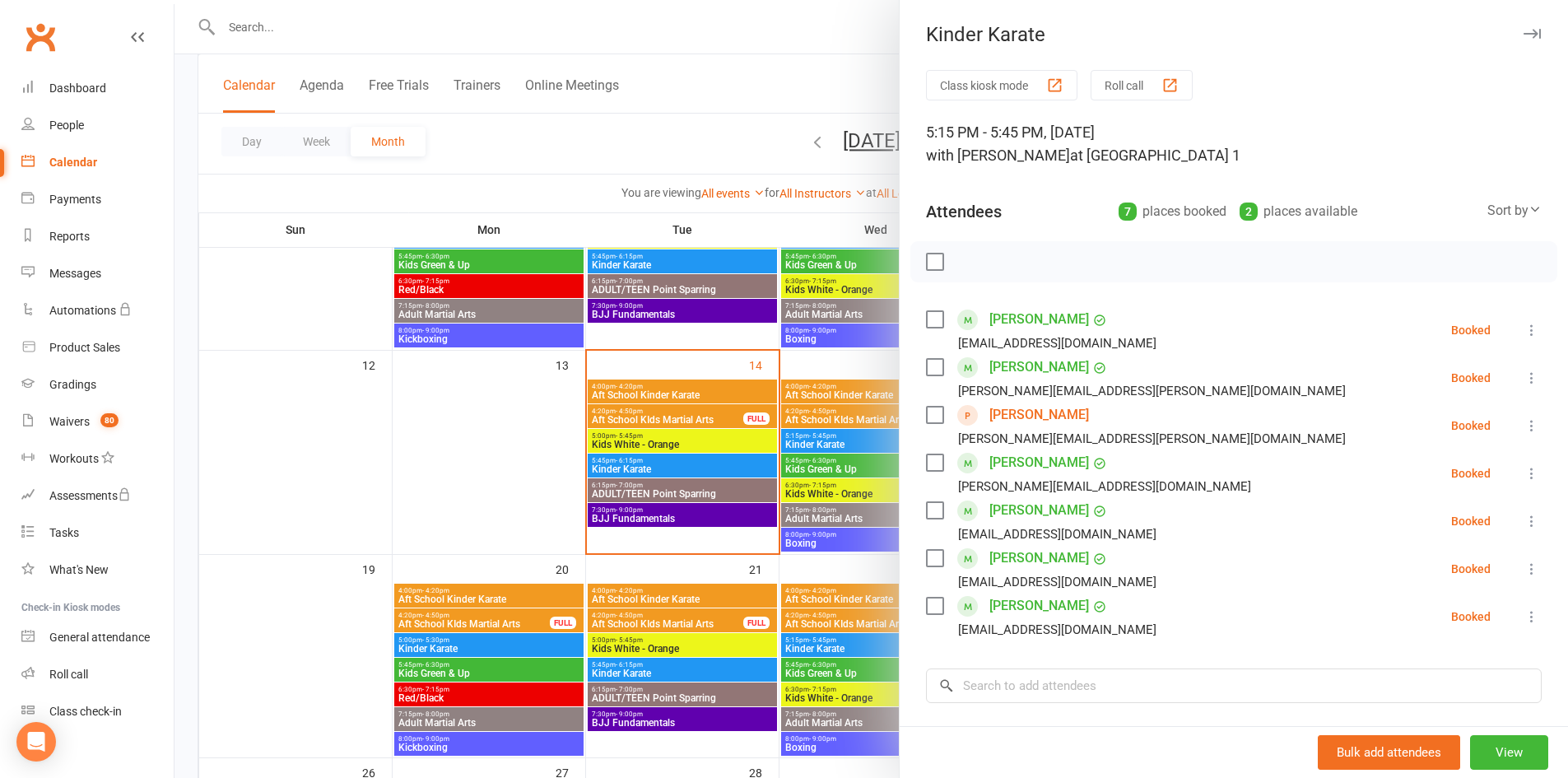
click at [1524, 31] on icon "button" at bounding box center [1533, 33] width 17 height 10
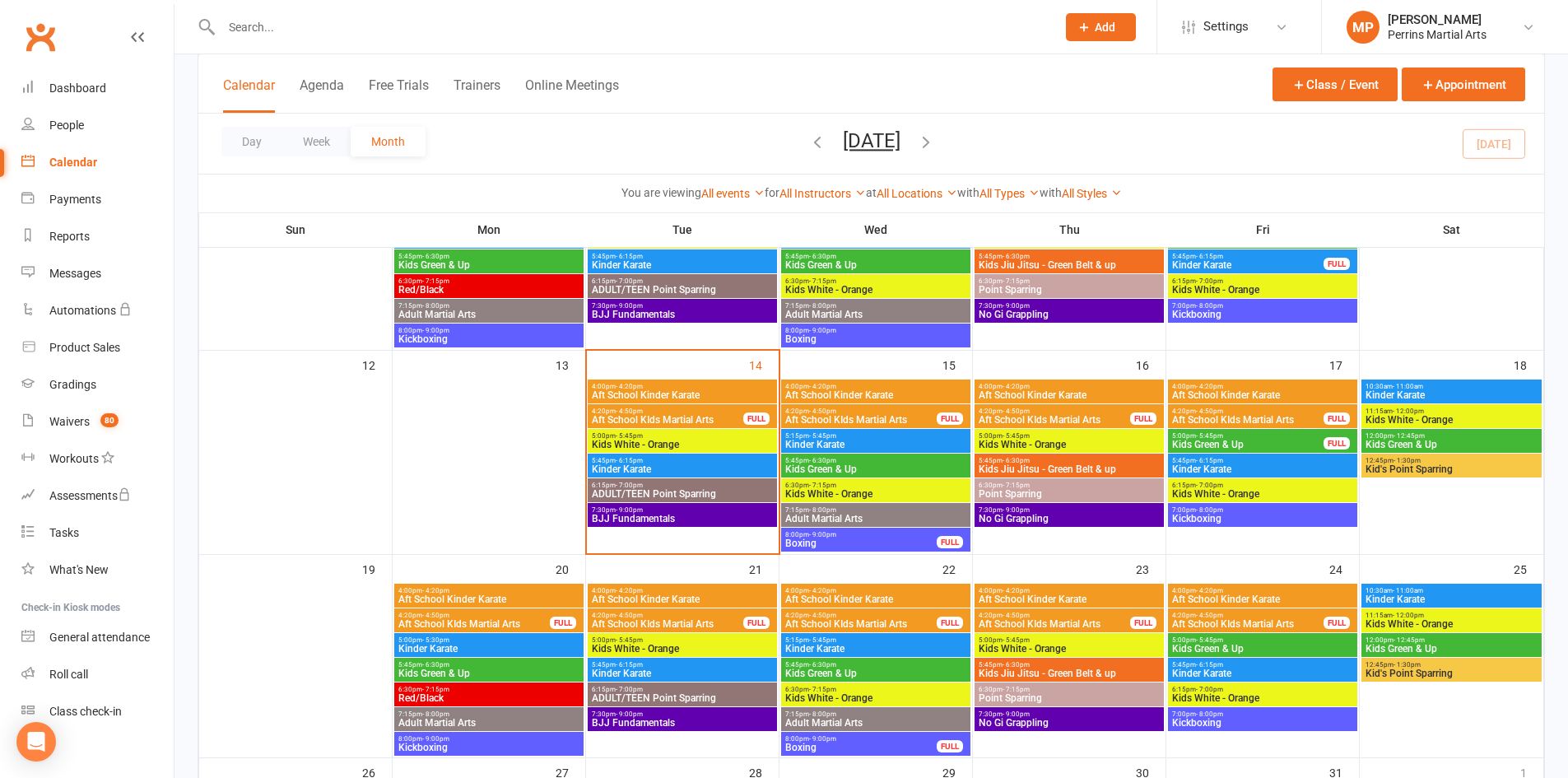
click at [1317, 466] on span "Kinder Karate" at bounding box center [1262, 469] width 183 height 10
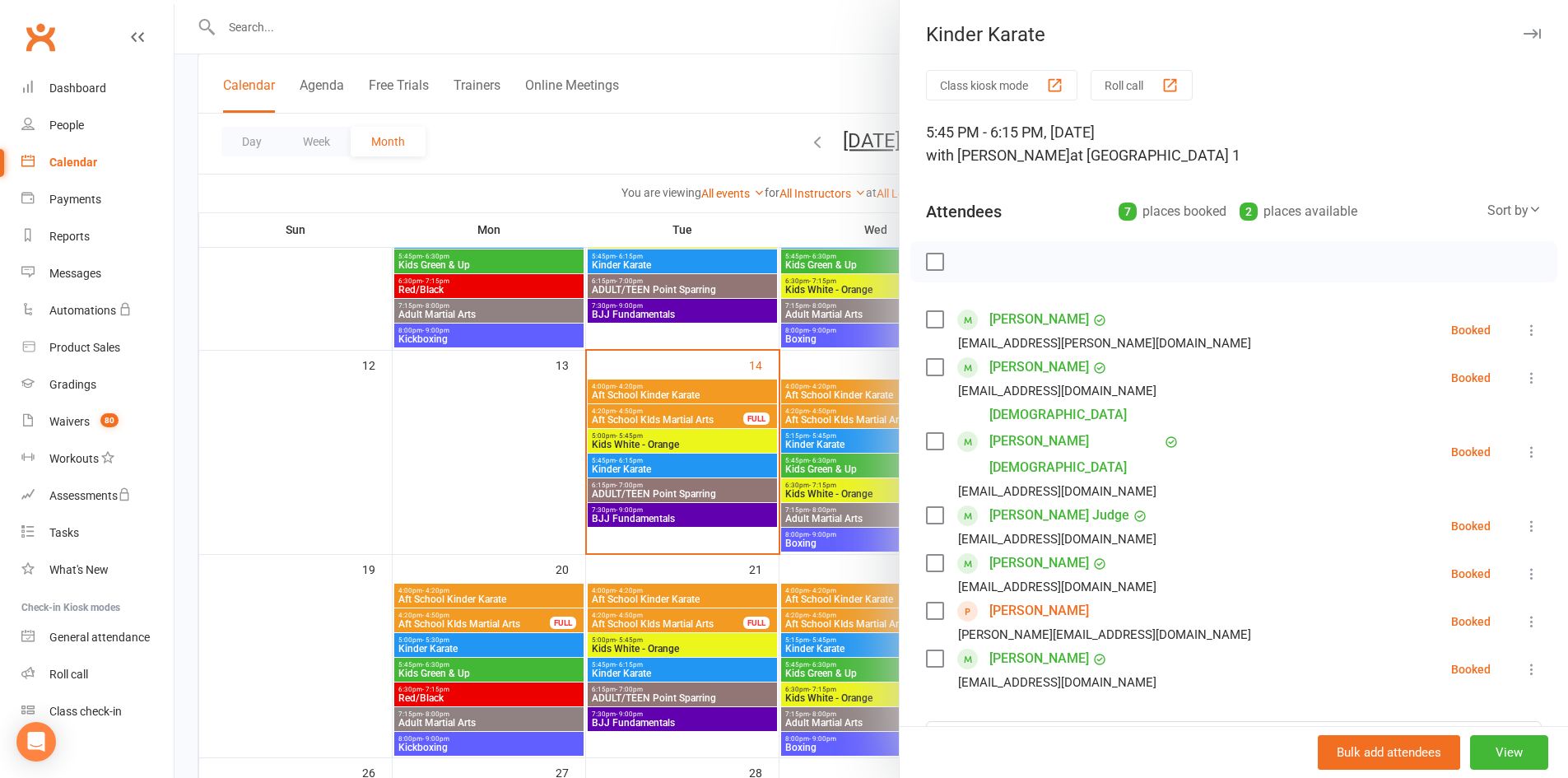
click at [1524, 32] on icon "button" at bounding box center [1533, 33] width 17 height 10
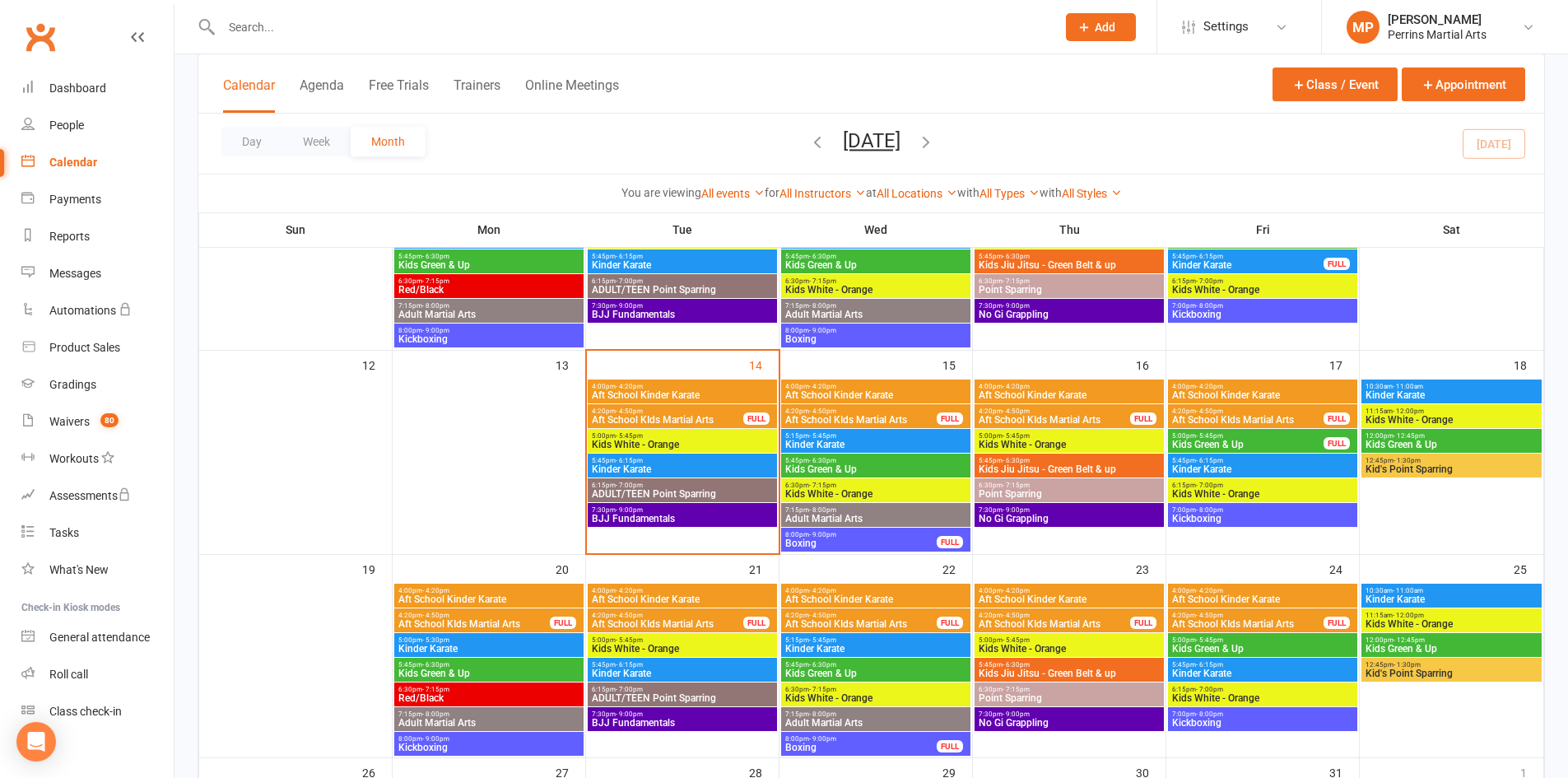
click at [1470, 397] on span "Kinder Karate" at bounding box center [1452, 395] width 174 height 10
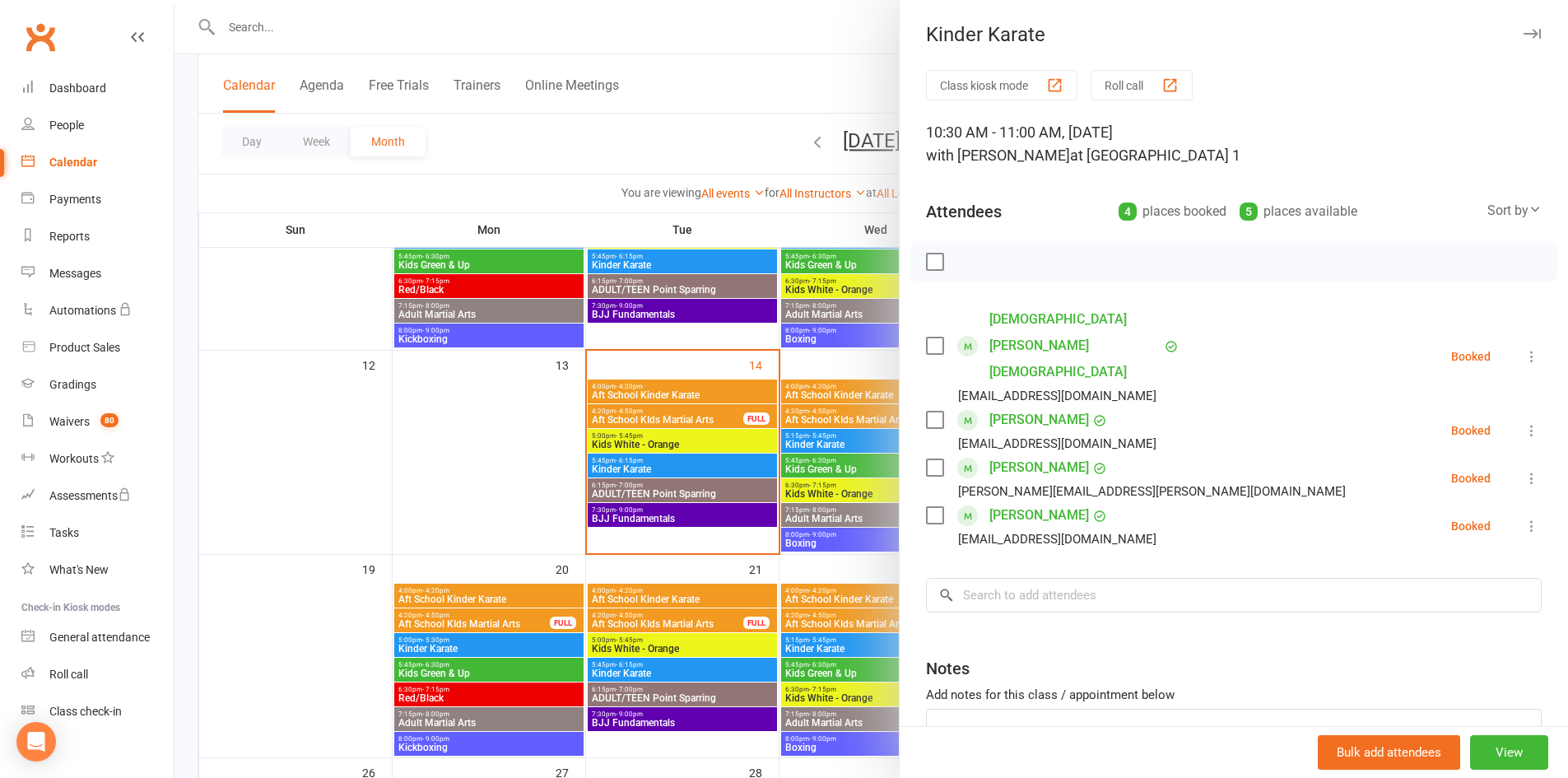
click at [1524, 32] on icon "button" at bounding box center [1533, 33] width 17 height 10
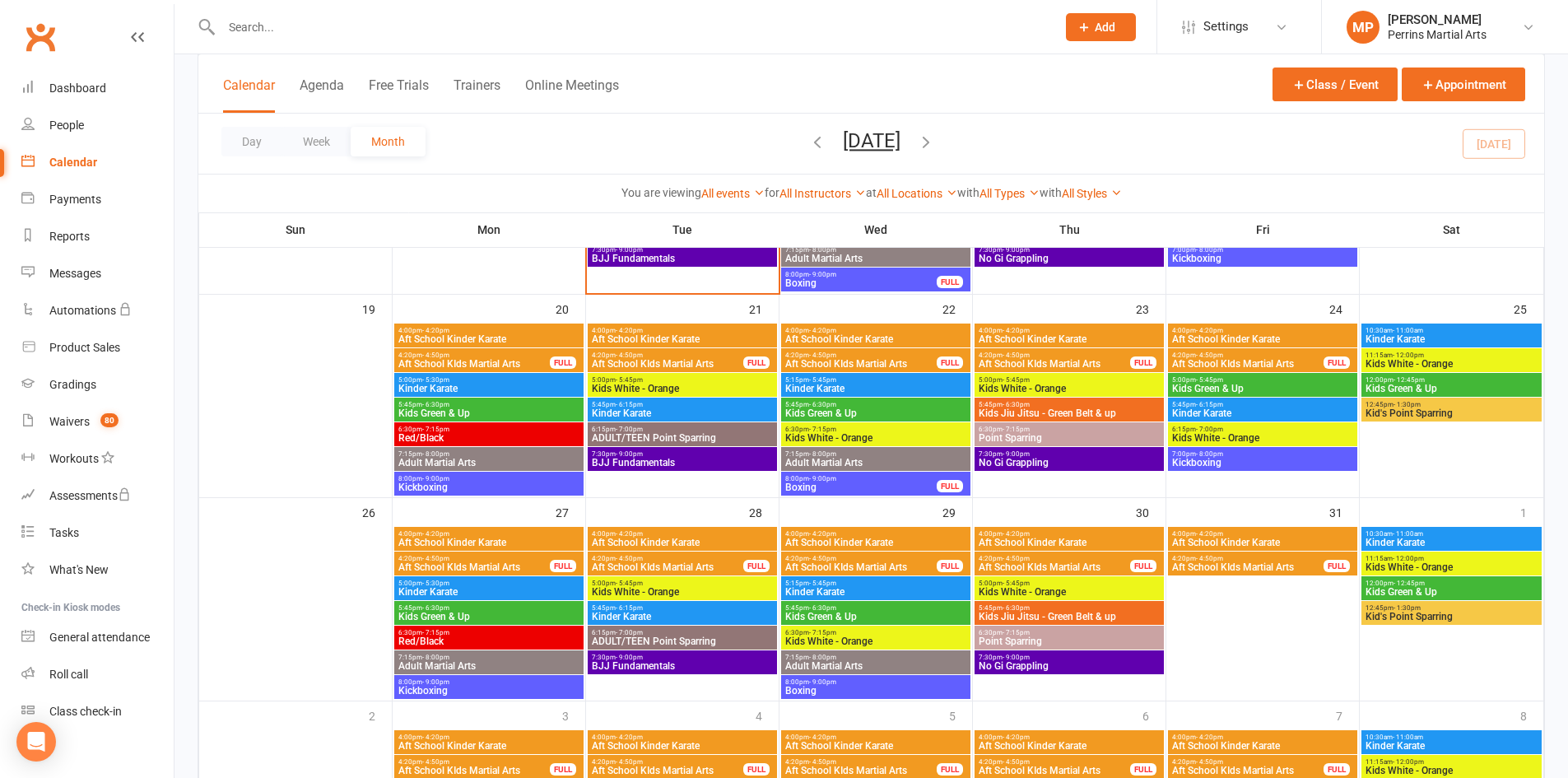
scroll to position [670, 0]
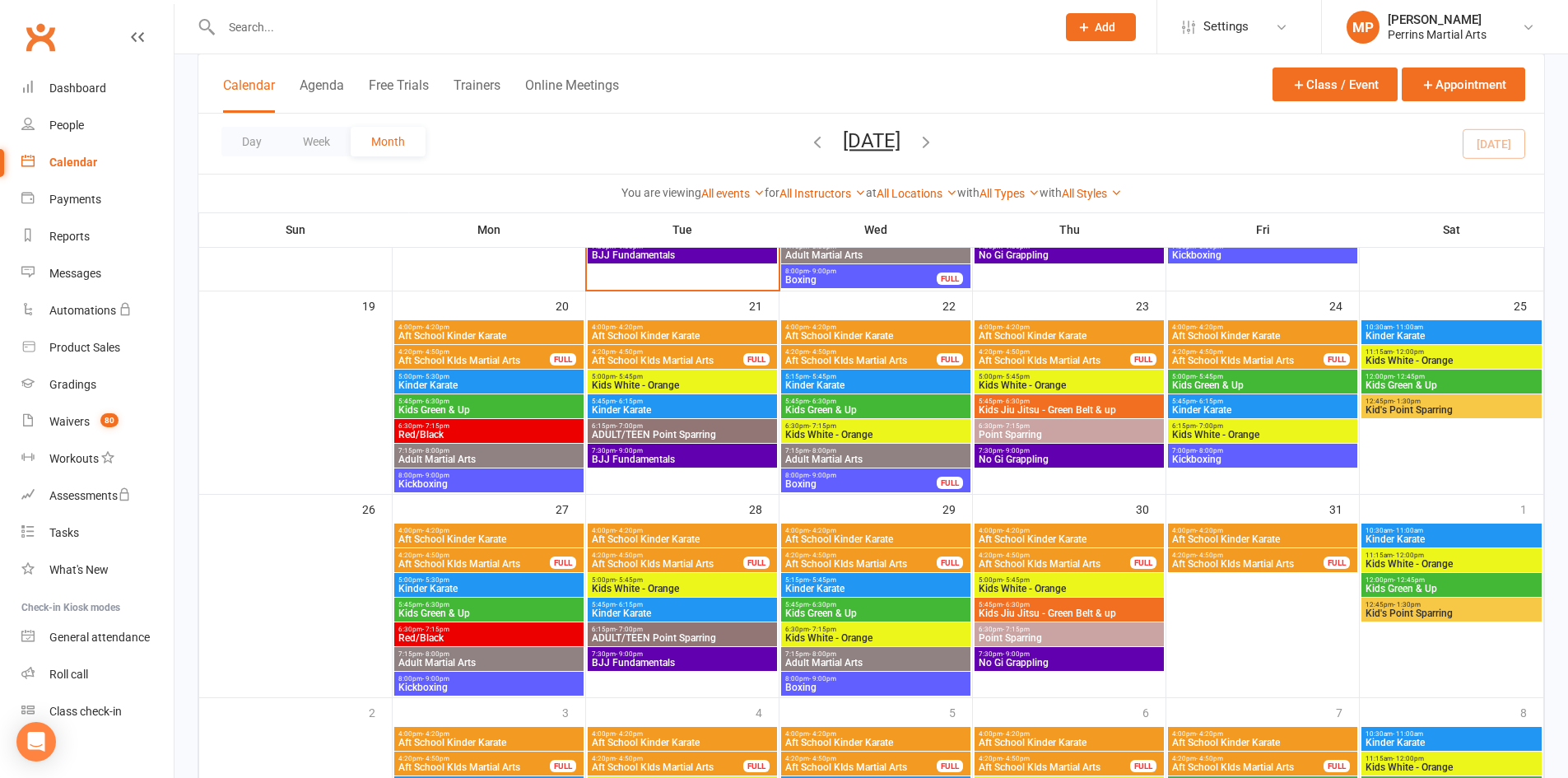
click at [504, 380] on span "Kinder Karate" at bounding box center [489, 385] width 183 height 10
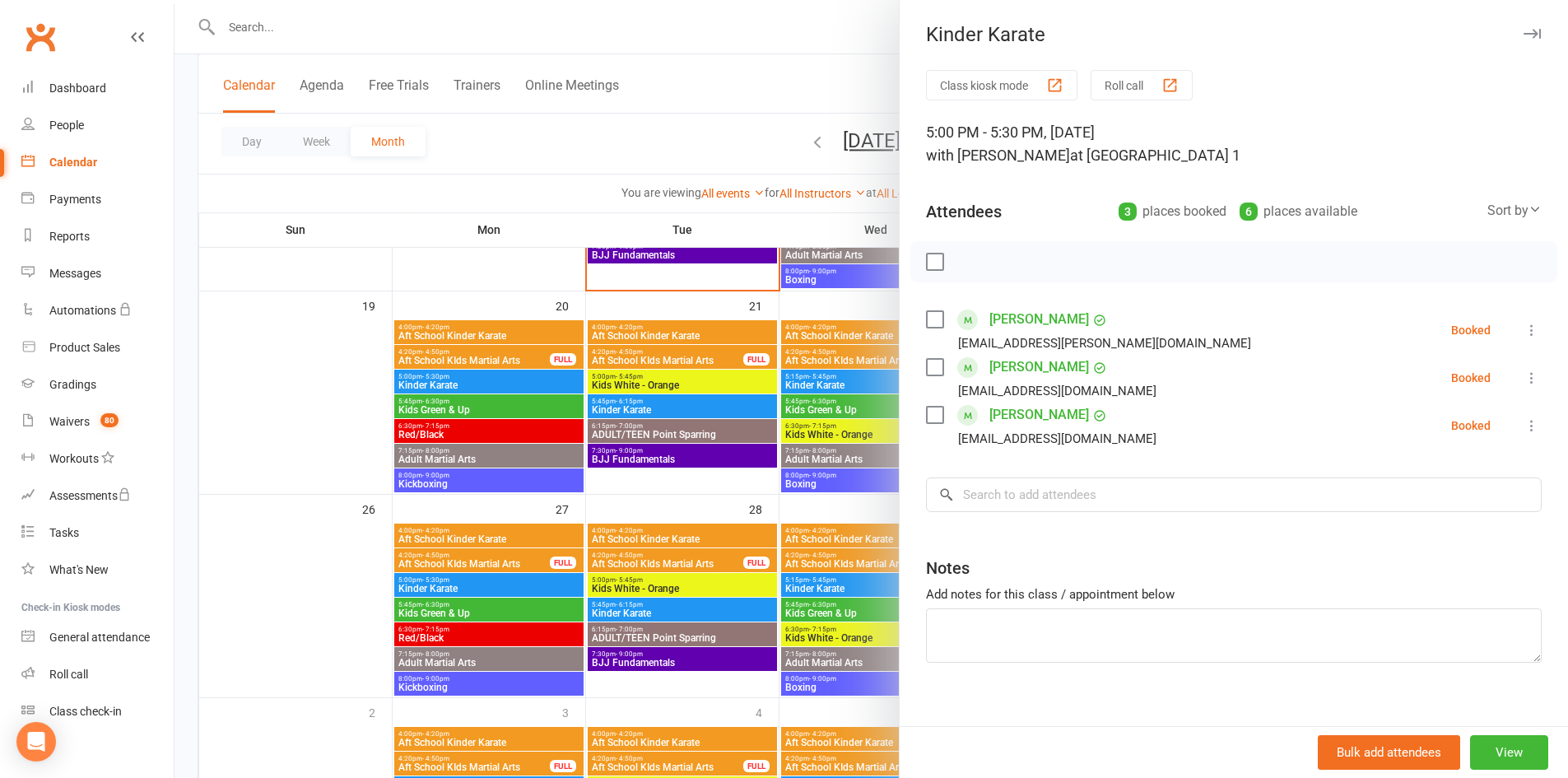
click at [1524, 33] on icon "button" at bounding box center [1533, 33] width 17 height 10
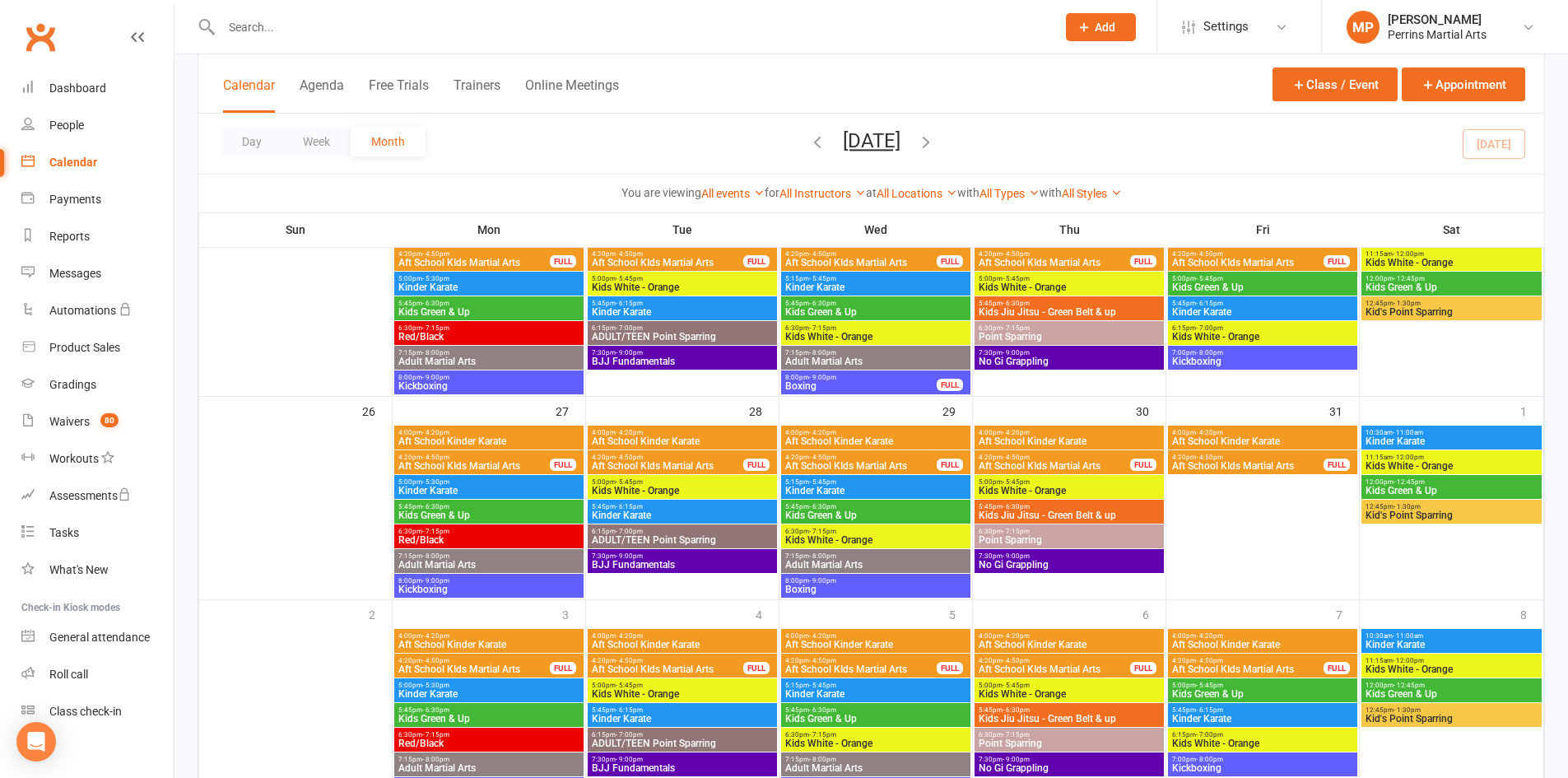
scroll to position [769, 0]
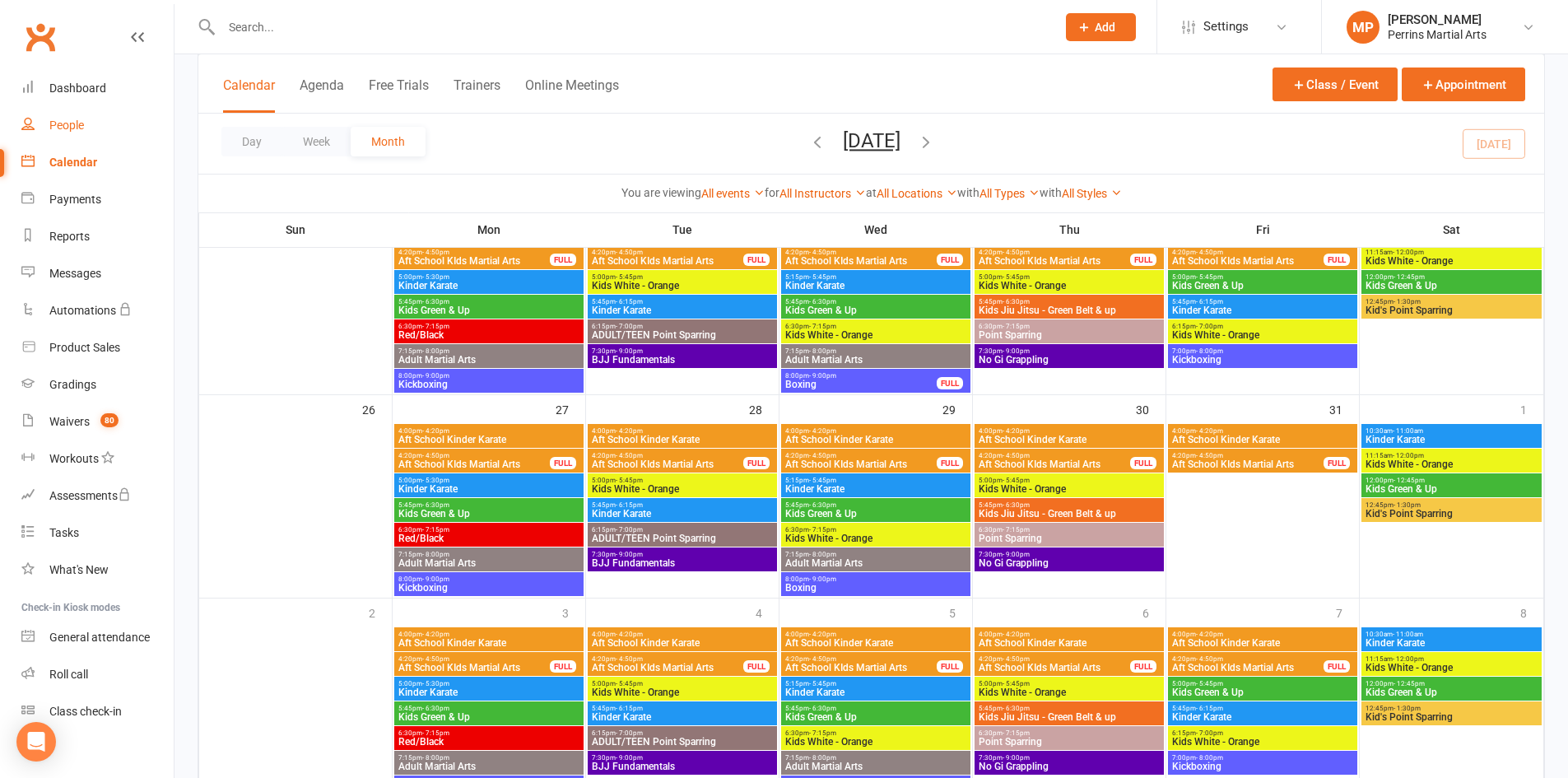
click at [55, 121] on div "People" at bounding box center [67, 125] width 34 height 13
select select "100"
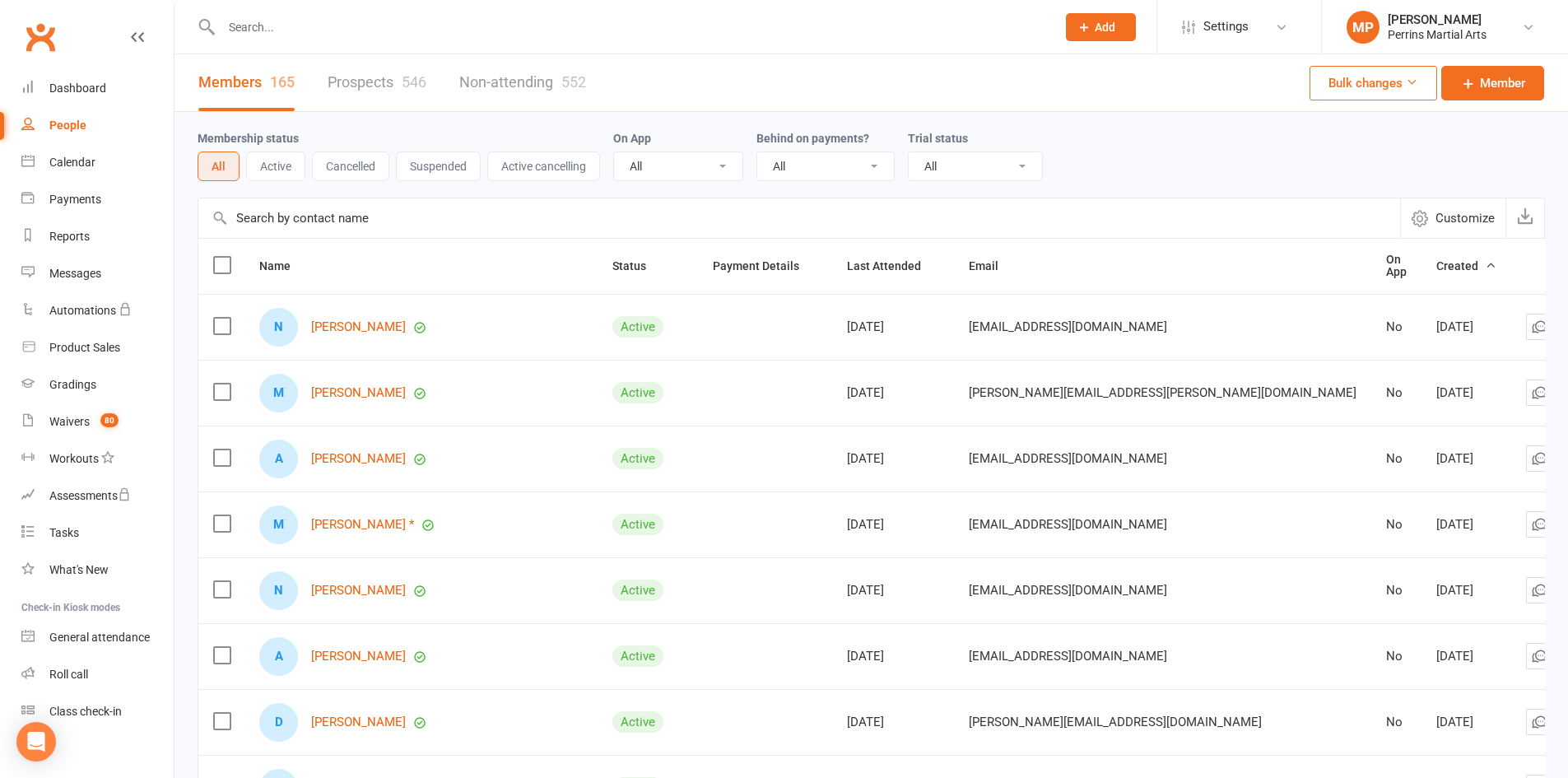
click at [298, 222] on input "text" at bounding box center [798, 217] width 1202 height 39
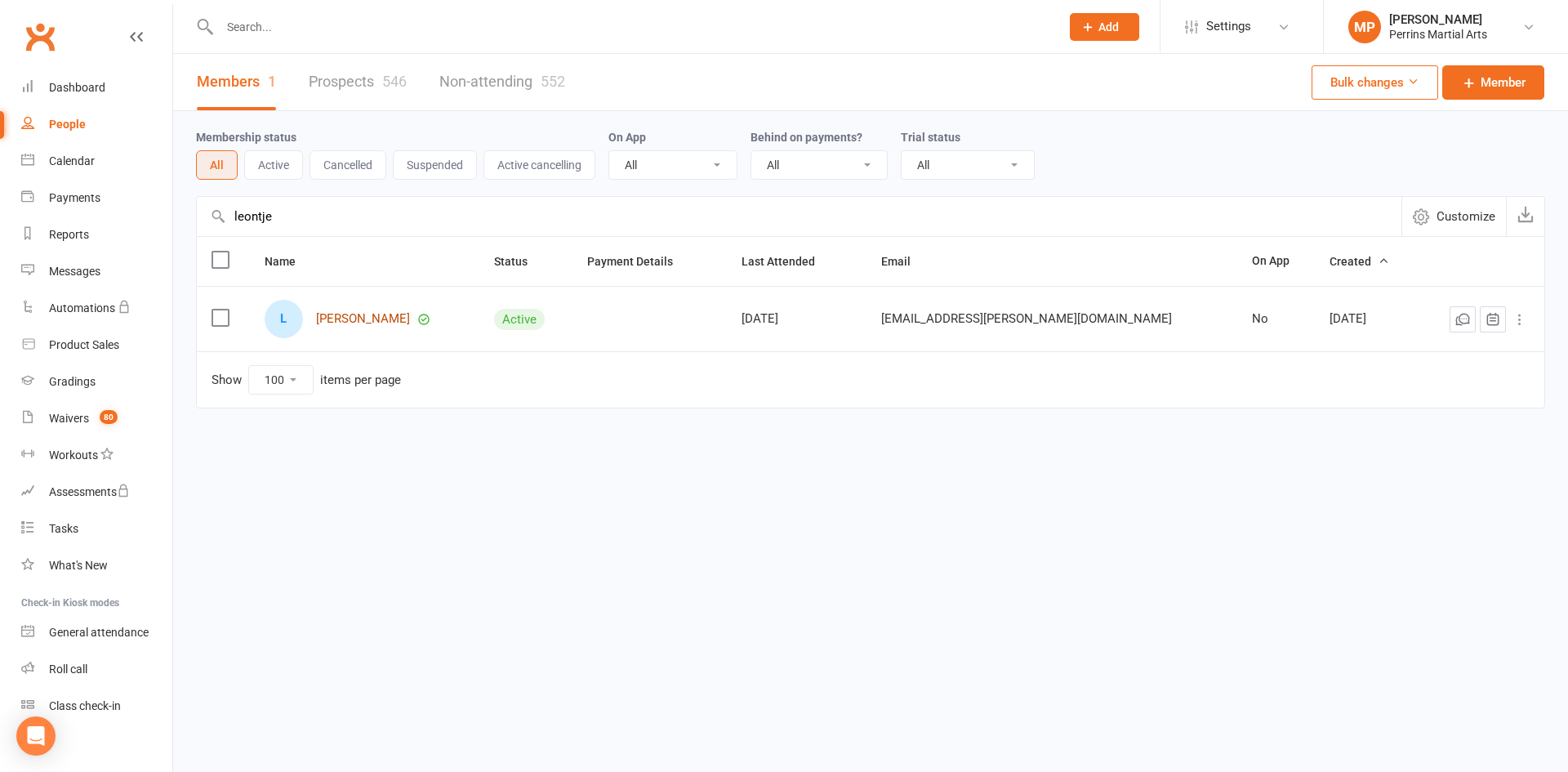
type input "leontje"
click at [392, 314] on link "[PERSON_NAME]" at bounding box center [362, 319] width 94 height 14
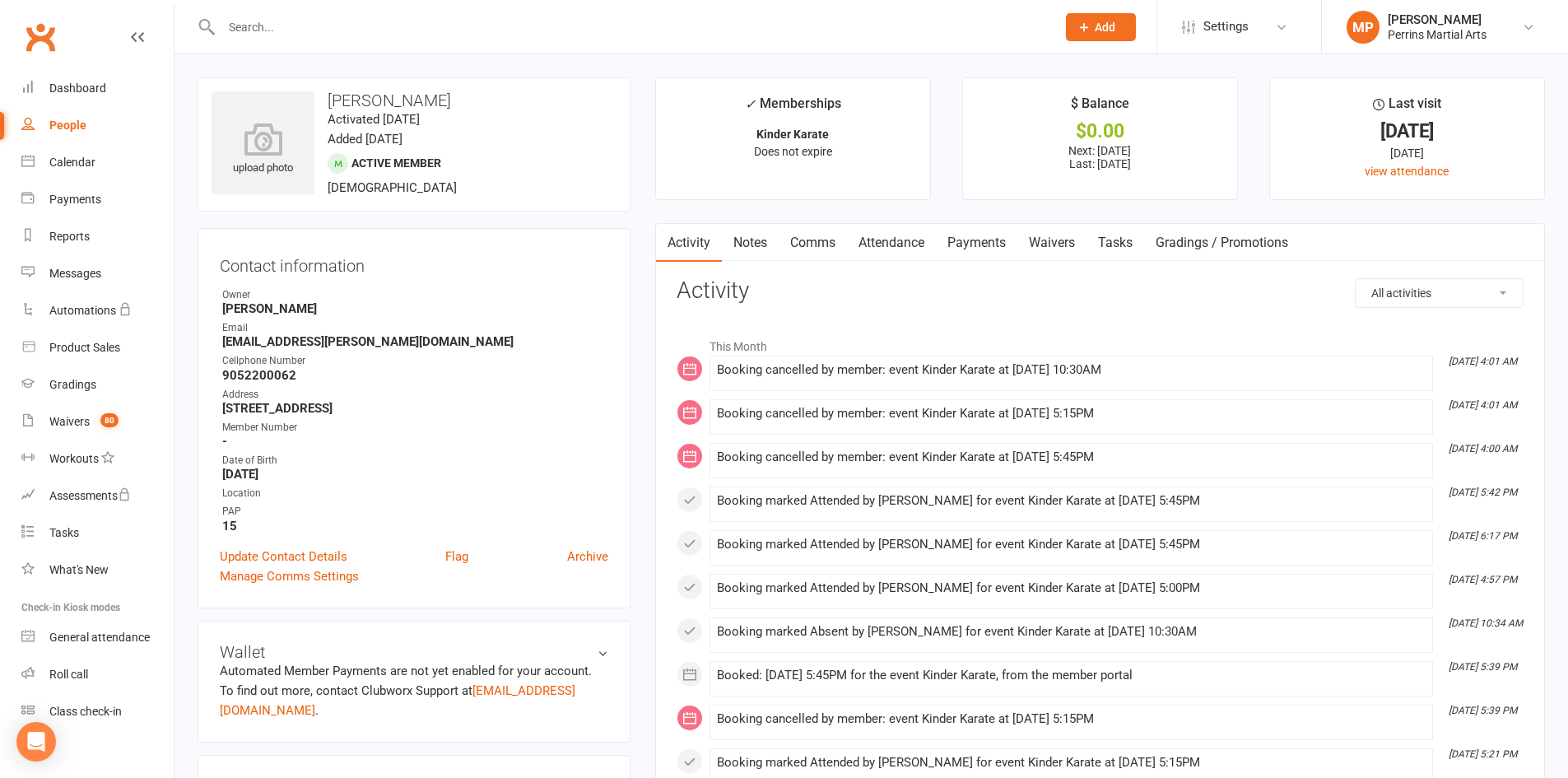
click at [748, 239] on link "Notes" at bounding box center [750, 243] width 56 height 38
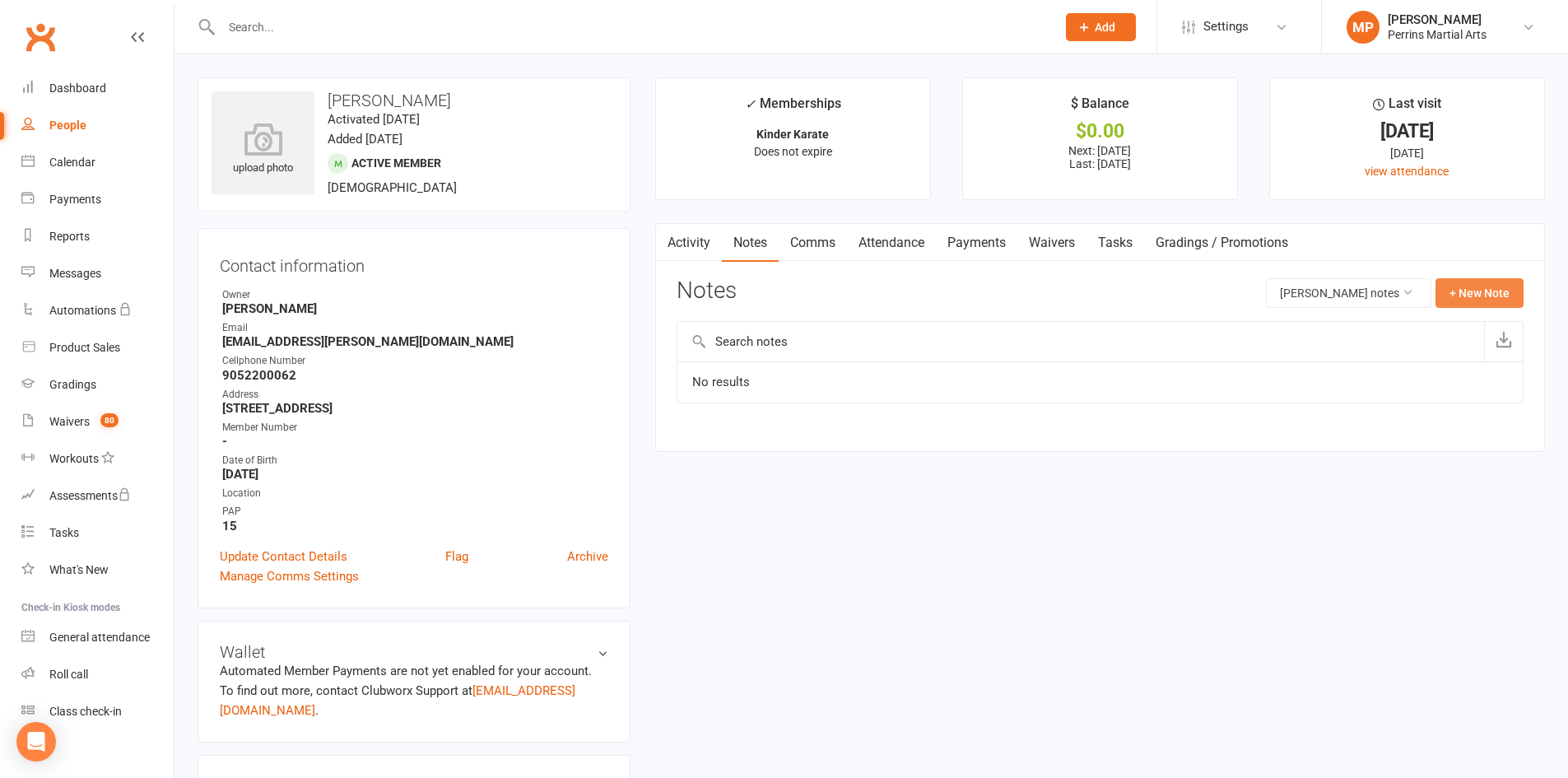
click at [1492, 290] on button "+ New Note" at bounding box center [1480, 292] width 88 height 30
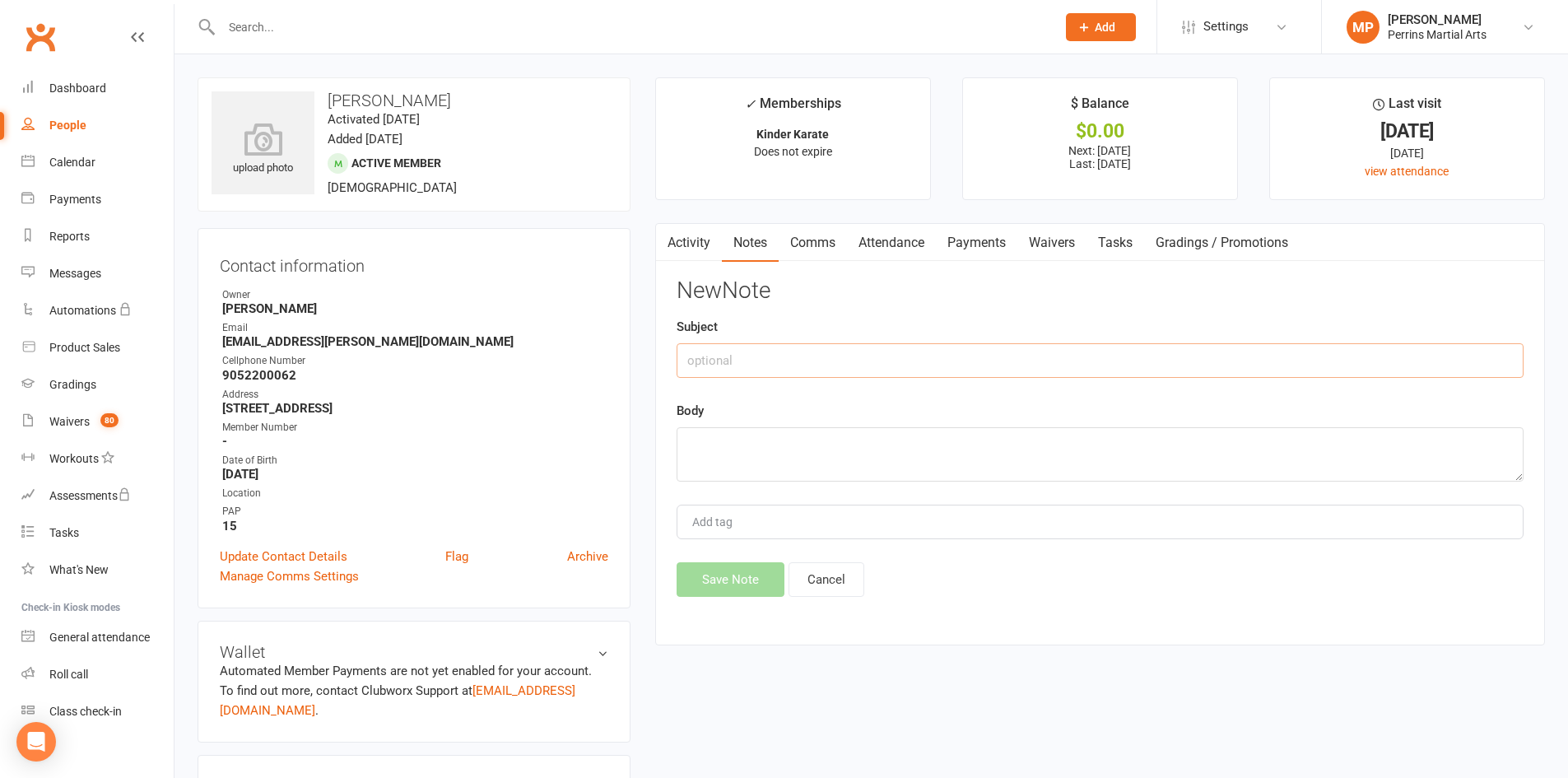
click at [753, 364] on input "text" at bounding box center [1100, 360] width 847 height 34
type input "INJURY/Cancellation"
click at [734, 433] on textarea at bounding box center [1100, 454] width 847 height 54
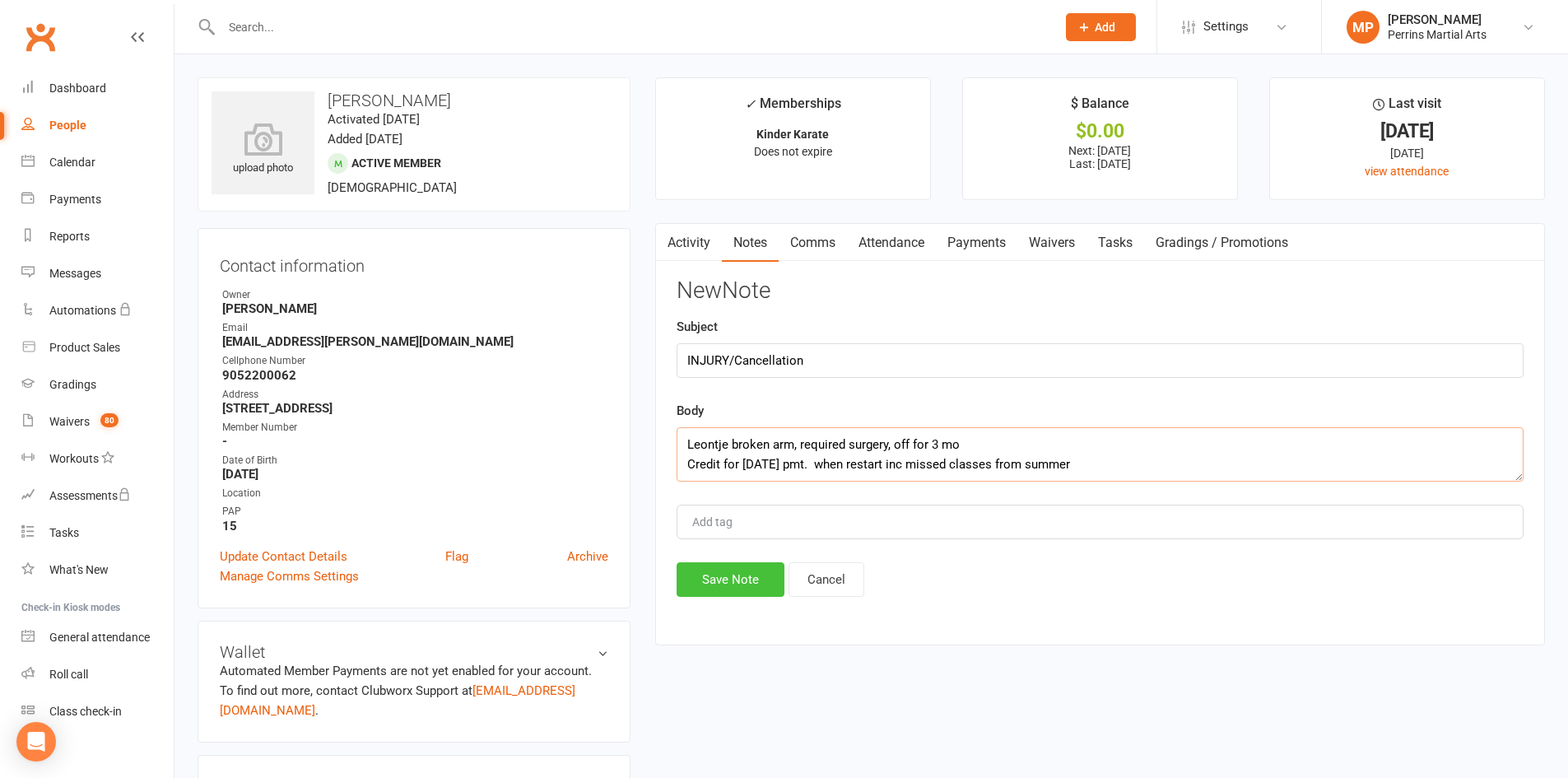
type textarea "Leontje broken arm, required surgery, off for 3 mo Credit for [DATE] pmt. when …"
click at [732, 575] on button "Save Note" at bounding box center [730, 579] width 108 height 34
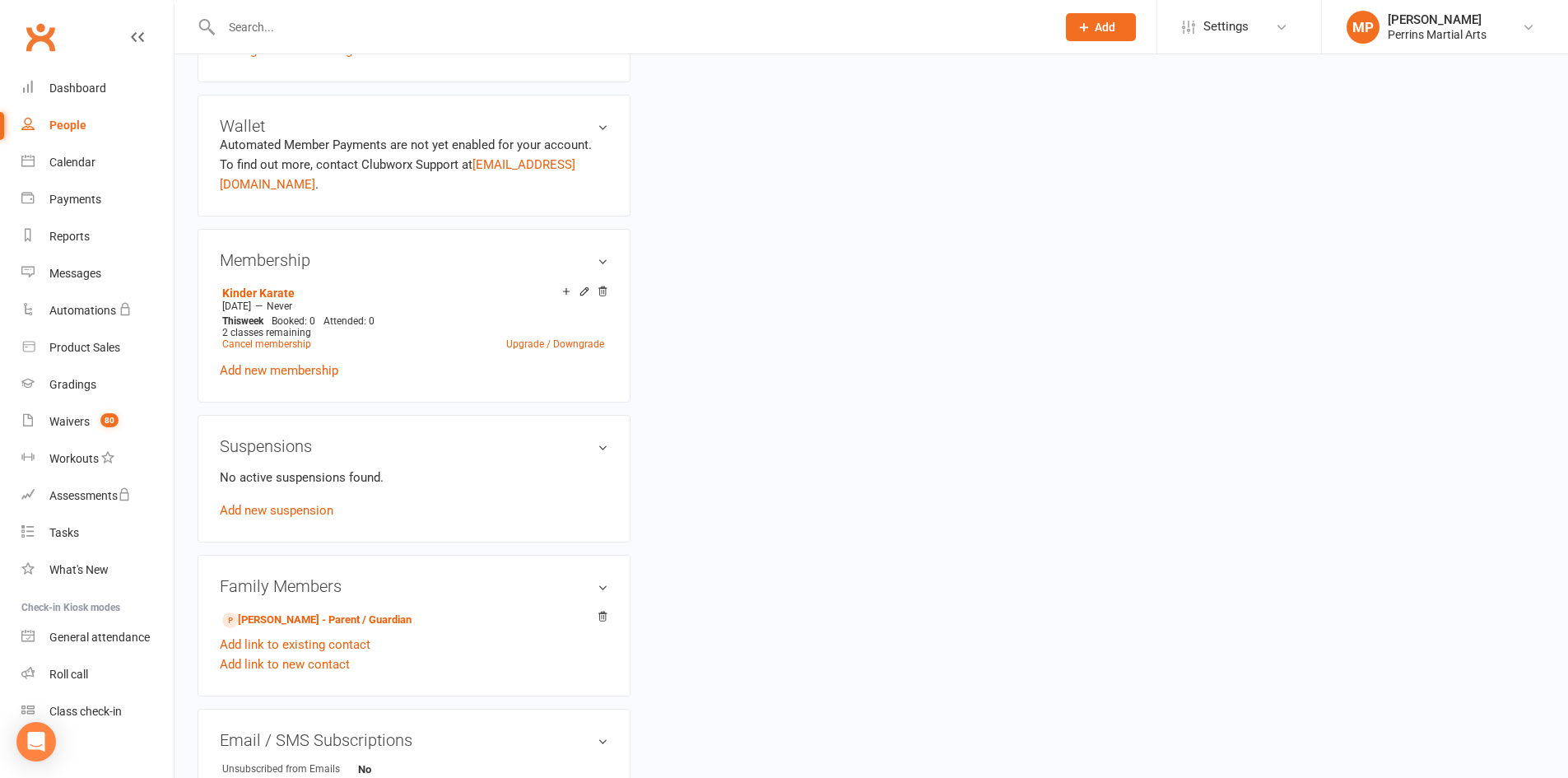
scroll to position [529, 0]
click at [268, 335] on link "Cancel membership" at bounding box center [266, 341] width 89 height 11
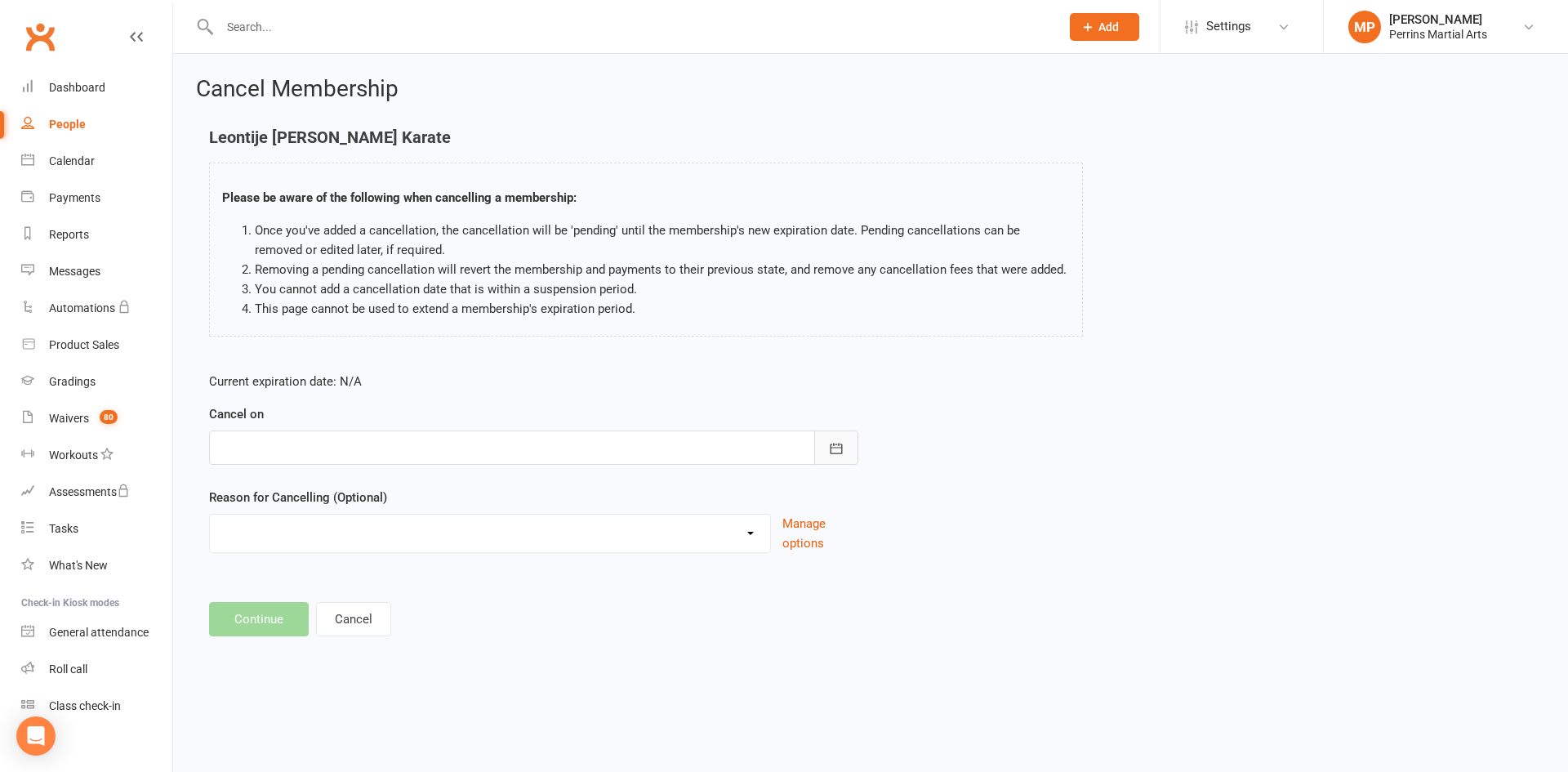
click at [839, 446] on icon "button" at bounding box center [836, 448] width 16 height 16
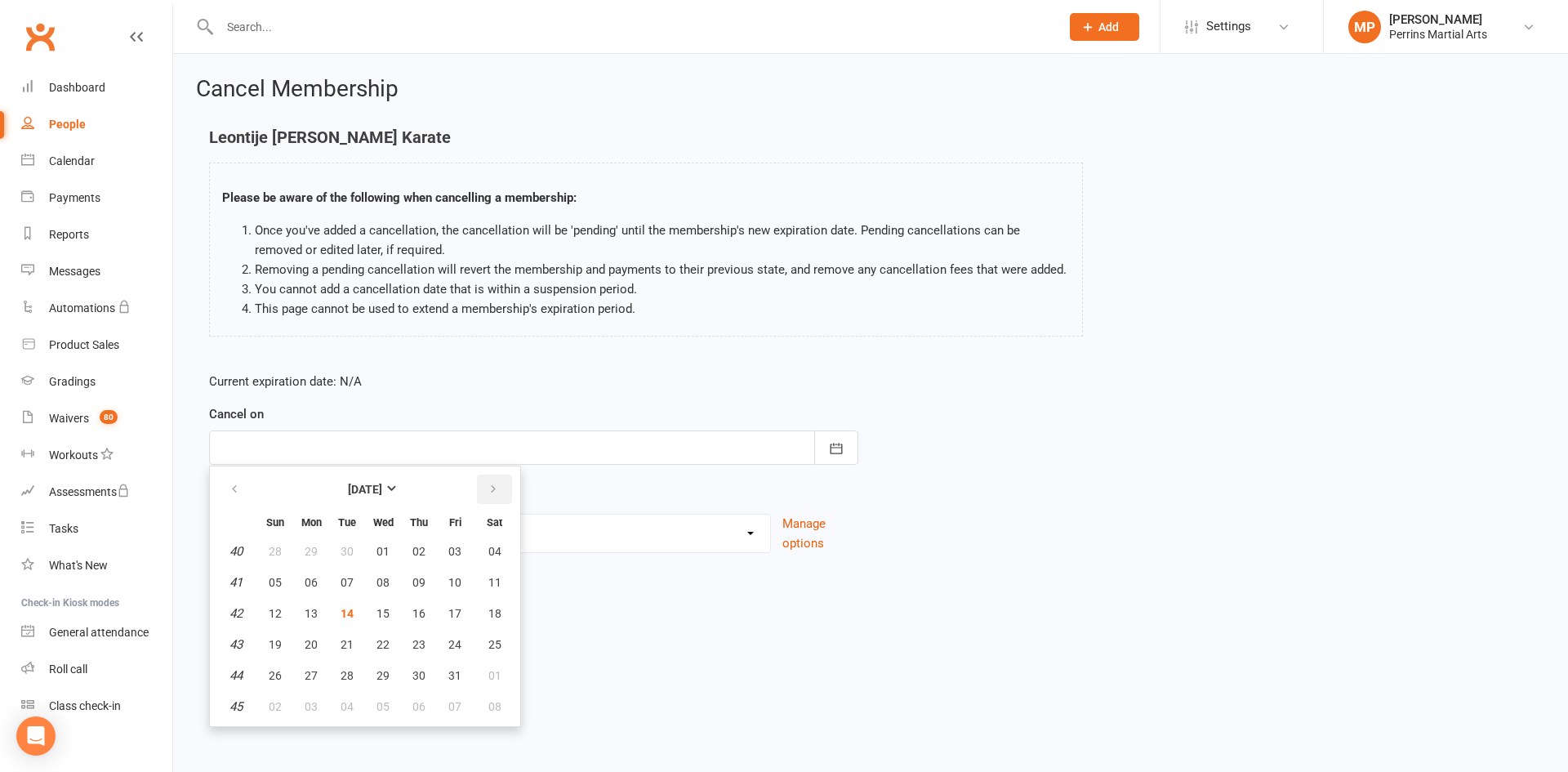
click at [485, 490] on button "button" at bounding box center [494, 488] width 35 height 29
click at [451, 615] on span "14" at bounding box center [455, 614] width 13 height 13
type input "[DATE]"
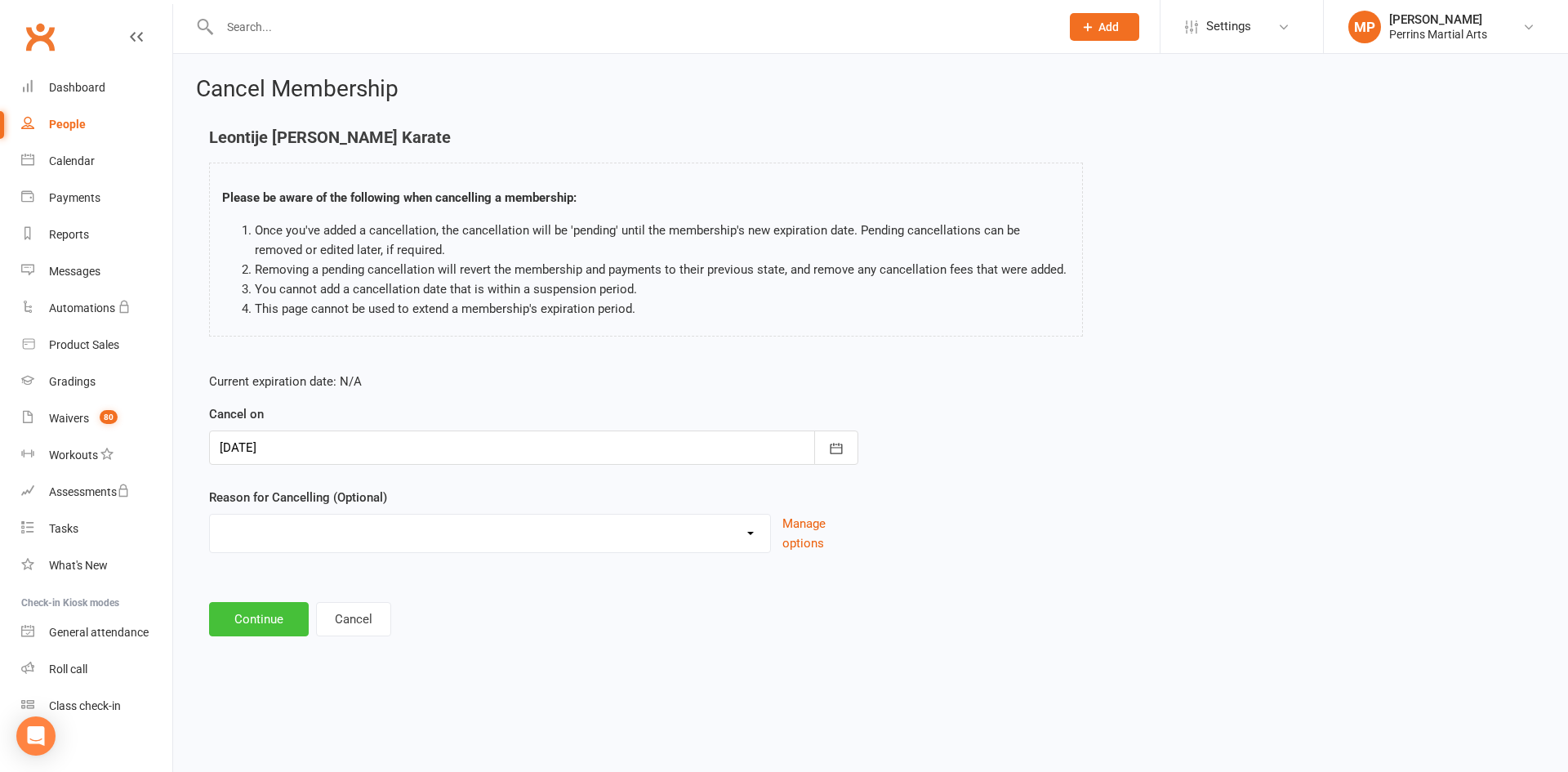
click at [265, 621] on button "Continue" at bounding box center [258, 619] width 100 height 34
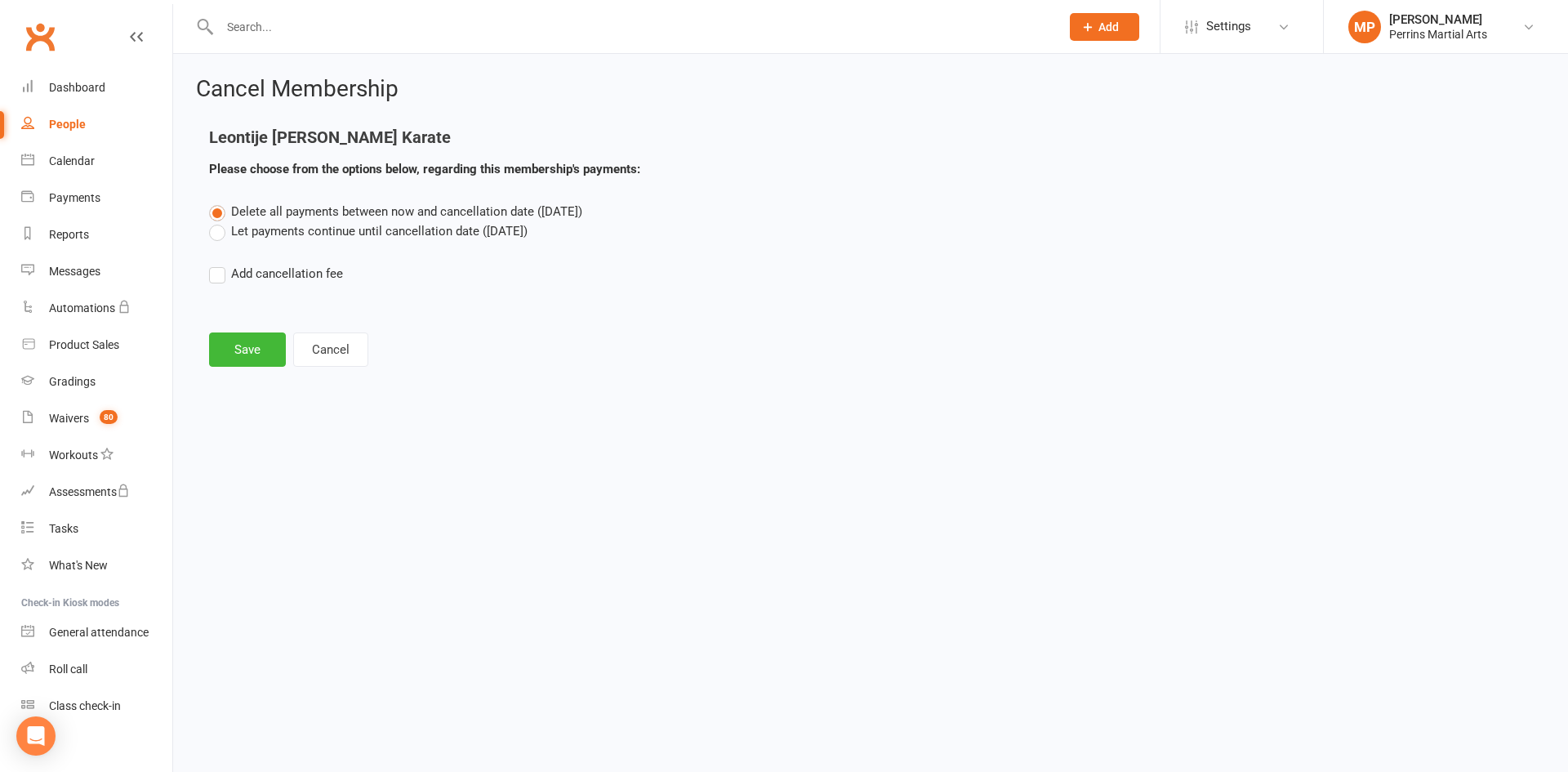
click at [218, 235] on label "Let payments continue until cancellation date ([DATE])" at bounding box center [368, 230] width 319 height 20
click at [218, 221] on input "Let payments continue until cancellation date ([DATE])" at bounding box center [213, 221] width 10 height 0
click at [255, 343] on button "Save" at bounding box center [247, 349] width 77 height 34
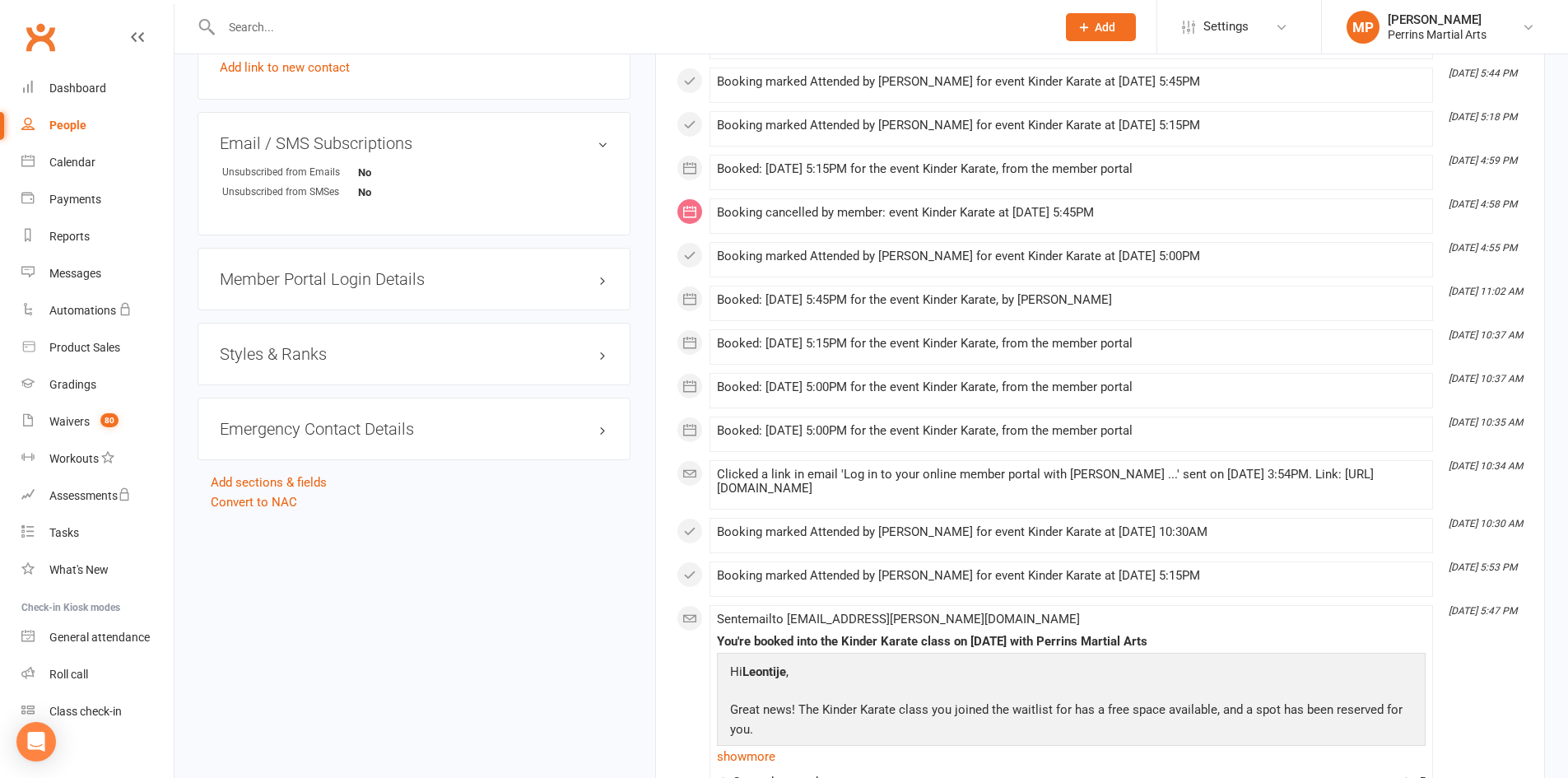
scroll to position [1170, 0]
click at [255, 491] on link "Convert to NAC" at bounding box center [253, 498] width 86 height 14
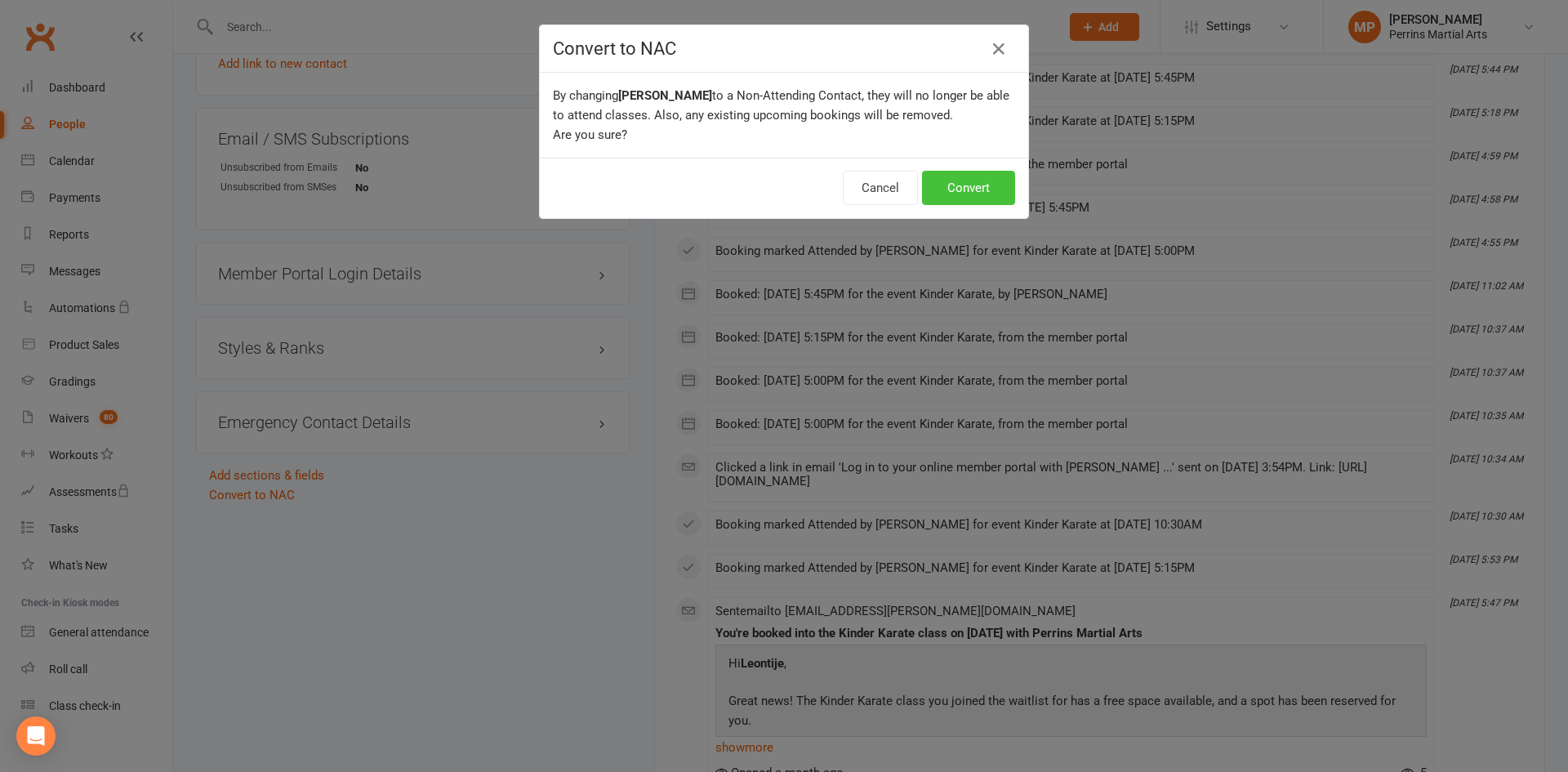
click at [952, 184] on button "Convert" at bounding box center [968, 188] width 93 height 34
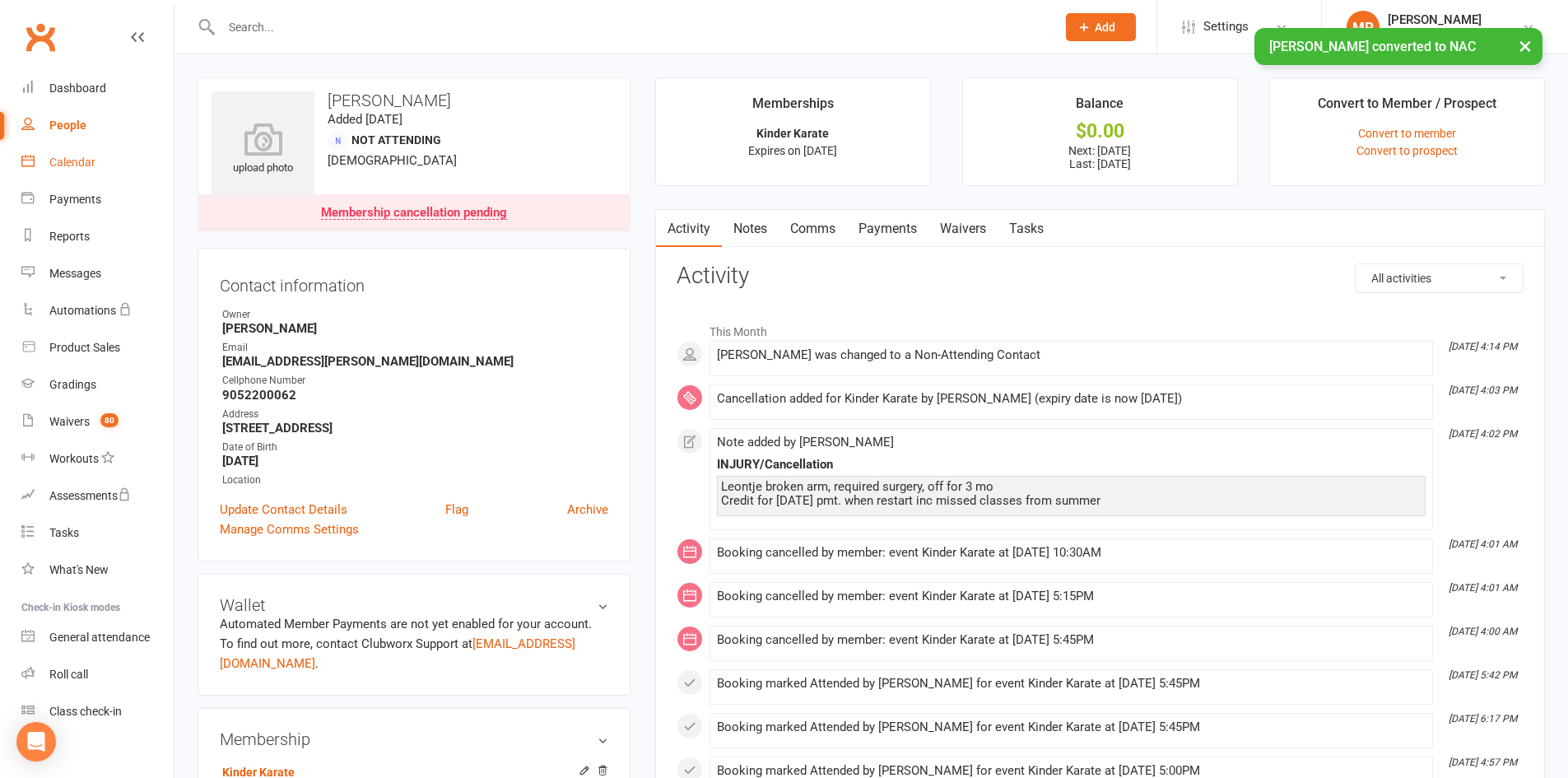
click at [68, 159] on div "Calendar" at bounding box center [73, 162] width 46 height 13
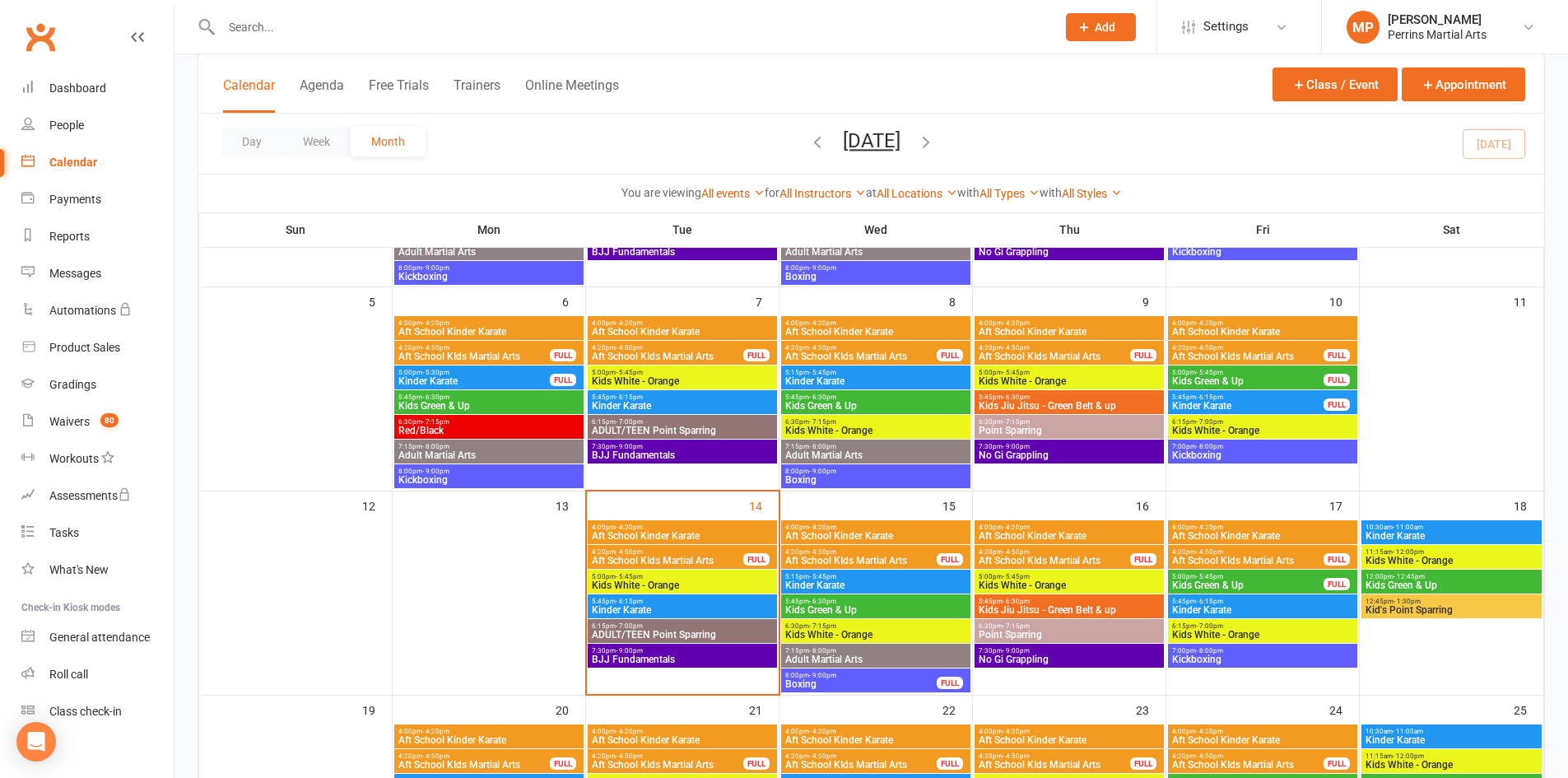
scroll to position [270, 0]
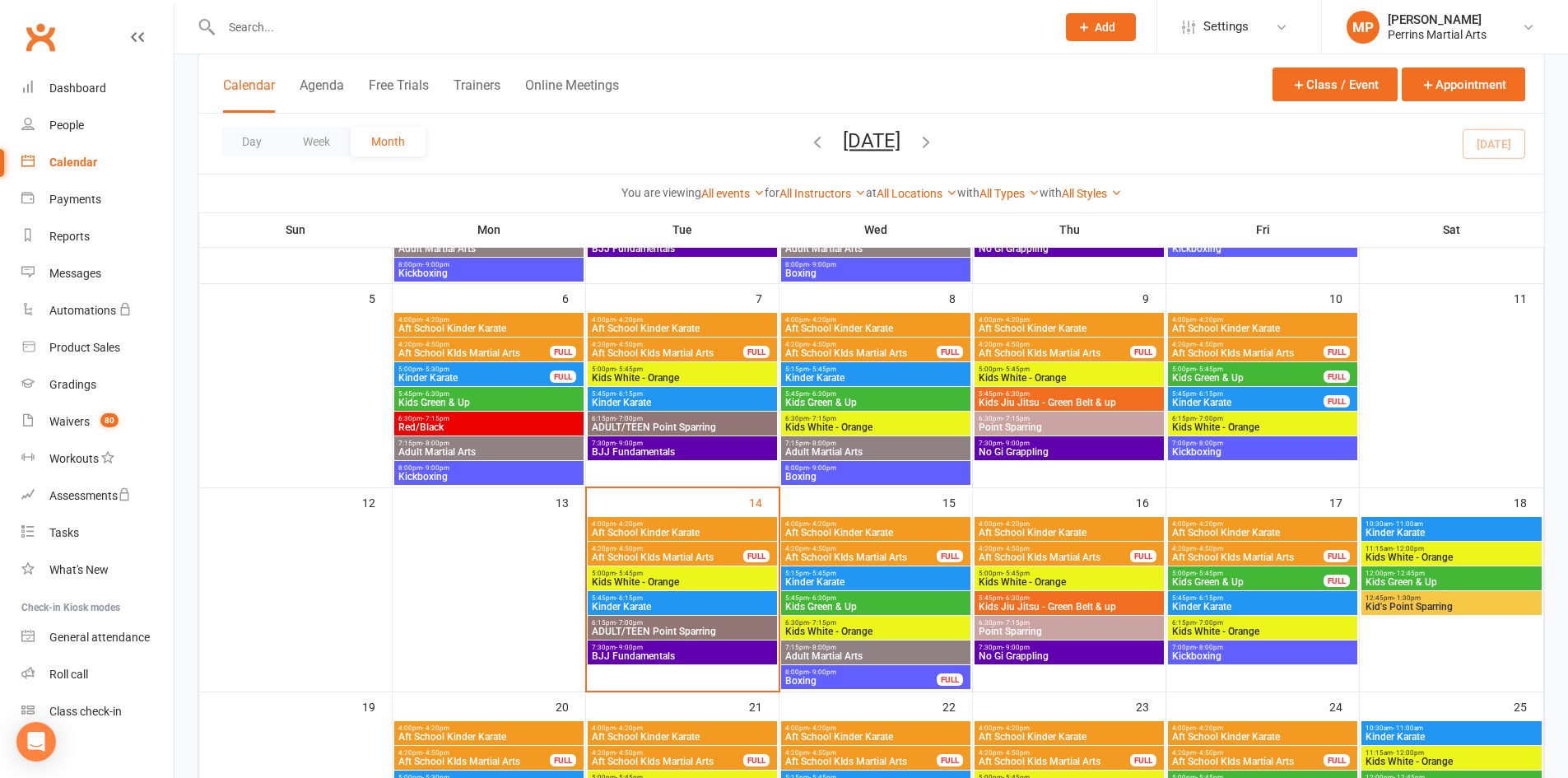
click at [689, 556] on span "Aft School KIds Martial Arts" at bounding box center [667, 557] width 153 height 10
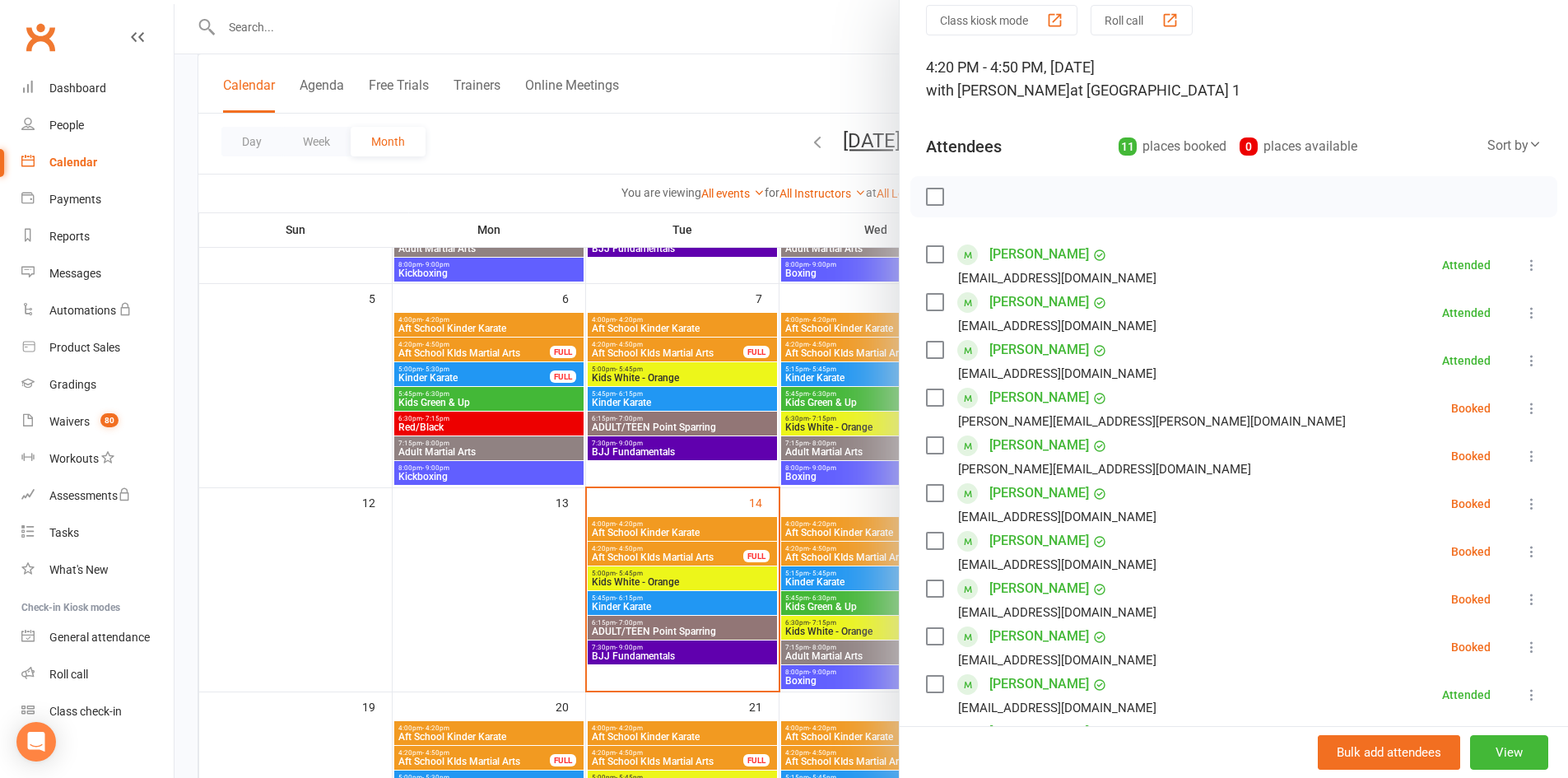
scroll to position [68, 0]
click at [1524, 400] on icon at bounding box center [1532, 405] width 16 height 16
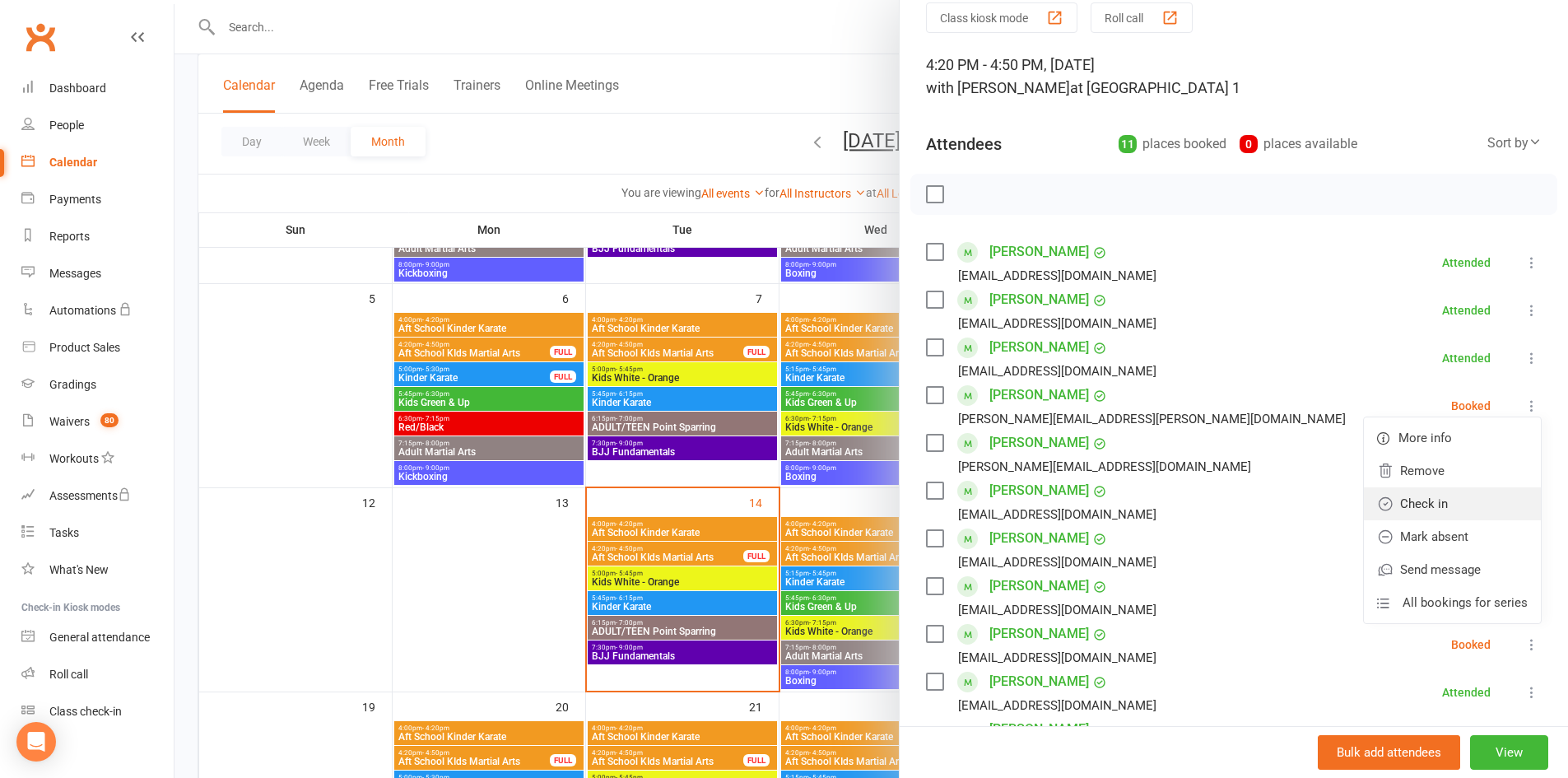
click at [1420, 494] on link "Check in" at bounding box center [1452, 504] width 177 height 32
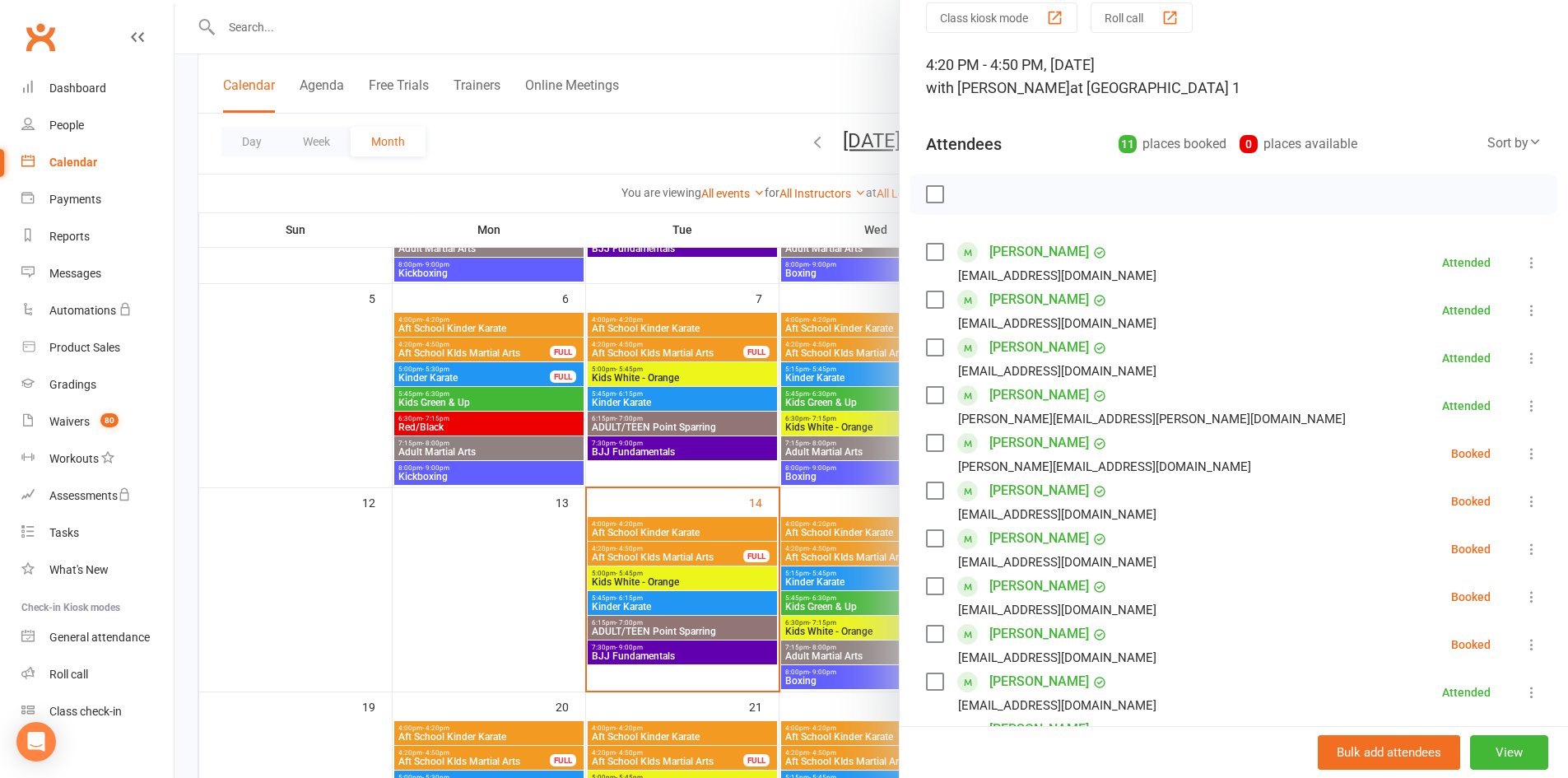
click at [1524, 451] on icon at bounding box center [1532, 453] width 16 height 16
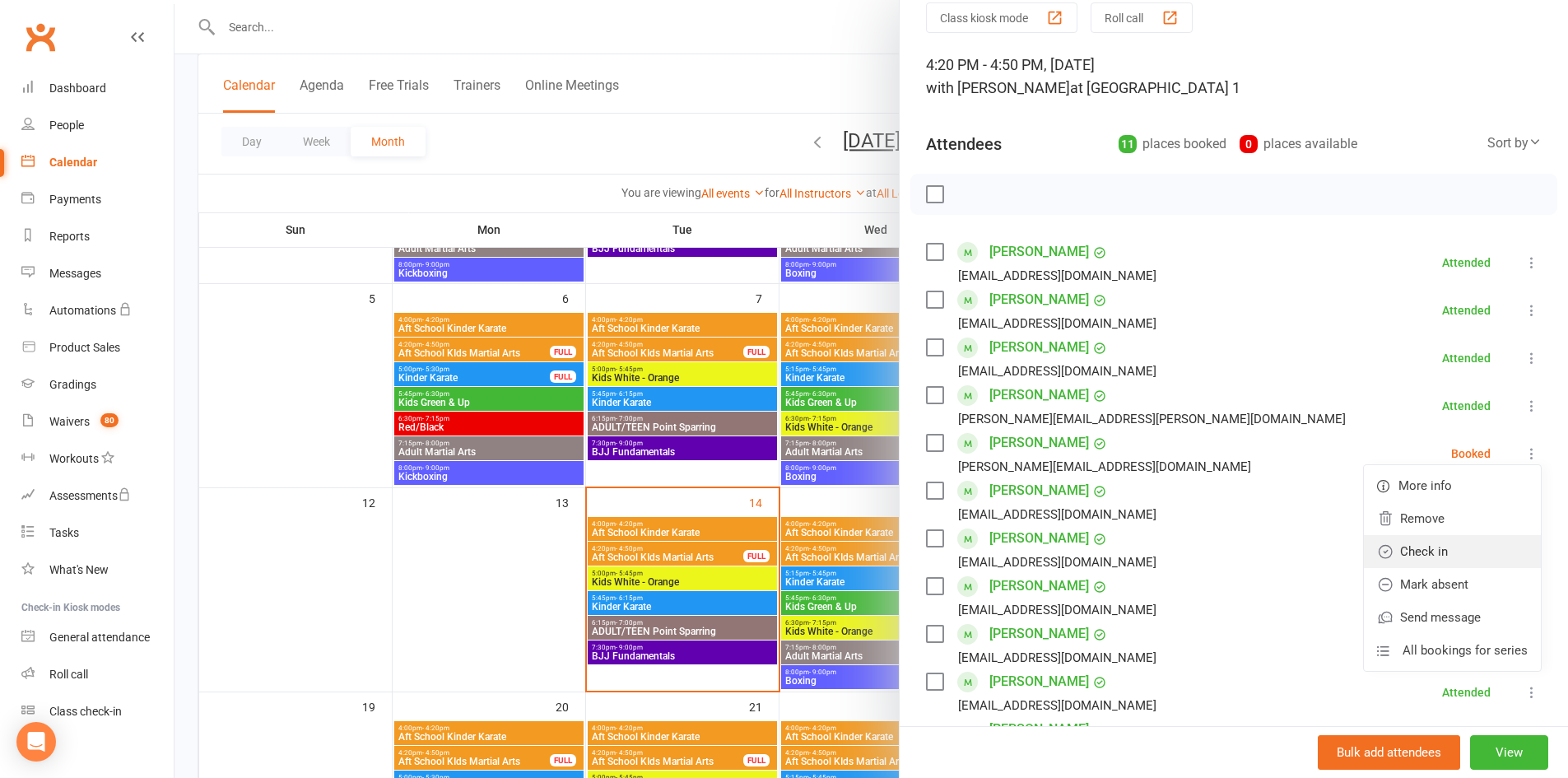
click at [1422, 546] on link "Check in" at bounding box center [1452, 551] width 177 height 32
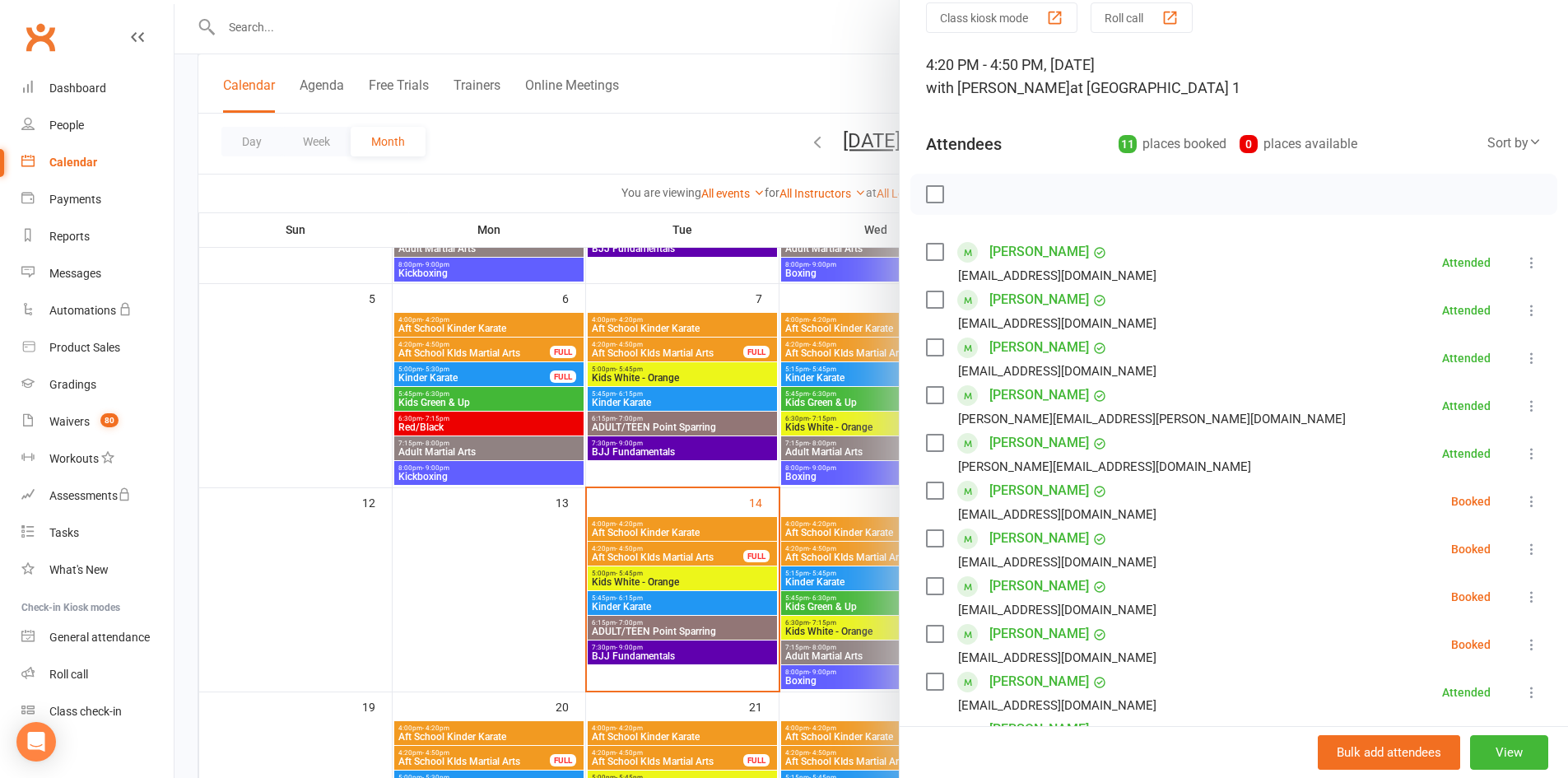
click at [1524, 494] on icon at bounding box center [1532, 501] width 16 height 16
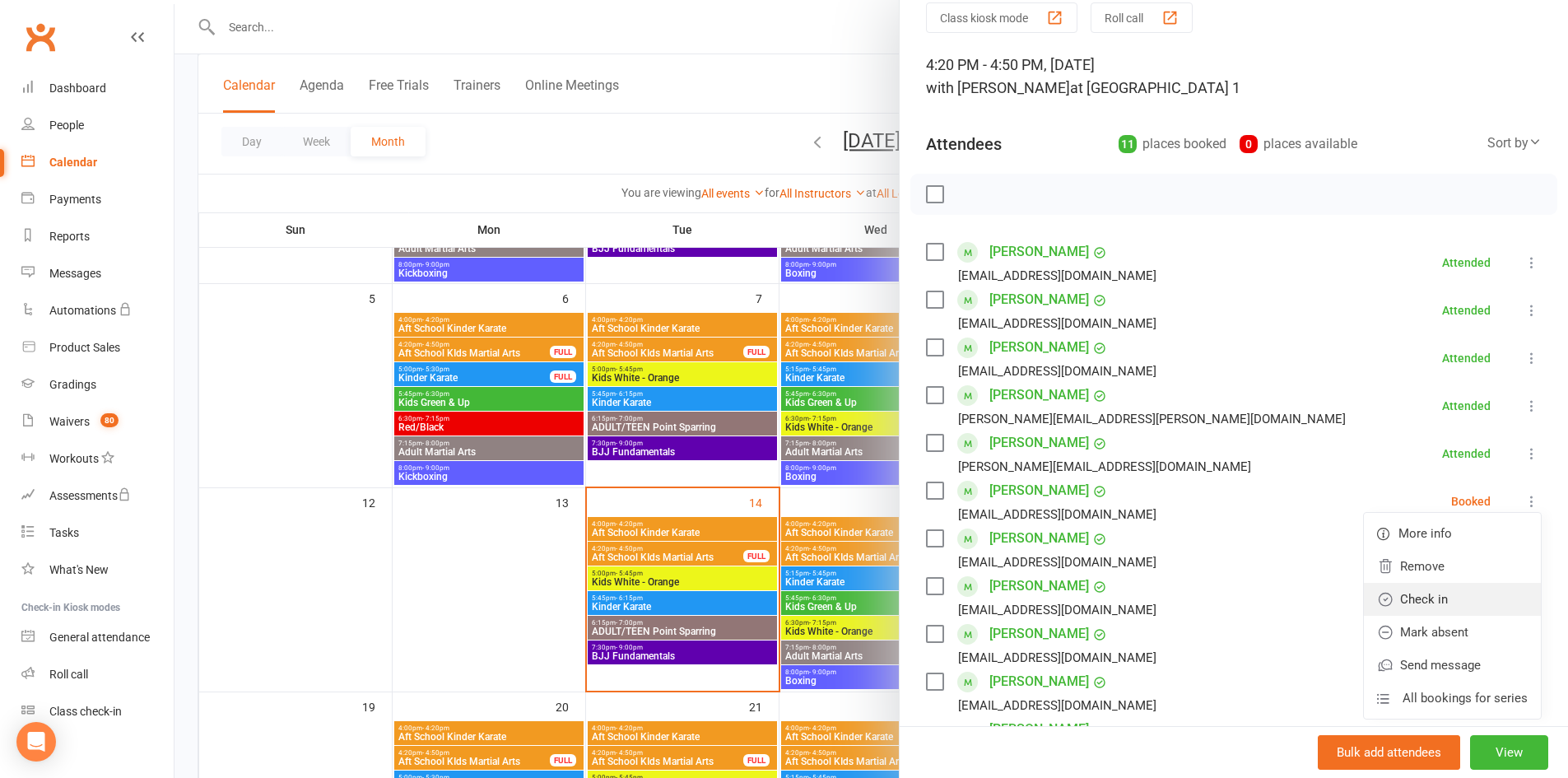
click at [1432, 592] on link "Check in" at bounding box center [1452, 599] width 177 height 32
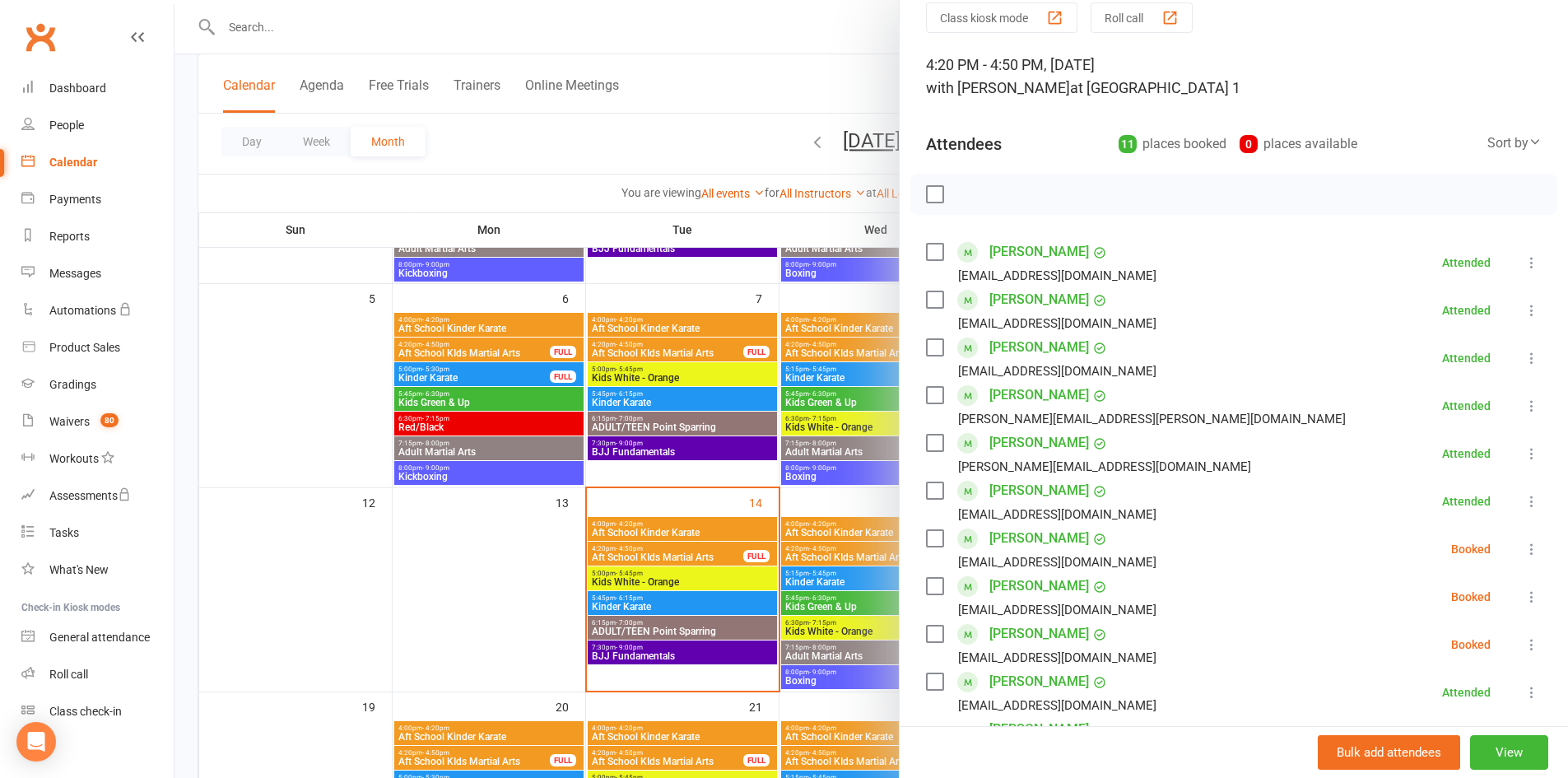
click at [1524, 548] on icon at bounding box center [1532, 549] width 16 height 16
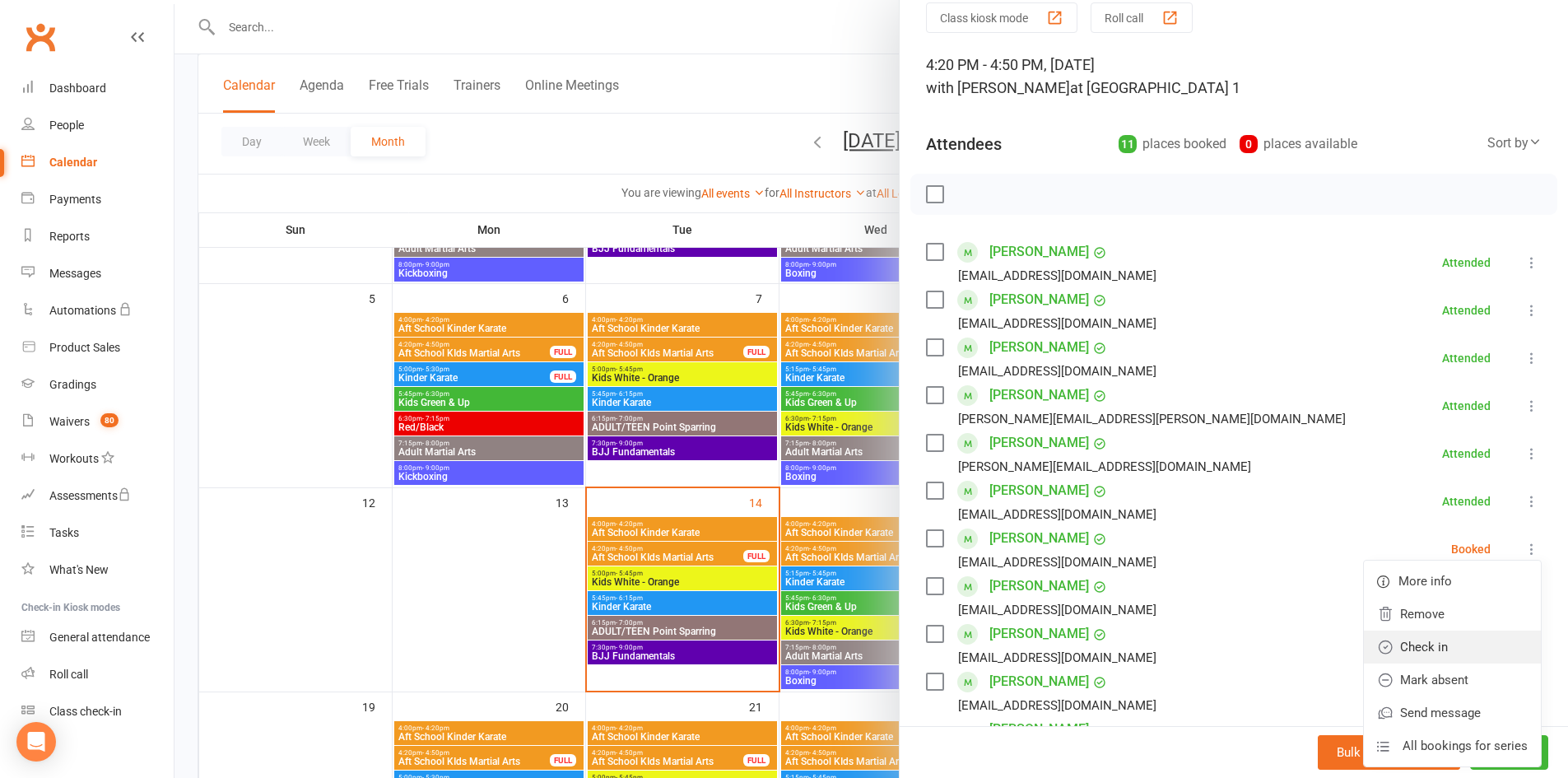
click at [1405, 644] on link "Check in" at bounding box center [1452, 647] width 177 height 32
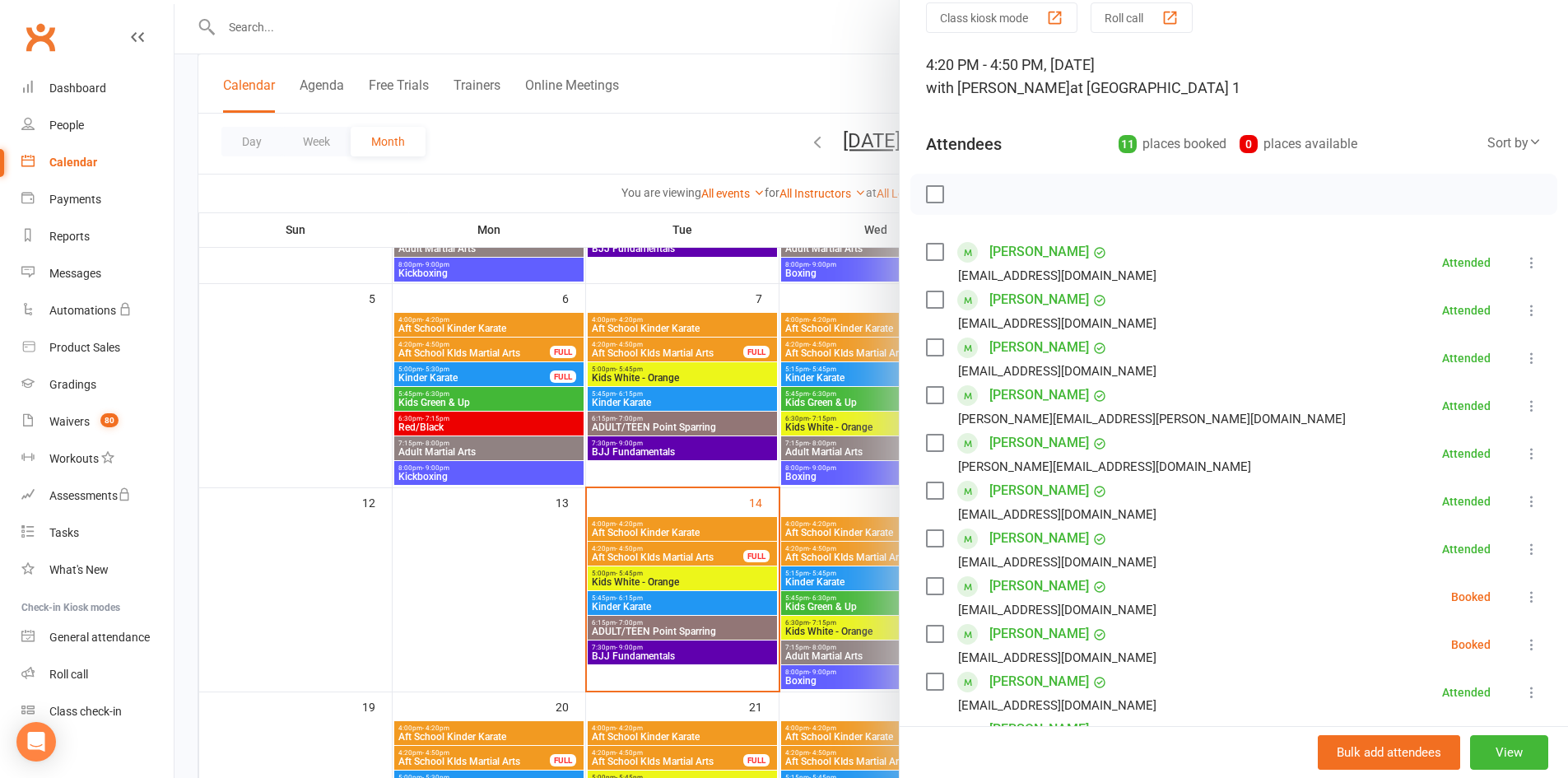
click at [1524, 589] on icon at bounding box center [1532, 596] width 16 height 16
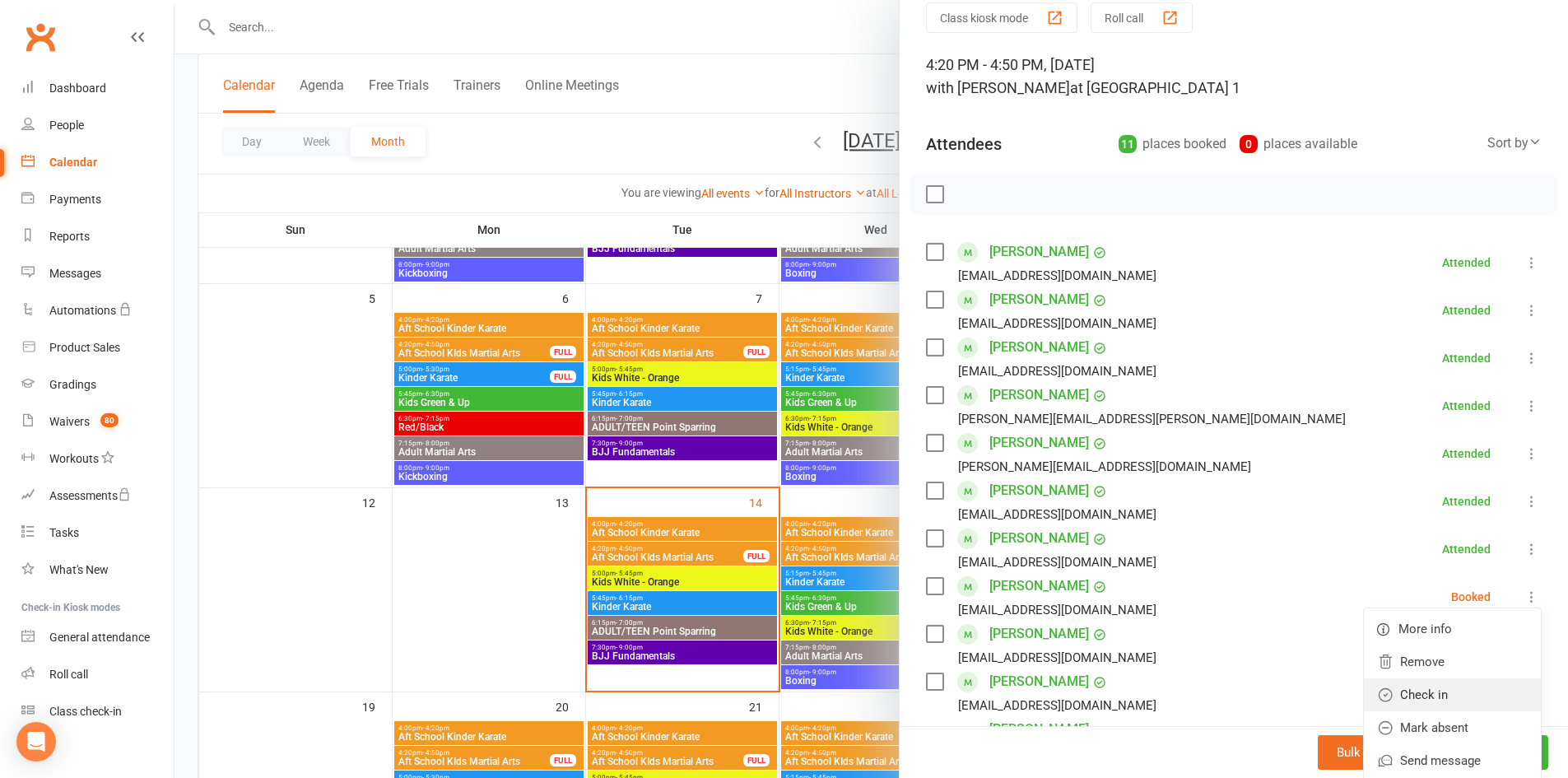
click at [1412, 688] on link "Check in" at bounding box center [1452, 694] width 177 height 32
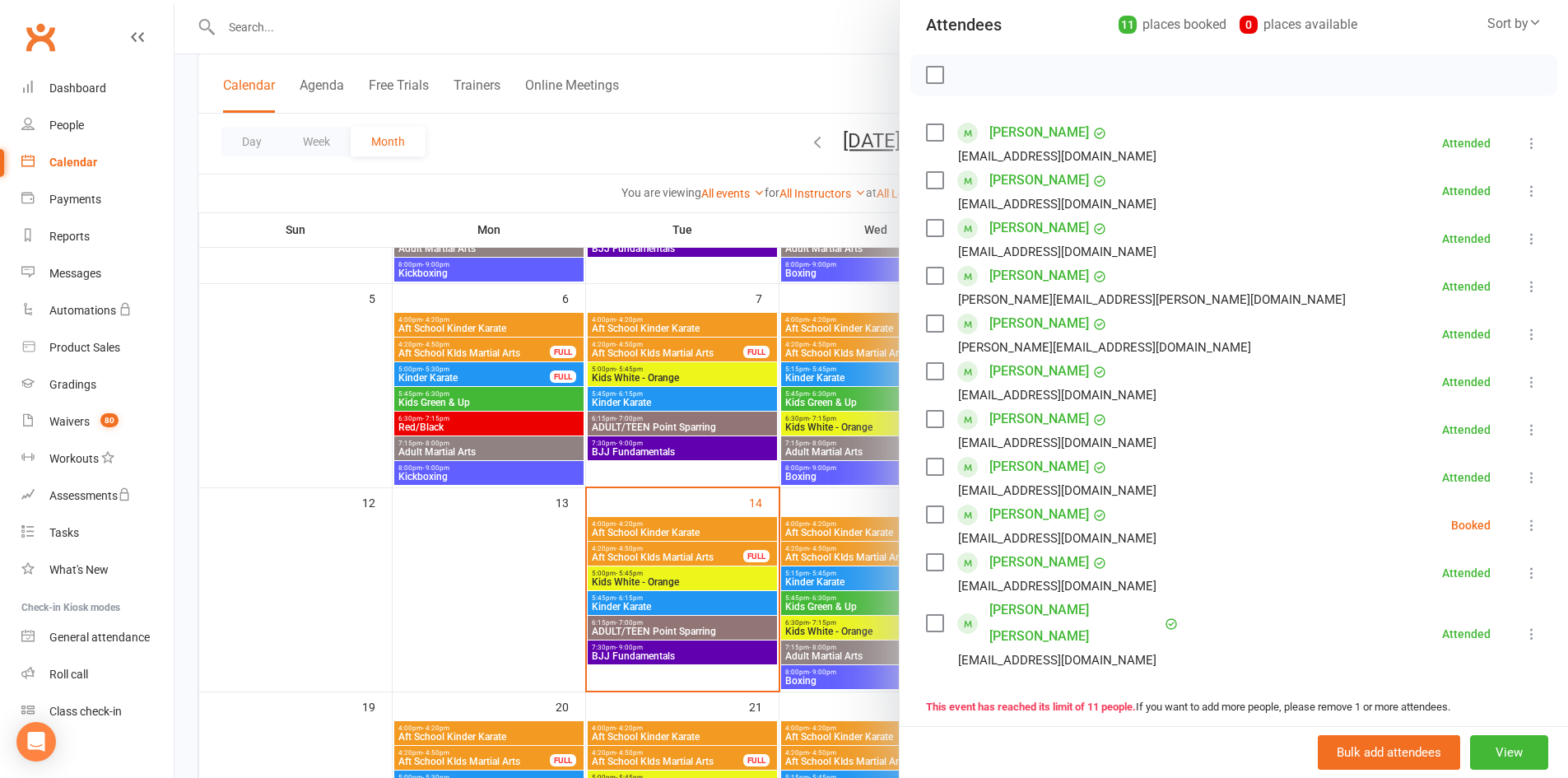
scroll to position [187, 0]
click at [1524, 521] on icon at bounding box center [1532, 524] width 16 height 16
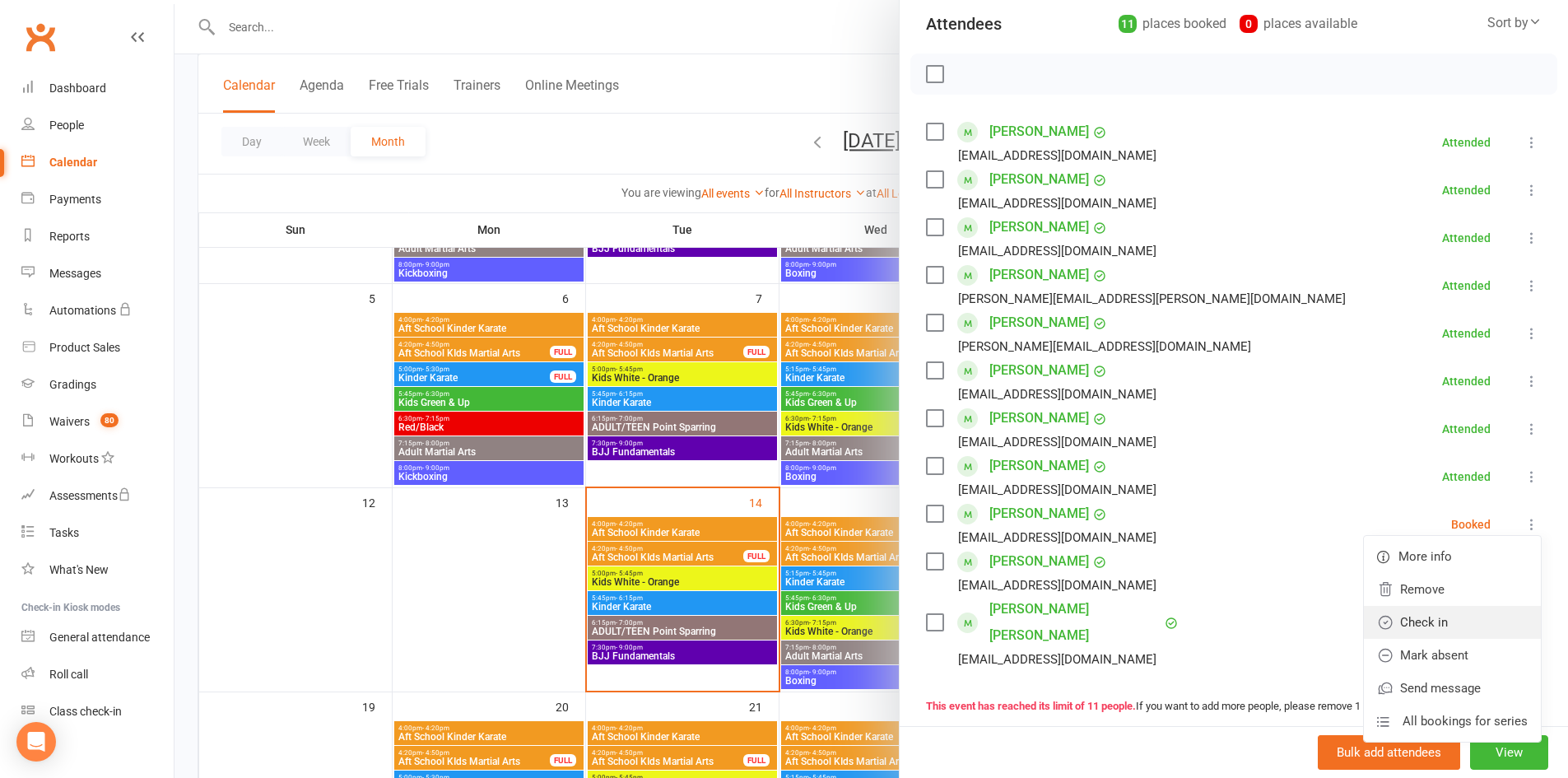
click at [1421, 628] on link "Check in" at bounding box center [1452, 622] width 177 height 32
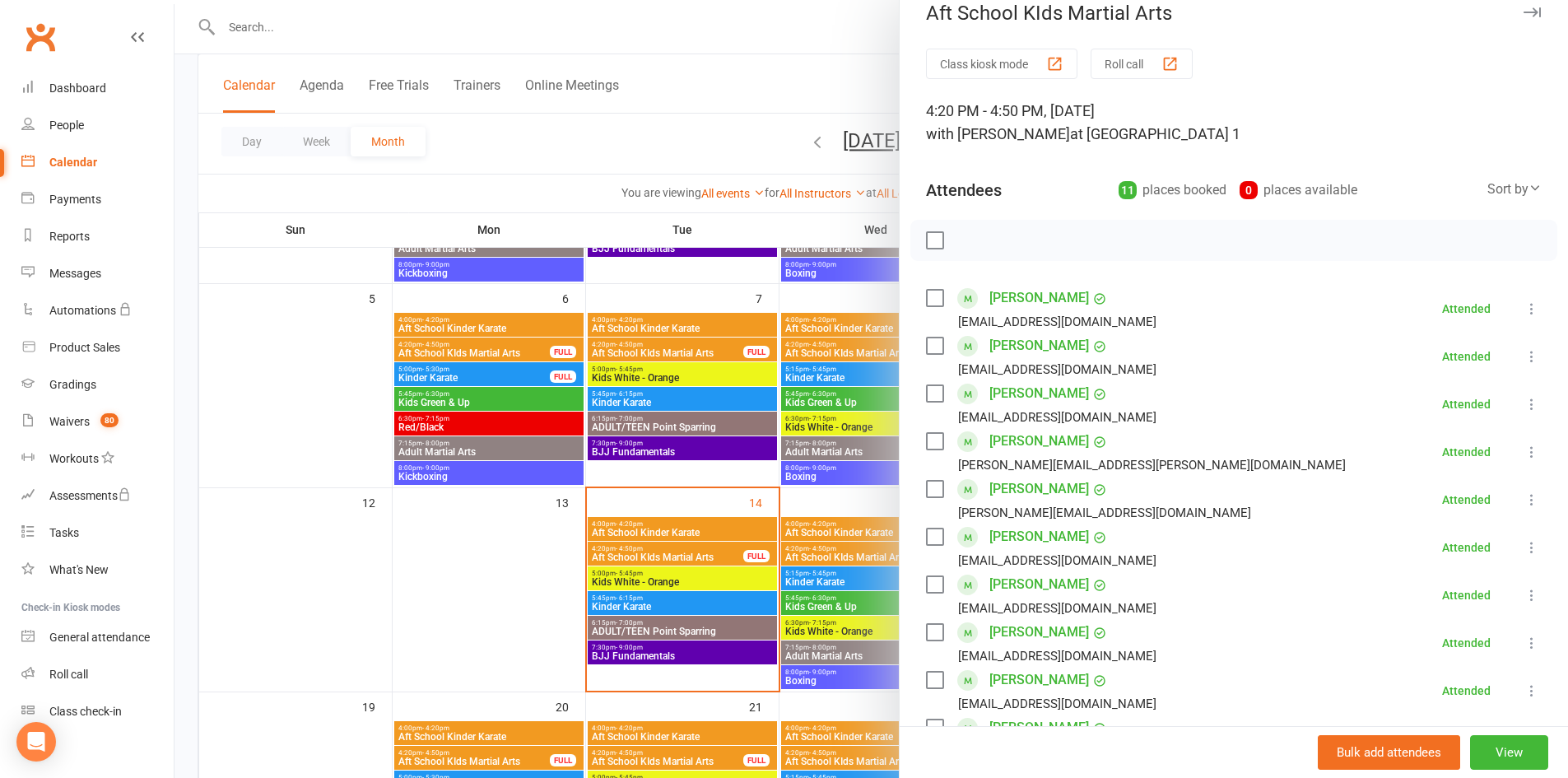
scroll to position [0, 0]
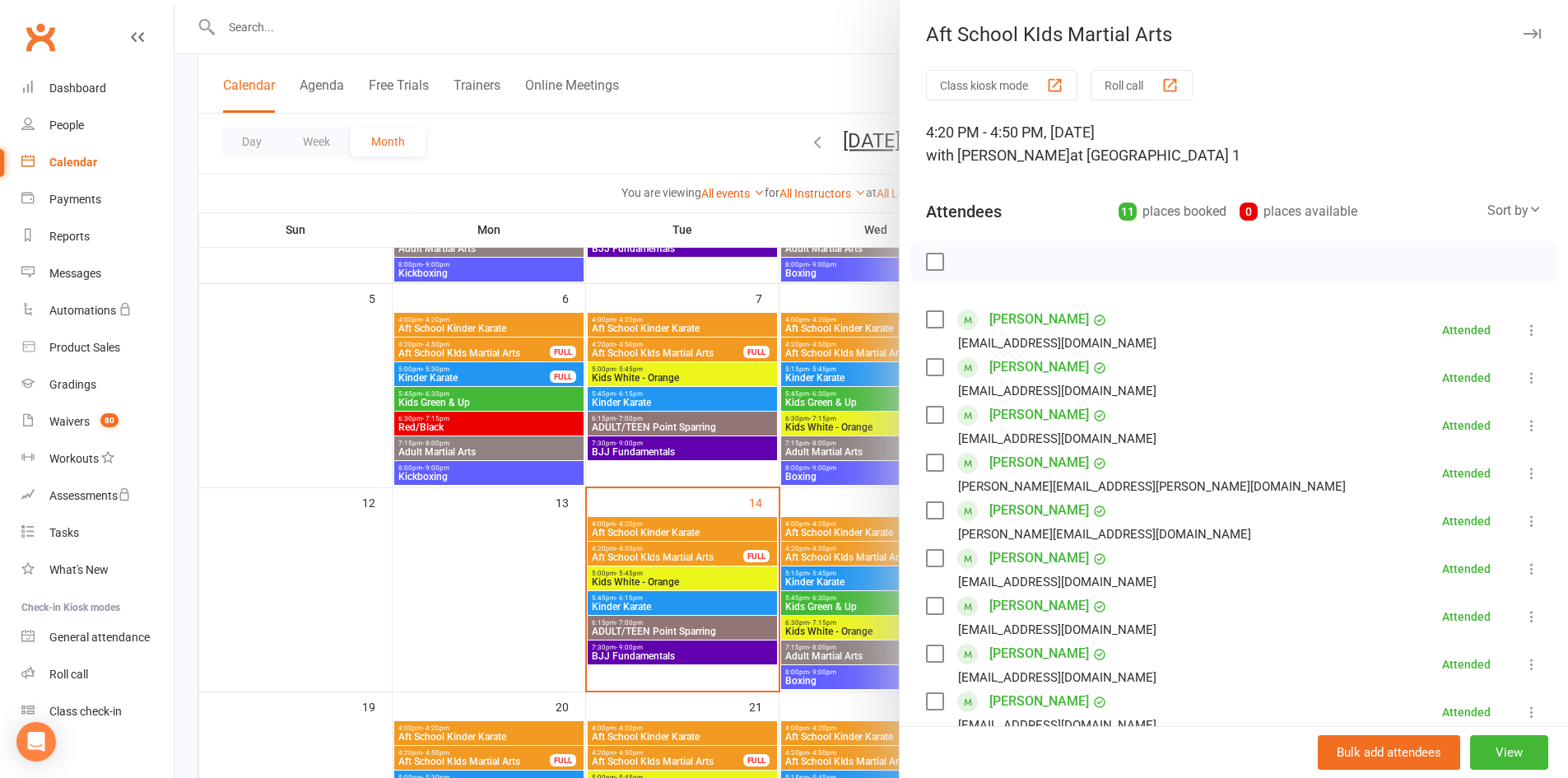
click at [1524, 29] on icon "button" at bounding box center [1533, 33] width 17 height 10
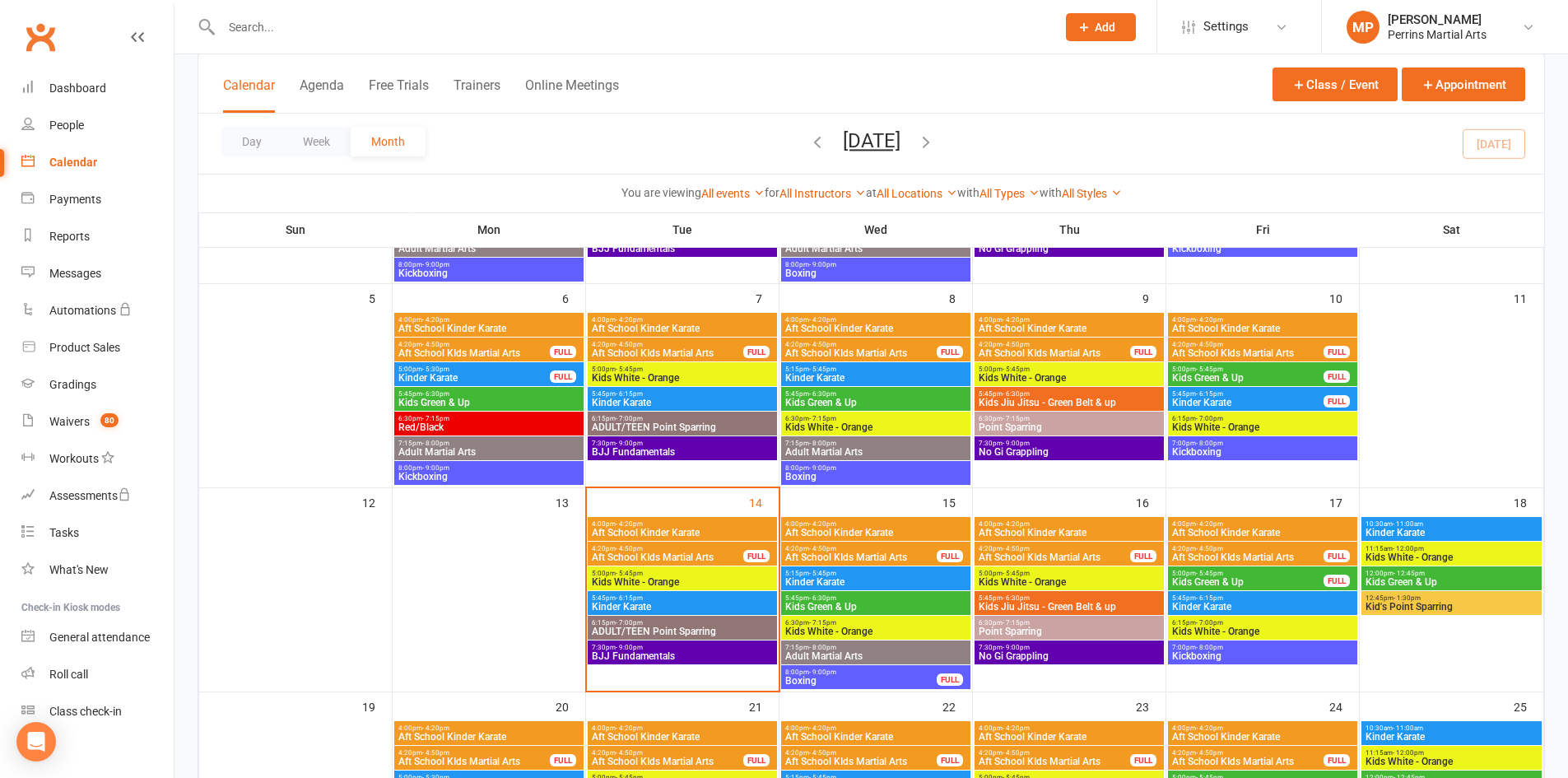
click at [689, 574] on span "5:00pm - 5:45pm" at bounding box center [682, 573] width 183 height 8
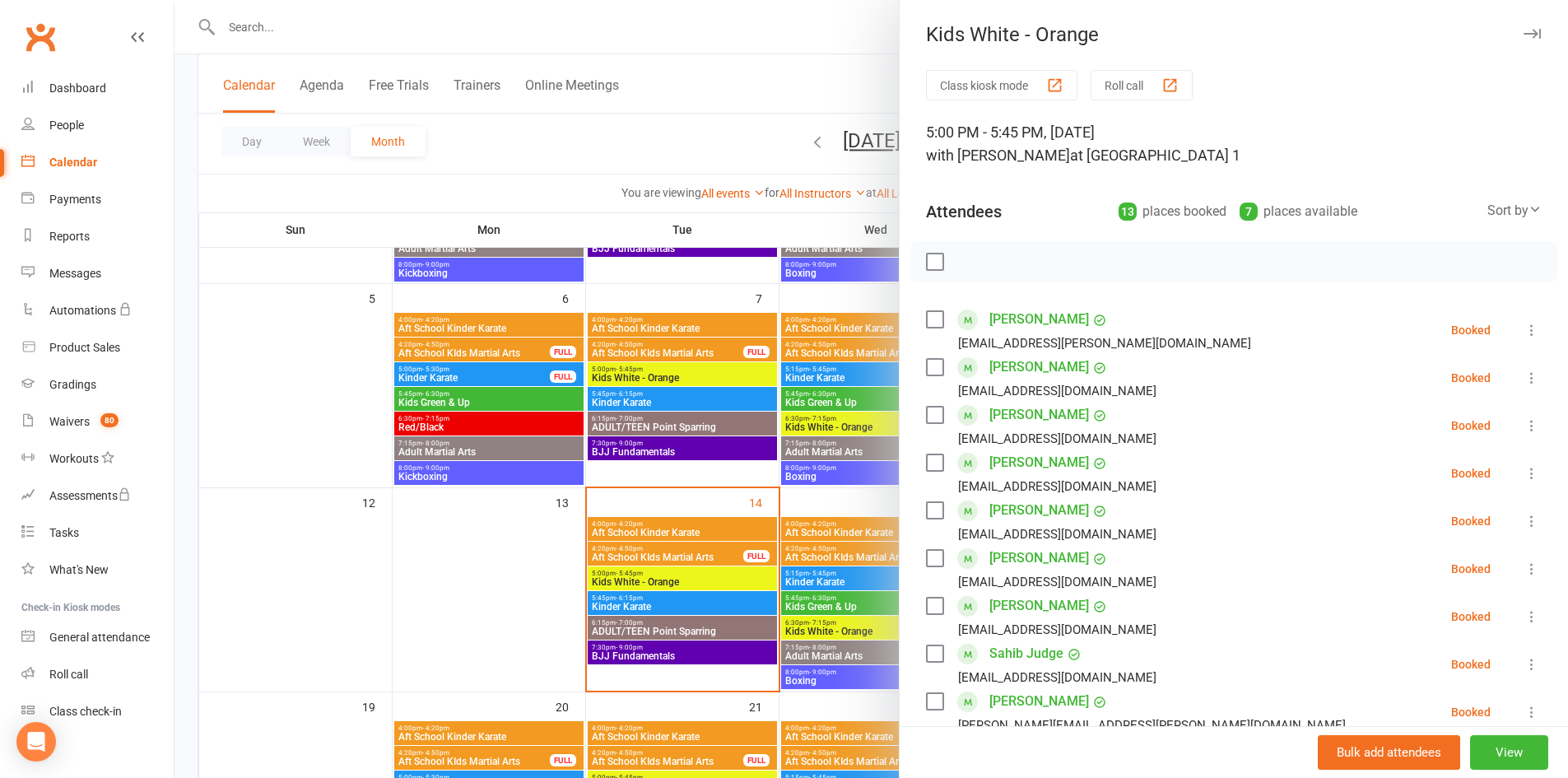
click at [1524, 34] on icon "button" at bounding box center [1533, 33] width 17 height 10
